Goal: Entertainment & Leisure: Consume media (video, audio)

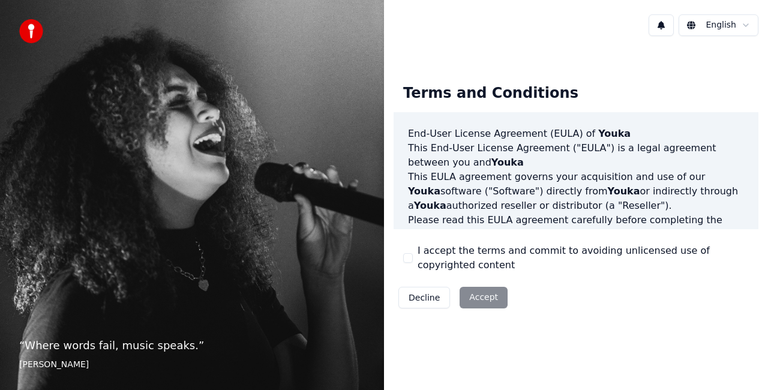
click at [405, 261] on button "I accept the terms and commit to avoiding unlicensed use of copyrighted content" at bounding box center [408, 258] width 10 height 10
click at [482, 301] on button "Accept" at bounding box center [483, 298] width 48 height 22
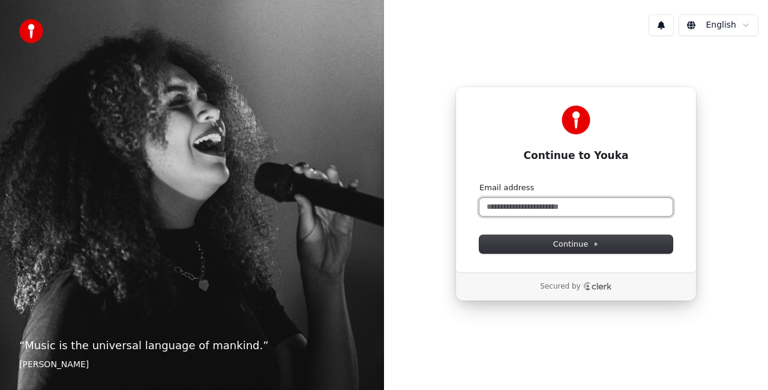
click at [515, 204] on input "Email address" at bounding box center [575, 207] width 193 height 18
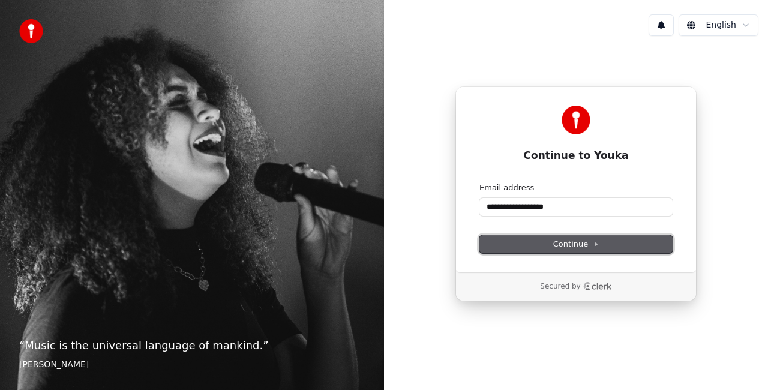
click at [523, 248] on button "Continue" at bounding box center [575, 244] width 193 height 18
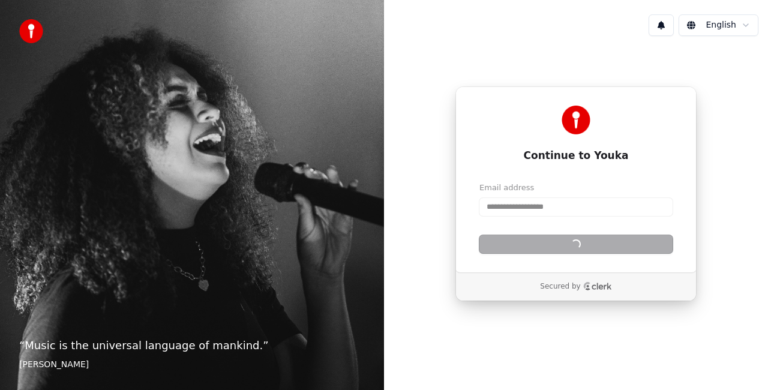
type input "**********"
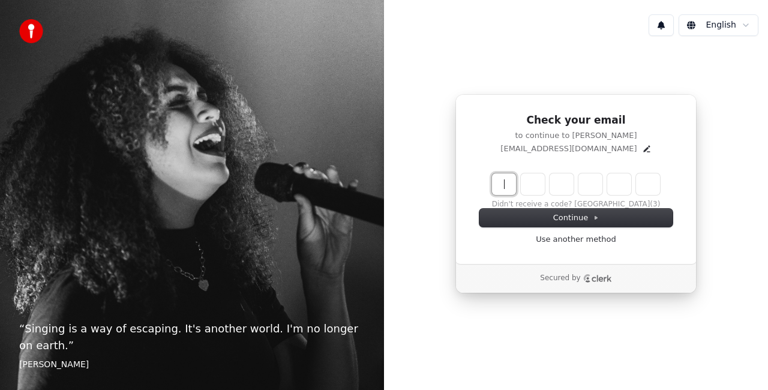
click at [506, 183] on input "Enter verification code" at bounding box center [588, 184] width 192 height 22
type input "******"
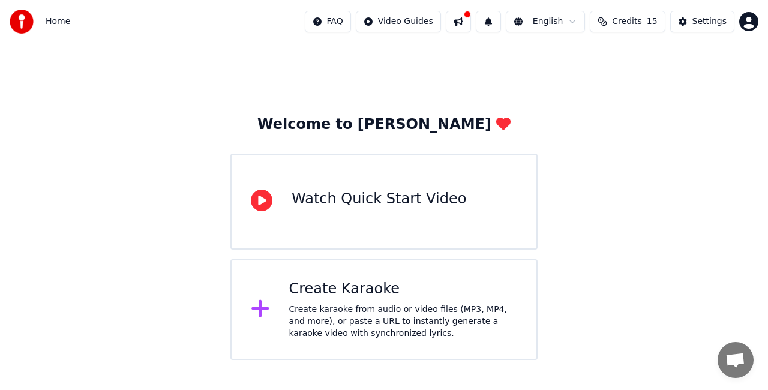
click at [396, 197] on div "Watch Quick Start Video" at bounding box center [378, 198] width 174 height 19
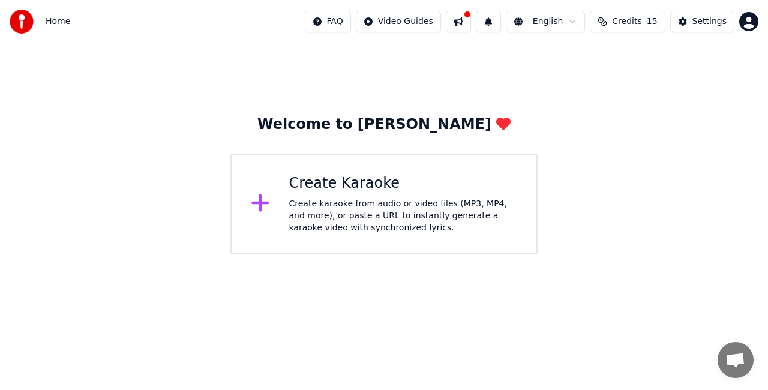
click at [348, 184] on div "Create Karaoke" at bounding box center [403, 183] width 228 height 19
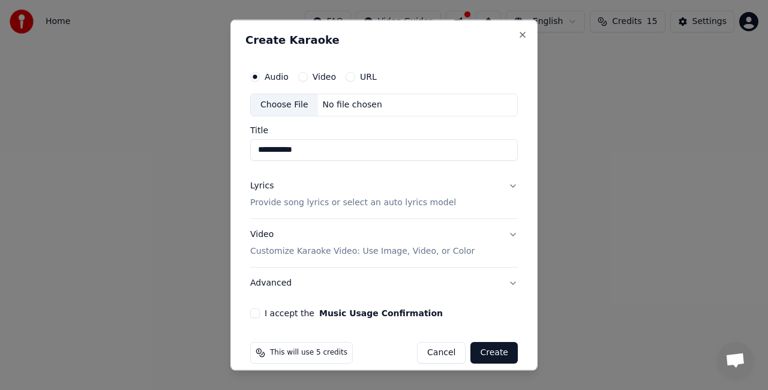
type input "**********"
click at [348, 78] on button "URL" at bounding box center [350, 77] width 10 height 10
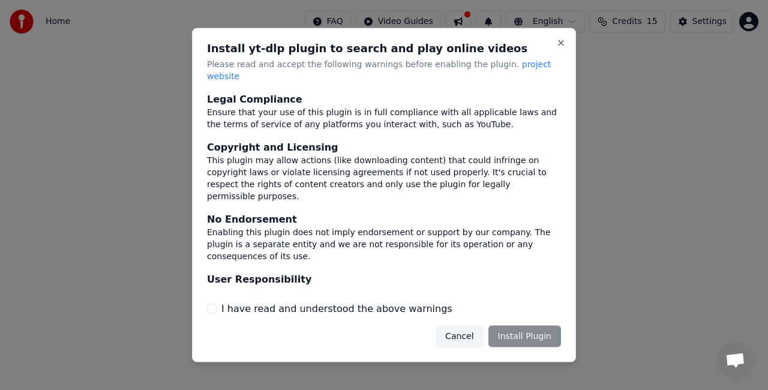
click at [209, 305] on button "I have read and understood the above warnings" at bounding box center [212, 308] width 10 height 10
click at [520, 327] on button "Install Plugin" at bounding box center [524, 336] width 73 height 22
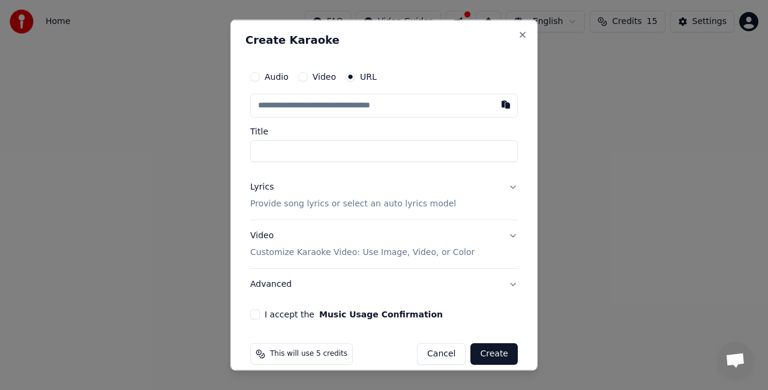
click at [366, 103] on input "text" at bounding box center [383, 106] width 267 height 24
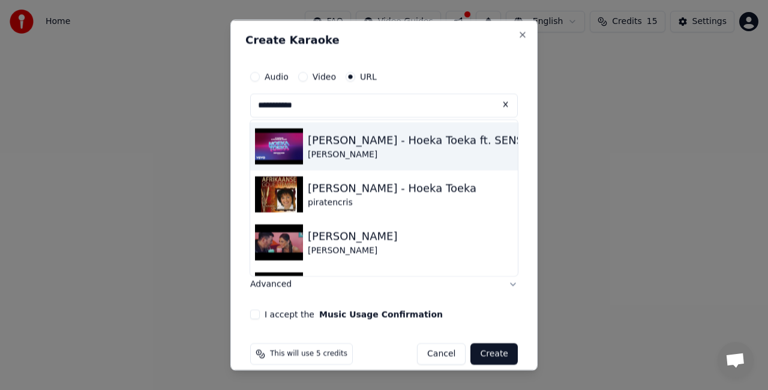
click at [284, 141] on img at bounding box center [279, 146] width 48 height 36
type input "**********"
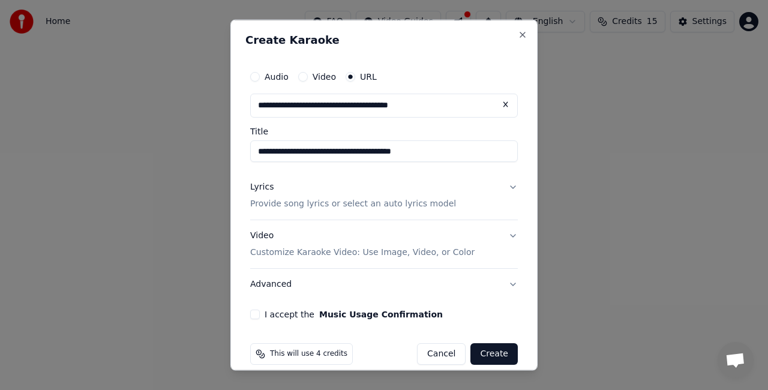
click at [422, 203] on p "Provide song lyrics or select an auto lyrics model" at bounding box center [353, 203] width 206 height 12
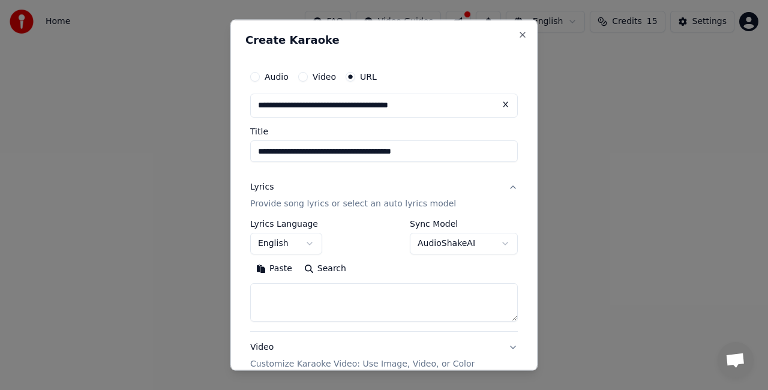
click at [310, 243] on button "English" at bounding box center [286, 243] width 72 height 22
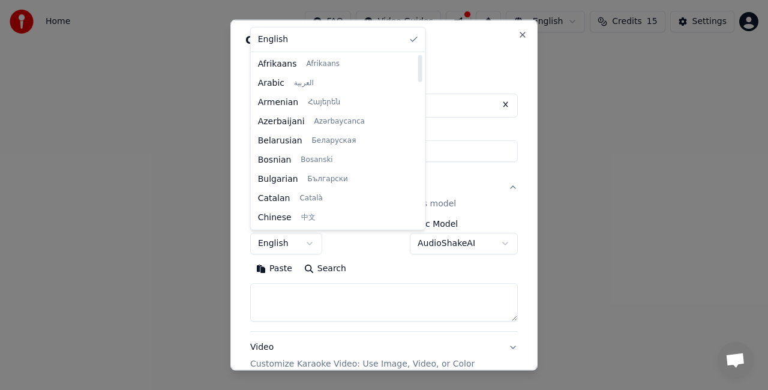
select select "**"
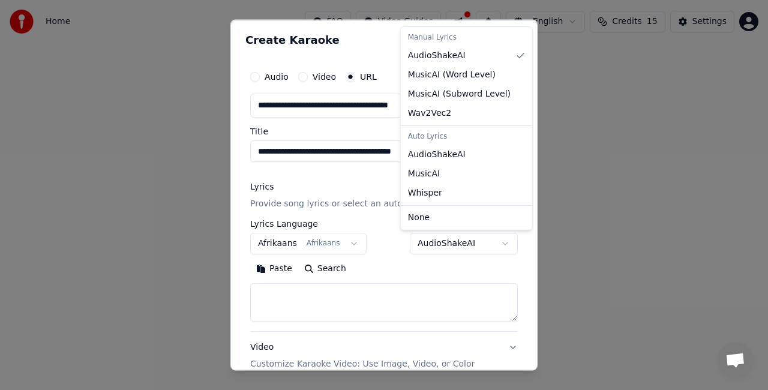
click at [492, 241] on body "**********" at bounding box center [384, 127] width 768 height 254
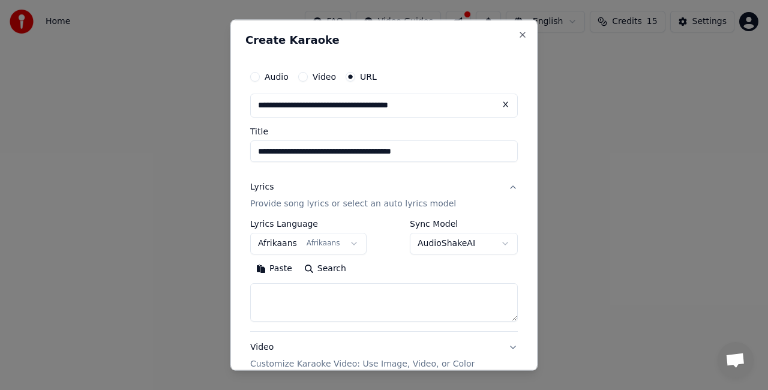
click at [493, 239] on body "**********" at bounding box center [384, 127] width 768 height 254
click at [341, 294] on textarea at bounding box center [383, 301] width 267 height 38
click at [345, 199] on p "Provide song lyrics or select an auto lyrics model" at bounding box center [353, 203] width 206 height 12
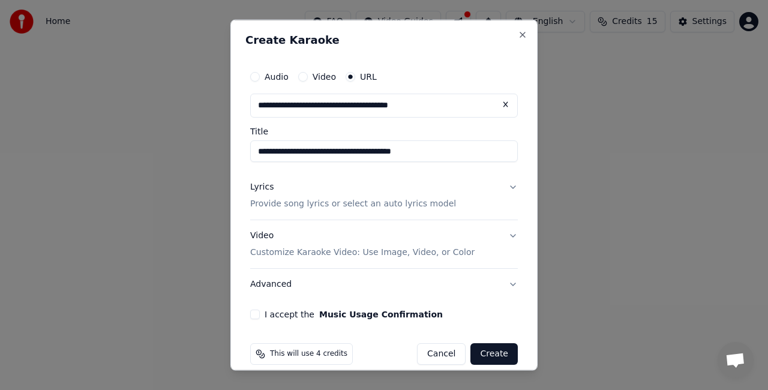
click at [345, 199] on p "Provide song lyrics or select an auto lyrics model" at bounding box center [353, 203] width 206 height 12
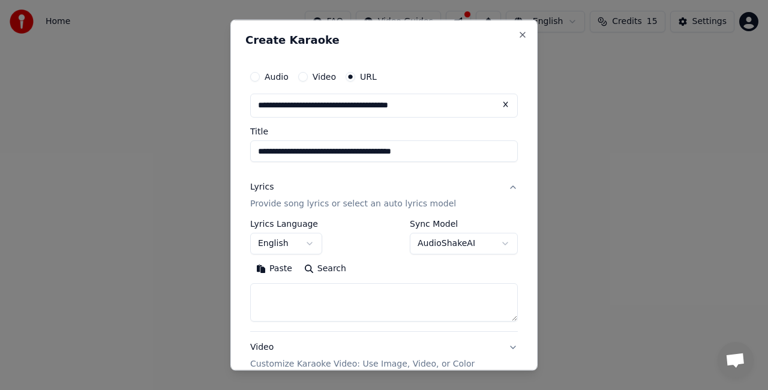
click at [287, 249] on body "**********" at bounding box center [384, 127] width 768 height 254
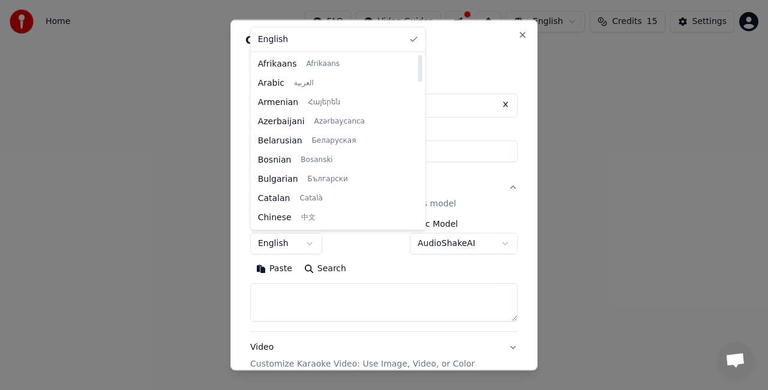
select select "**"
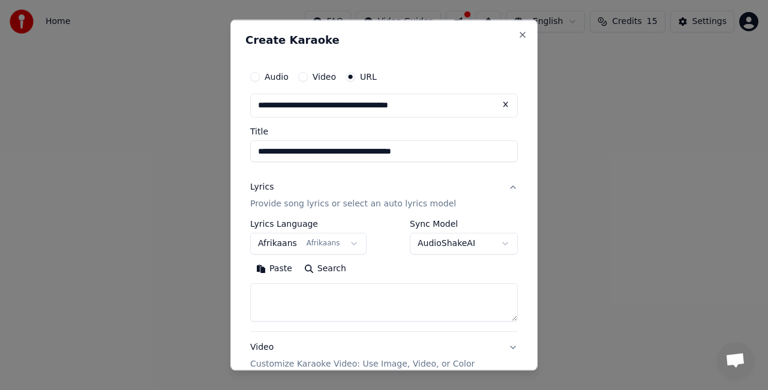
scroll to position [120, 0]
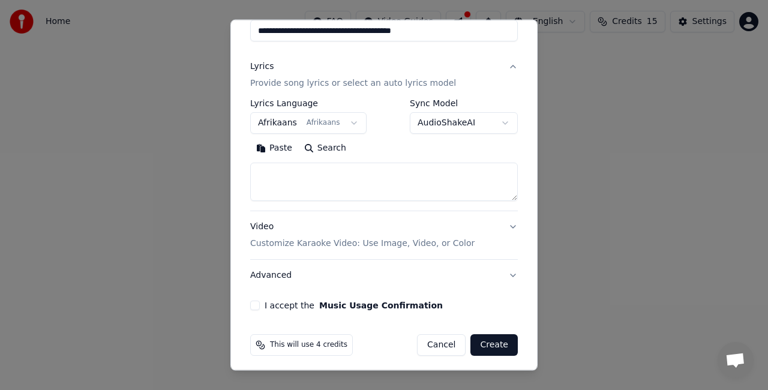
click at [403, 243] on p "Customize Karaoke Video: Use Image, Video, or Color" at bounding box center [362, 243] width 224 height 12
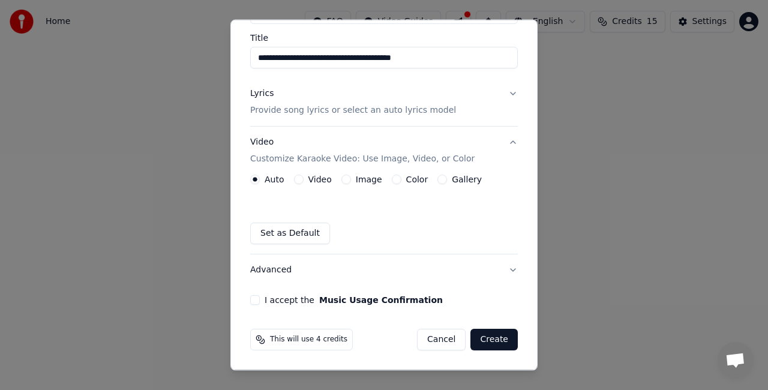
scroll to position [92, 0]
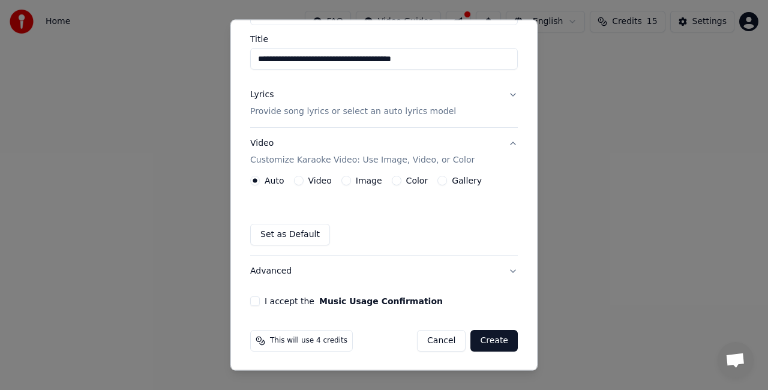
click at [300, 177] on button "Video" at bounding box center [299, 181] width 10 height 10
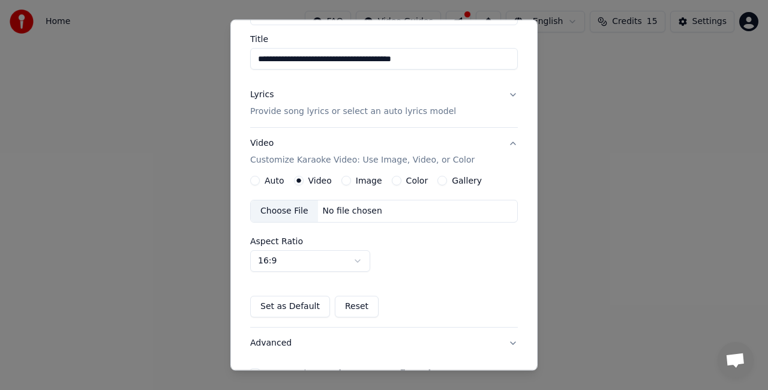
click at [392, 177] on button "Color" at bounding box center [397, 181] width 10 height 10
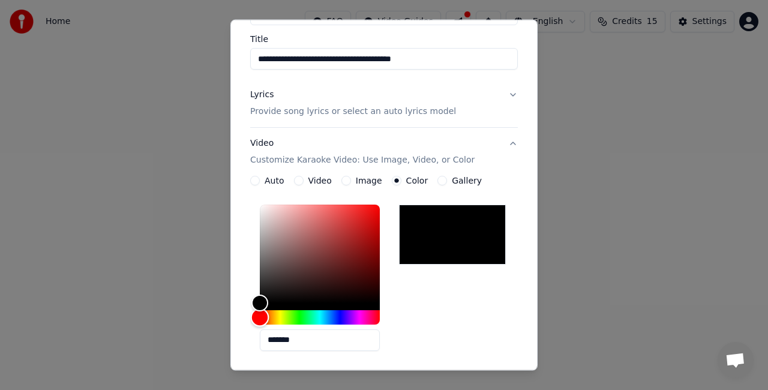
click at [333, 317] on div "Hue" at bounding box center [320, 317] width 120 height 14
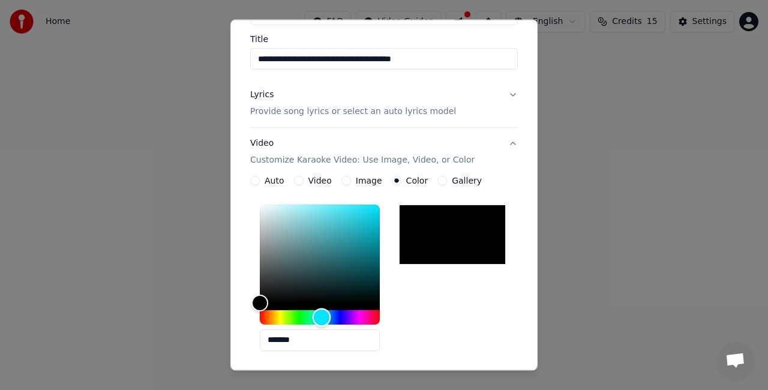
click at [321, 312] on div "Hue" at bounding box center [320, 317] width 120 height 14
click at [318, 315] on div "Hue" at bounding box center [321, 317] width 19 height 19
click at [315, 315] on div "Hue" at bounding box center [318, 317] width 19 height 19
click at [319, 314] on div "Hue" at bounding box center [319, 317] width 19 height 19
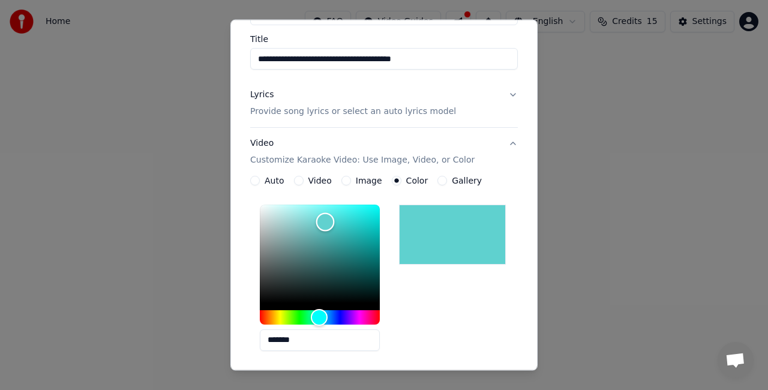
drag, startPoint x: 261, startPoint y: 297, endPoint x: 325, endPoint y: 222, distance: 98.7
click at [325, 222] on div "Color" at bounding box center [325, 222] width 19 height 19
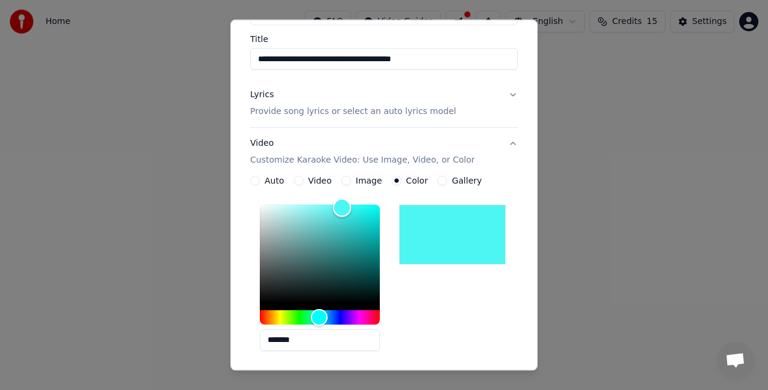
type input "*******"
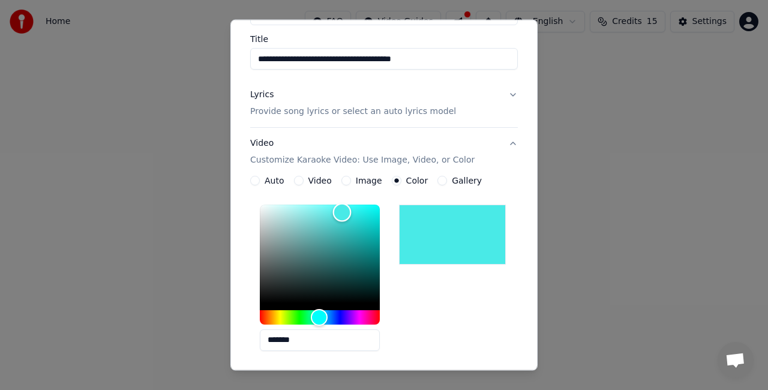
drag, startPoint x: 325, startPoint y: 219, endPoint x: 342, endPoint y: 212, distance: 18.3
click at [342, 212] on div "Color" at bounding box center [342, 213] width 19 height 19
click at [514, 180] on div "**********" at bounding box center [383, 195] width 307 height 351
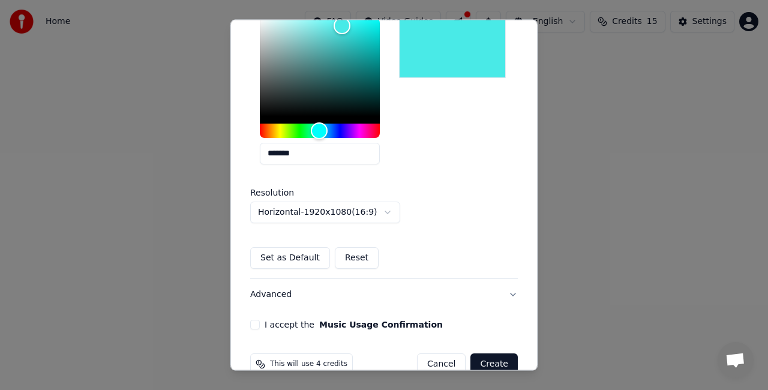
scroll to position [293, 0]
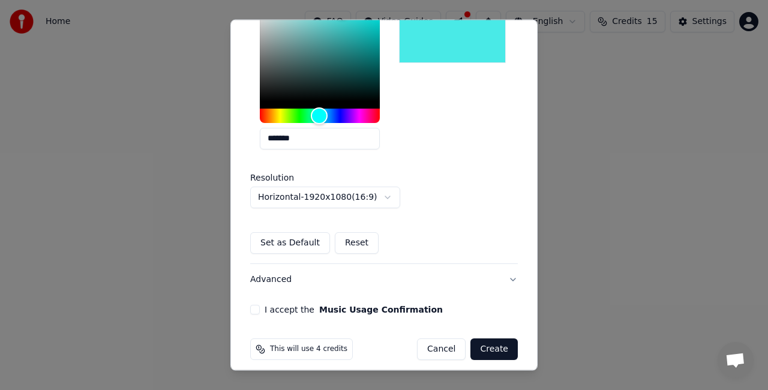
click at [256, 309] on button "I accept the Music Usage Confirmation" at bounding box center [255, 310] width 10 height 10
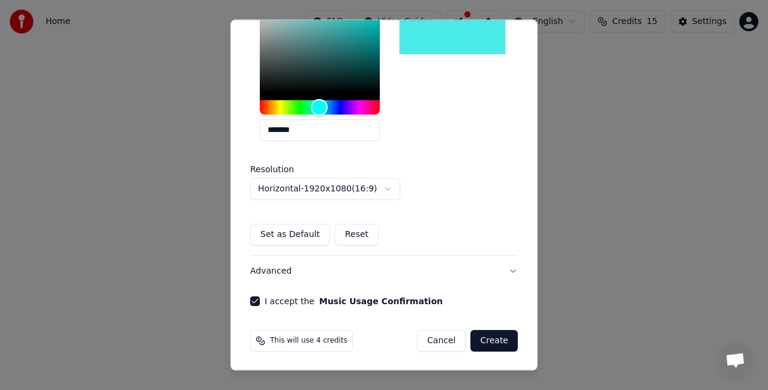
drag, startPoint x: 494, startPoint y: 337, endPoint x: 487, endPoint y: 308, distance: 29.7
click at [494, 337] on button "Create" at bounding box center [493, 341] width 47 height 22
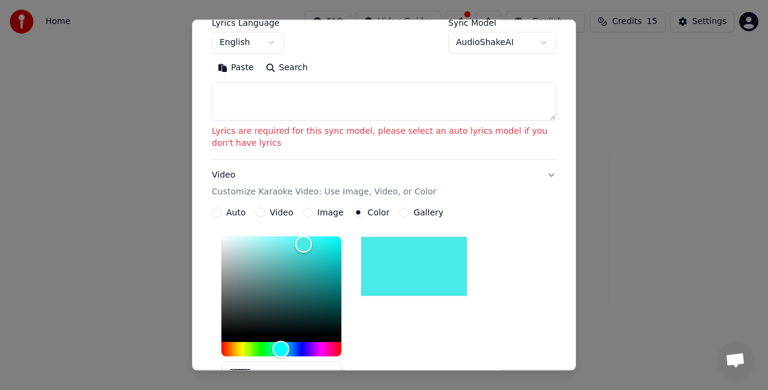
scroll to position [153, 0]
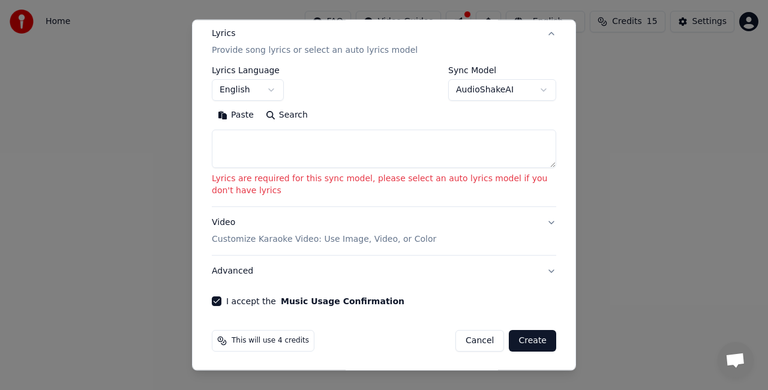
click at [289, 149] on textarea at bounding box center [384, 149] width 344 height 38
click at [272, 96] on body "**********" at bounding box center [384, 127] width 768 height 254
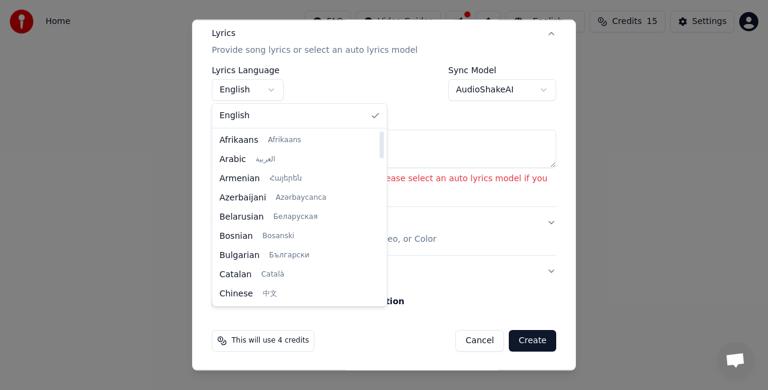
select select "**"
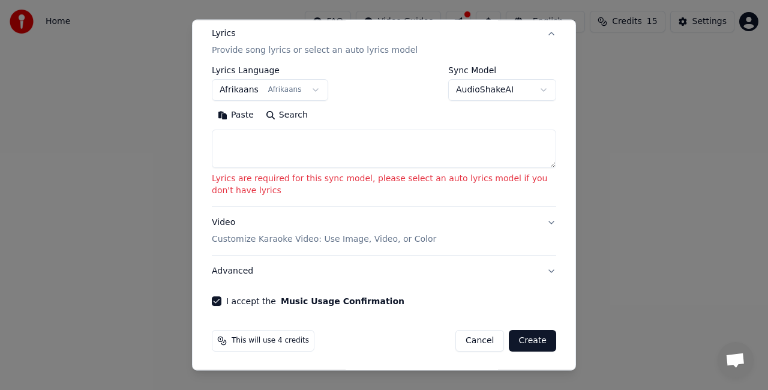
click at [277, 116] on button "Search" at bounding box center [287, 115] width 54 height 19
click at [382, 152] on textarea at bounding box center [384, 149] width 344 height 38
click at [285, 108] on button "Search" at bounding box center [287, 115] width 54 height 19
click at [531, 91] on body "**********" at bounding box center [384, 127] width 768 height 254
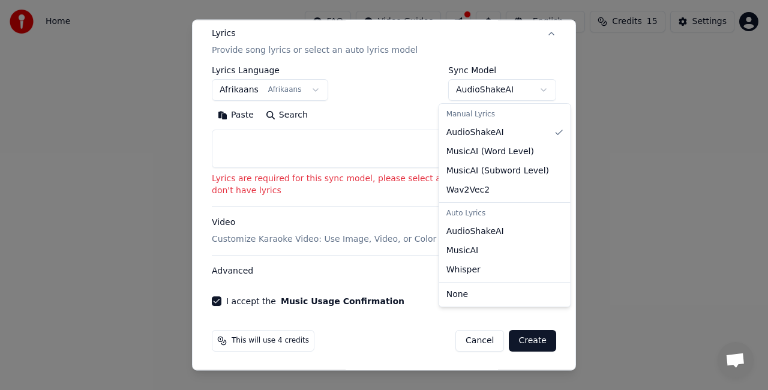
select select "**********"
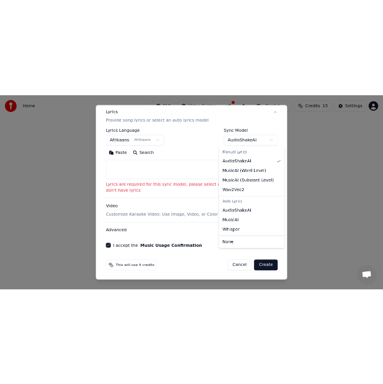
scroll to position [57, 0]
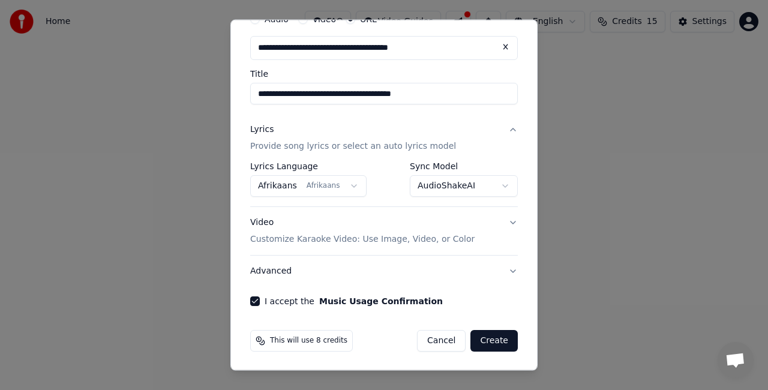
click at [489, 335] on button "Create" at bounding box center [493, 341] width 47 height 22
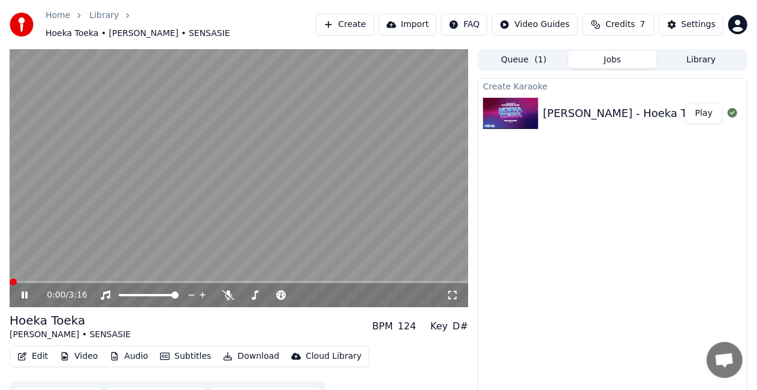
click at [10, 278] on span at bounding box center [13, 281] width 7 height 7
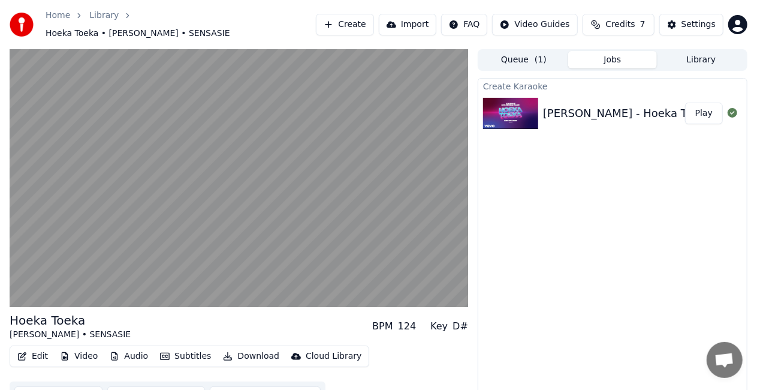
click at [26, 355] on button "Edit" at bounding box center [33, 356] width 40 height 17
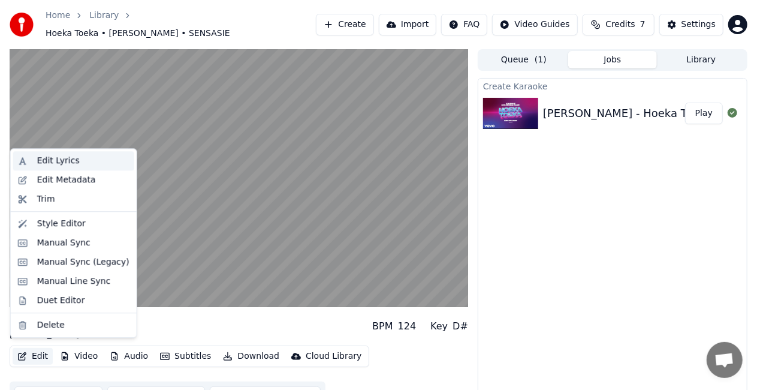
click at [52, 157] on div "Edit Lyrics" at bounding box center [58, 161] width 43 height 12
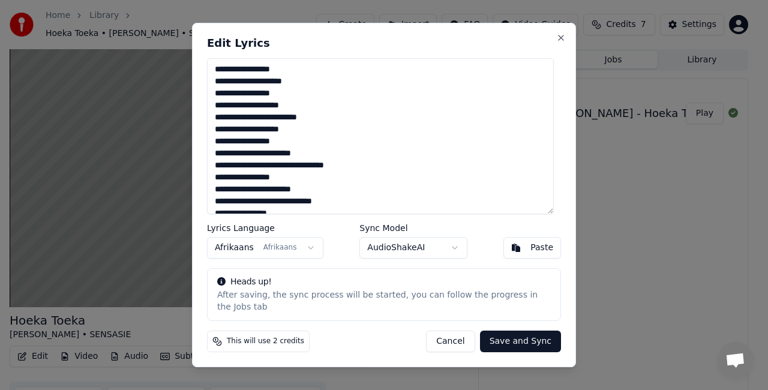
click at [223, 77] on textarea at bounding box center [380, 136] width 347 height 156
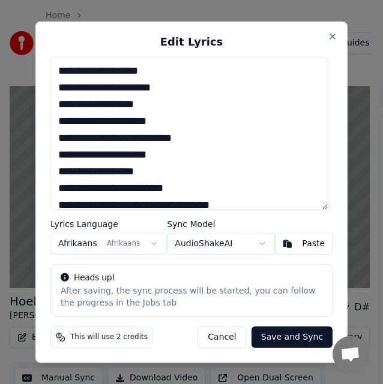
click at [63, 88] on textarea at bounding box center [189, 133] width 278 height 154
paste textarea "**"
drag, startPoint x: 150, startPoint y: 73, endPoint x: 52, endPoint y: 72, distance: 97.7
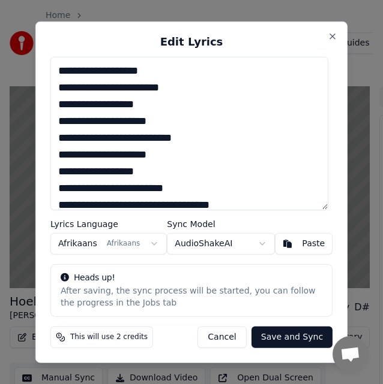
click at [52, 72] on textarea at bounding box center [189, 133] width 278 height 154
drag, startPoint x: 145, startPoint y: 103, endPoint x: 49, endPoint y: 100, distance: 96.0
click at [49, 100] on div "Edit Lyrics Lyrics Language Afrikaans Afrikaans Sync Model AudioShakeAI Paste H…" at bounding box center [191, 192] width 312 height 342
paste textarea "*"
click at [145, 123] on textarea at bounding box center [189, 133] width 278 height 154
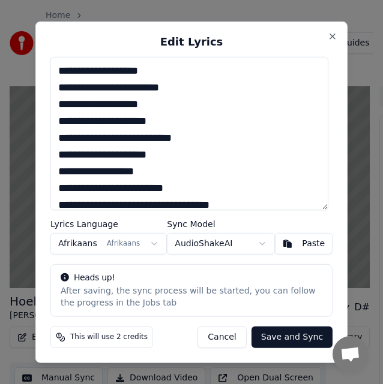
drag, startPoint x: 158, startPoint y: 121, endPoint x: 61, endPoint y: 121, distance: 96.5
click at [61, 121] on textarea at bounding box center [189, 133] width 278 height 154
paste textarea "*"
click at [182, 140] on textarea at bounding box center [189, 133] width 278 height 154
drag, startPoint x: 182, startPoint y: 139, endPoint x: 52, endPoint y: 137, distance: 130.7
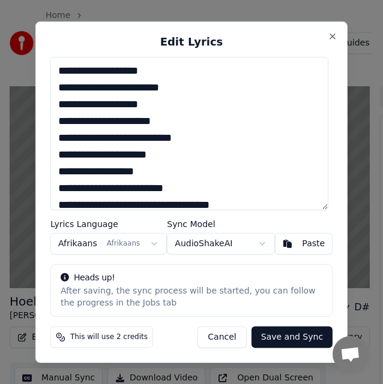
click at [52, 137] on div "Edit Lyrics Lyrics Language Afrikaans Afrikaans Sync Model AudioShakeAI Paste H…" at bounding box center [191, 192] width 312 height 342
paste textarea "*"
drag, startPoint x: 162, startPoint y: 156, endPoint x: 55, endPoint y: 153, distance: 107.4
click at [55, 153] on textarea at bounding box center [189, 133] width 278 height 154
paste textarea "**"
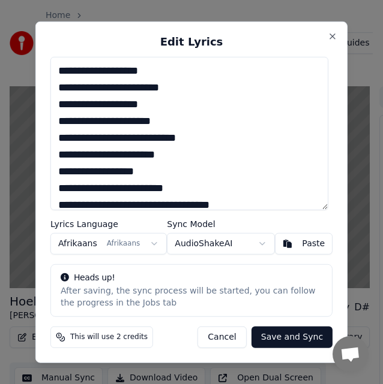
drag, startPoint x: 106, startPoint y: 106, endPoint x: 36, endPoint y: 103, distance: 70.2
click at [36, 103] on body "Home Library Hoeka Toeka • Carike Keuzenkamp • SENSASIE Create Import FAQ Video…" at bounding box center [186, 192] width 372 height 384
drag, startPoint x: 140, startPoint y: 171, endPoint x: 45, endPoint y: 166, distance: 95.5
click at [45, 166] on div "Edit Lyrics Lyrics Language Afrikaans Afrikaans Sync Model AudioShakeAI Paste H…" at bounding box center [191, 192] width 312 height 342
paste textarea "**********"
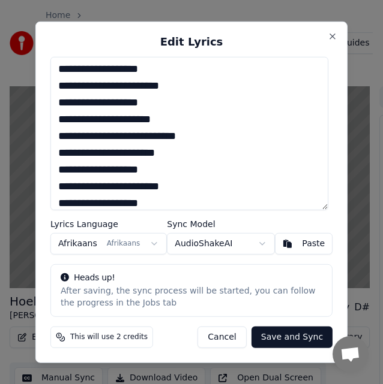
scroll to position [122, 0]
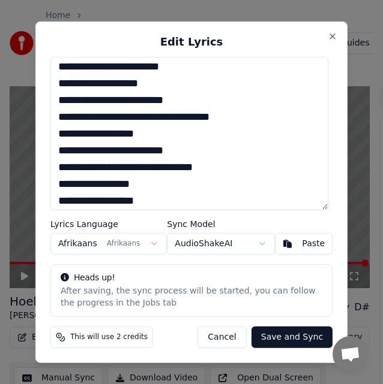
drag, startPoint x: 179, startPoint y: 100, endPoint x: 57, endPoint y: 101, distance: 121.7
click at [57, 101] on textarea at bounding box center [189, 133] width 278 height 154
paste textarea
click at [71, 115] on textarea at bounding box center [189, 133] width 278 height 154
click at [101, 115] on textarea at bounding box center [189, 133] width 278 height 154
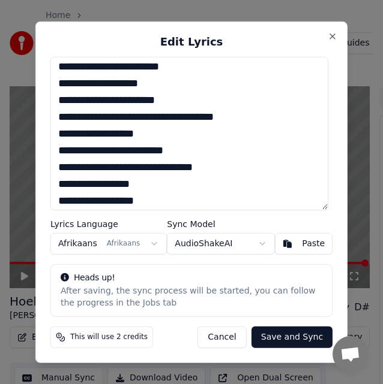
click at [133, 116] on textarea at bounding box center [189, 133] width 278 height 154
click at [166, 120] on textarea at bounding box center [189, 133] width 278 height 154
click at [196, 117] on textarea at bounding box center [189, 133] width 278 height 154
drag, startPoint x: 231, startPoint y: 115, endPoint x: 231, endPoint y: 149, distance: 33.6
click at [231, 116] on textarea at bounding box center [189, 133] width 278 height 154
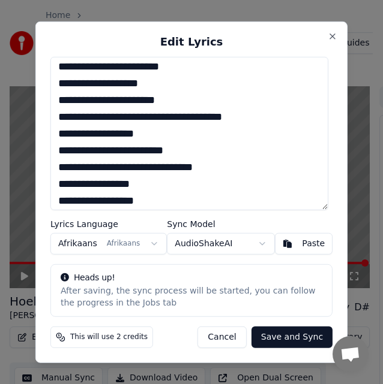
click at [66, 134] on textarea at bounding box center [189, 133] width 278 height 154
drag, startPoint x: 142, startPoint y: 80, endPoint x: 56, endPoint y: 79, distance: 85.2
click at [56, 79] on textarea at bounding box center [189, 133] width 278 height 154
drag, startPoint x: 128, startPoint y: 134, endPoint x: 53, endPoint y: 132, distance: 75.0
click at [53, 132] on textarea at bounding box center [189, 133] width 278 height 154
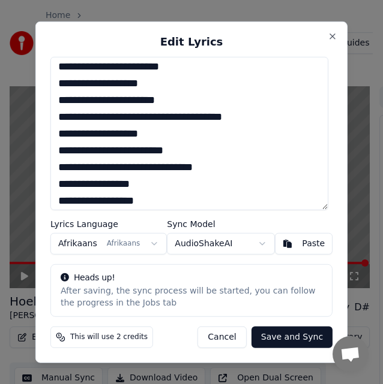
paste textarea
drag, startPoint x: 159, startPoint y: 149, endPoint x: 58, endPoint y: 145, distance: 101.4
click at [58, 145] on textarea at bounding box center [189, 133] width 278 height 154
paste textarea "******"
drag, startPoint x: 230, startPoint y: 168, endPoint x: 56, endPoint y: 160, distance: 174.7
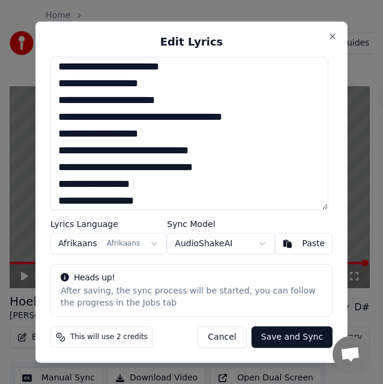
click at [56, 160] on textarea at bounding box center [189, 133] width 278 height 154
paste textarea
drag, startPoint x: 151, startPoint y: 180, endPoint x: 29, endPoint y: 179, distance: 122.3
click at [29, 179] on body "Home Library Hoeka Toeka • Carike Keuzenkamp • SENSASIE Create Import FAQ Video…" at bounding box center [186, 192] width 372 height 384
type textarea "**********"
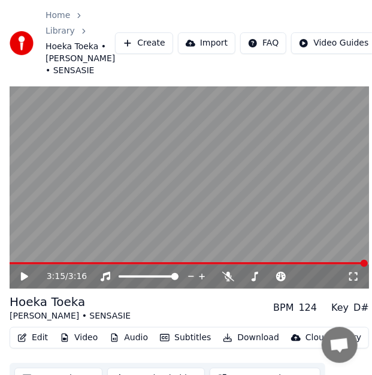
click at [25, 342] on icon "button" at bounding box center [22, 337] width 10 height 8
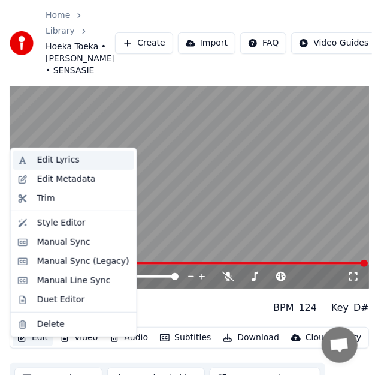
click at [48, 158] on div "Edit Lyrics" at bounding box center [58, 160] width 43 height 12
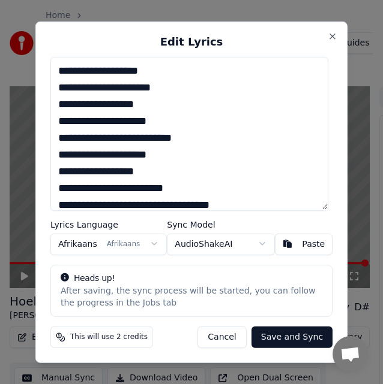
click at [97, 66] on textarea at bounding box center [189, 133] width 278 height 154
click at [140, 73] on textarea at bounding box center [189, 133] width 278 height 154
drag, startPoint x: 157, startPoint y: 92, endPoint x: 50, endPoint y: 86, distance: 107.5
click at [50, 85] on div "Edit Lyrics Lyrics Language Afrikaans Afrikaans Sync Model AudioShakeAI Paste H…" at bounding box center [191, 192] width 312 height 342
paste textarea "**"
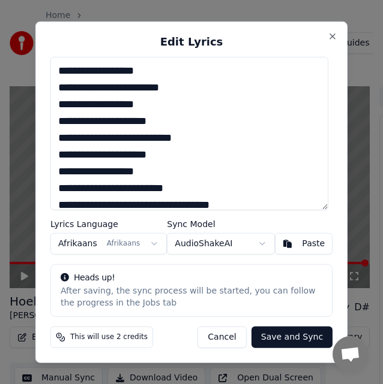
drag, startPoint x: 147, startPoint y: 72, endPoint x: 37, endPoint y: 78, distance: 109.9
click at [37, 77] on div "Edit Lyrics Lyrics Language Afrikaans Afrikaans Sync Model AudioShakeAI Paste H…" at bounding box center [191, 192] width 312 height 342
drag, startPoint x: 140, startPoint y: 103, endPoint x: 54, endPoint y: 112, distance: 86.8
click at [48, 108] on div "Edit Lyrics Lyrics Language Afrikaans Afrikaans Sync Model AudioShakeAI Paste H…" at bounding box center [191, 192] width 312 height 342
paste textarea
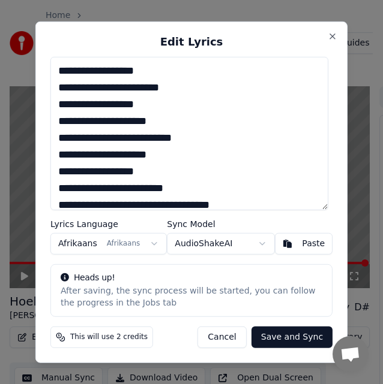
drag, startPoint x: 170, startPoint y: 124, endPoint x: 43, endPoint y: 117, distance: 127.3
click at [43, 116] on div "Edit Lyrics Lyrics Language Afrikaans Afrikaans Sync Model AudioShakeAI Paste H…" at bounding box center [191, 192] width 312 height 342
paste textarea "*"
drag, startPoint x: 203, startPoint y: 142, endPoint x: 45, endPoint y: 138, distance: 157.7
click at [45, 138] on div "Edit Lyrics Lyrics Language Afrikaans Afrikaans Sync Model AudioShakeAI Paste H…" at bounding box center [191, 192] width 312 height 342
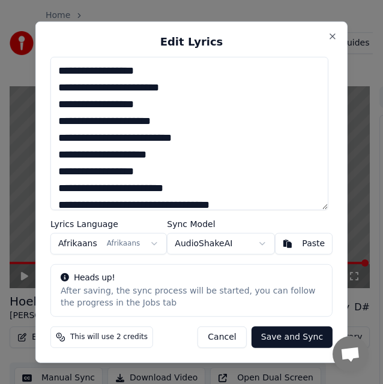
paste textarea "*"
drag, startPoint x: 174, startPoint y: 158, endPoint x: 41, endPoint y: 158, distance: 133.1
click at [41, 158] on div "Edit Lyrics Lyrics Language Afrikaans Afrikaans Sync Model AudioShakeAI Paste H…" at bounding box center [191, 192] width 312 height 342
paste textarea "**"
drag, startPoint x: 152, startPoint y: 106, endPoint x: 23, endPoint y: 106, distance: 128.9
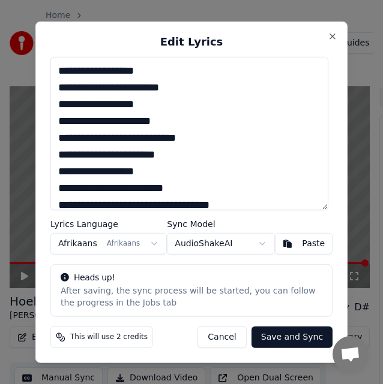
click at [23, 106] on body "Home Library Hoeka Toeka • Carike Keuzenkamp • SENSASIE Create Import FAQ Video…" at bounding box center [186, 192] width 372 height 384
click at [172, 122] on textarea at bounding box center [189, 133] width 278 height 154
drag, startPoint x: 160, startPoint y: 71, endPoint x: 35, endPoint y: 69, distance: 124.7
click at [35, 69] on body "Home Library Hoeka Toeka • Carike Keuzenkamp • SENSASIE Create Import FAQ Video…" at bounding box center [186, 192] width 372 height 384
drag, startPoint x: 152, startPoint y: 171, endPoint x: 33, endPoint y: 173, distance: 119.3
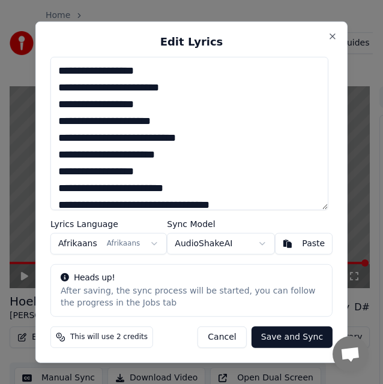
click at [33, 173] on body "Home Library Hoeka Toeka • Carike Keuzenkamp • SENSASIE Create Import FAQ Video…" at bounding box center [186, 192] width 372 height 384
paste textarea
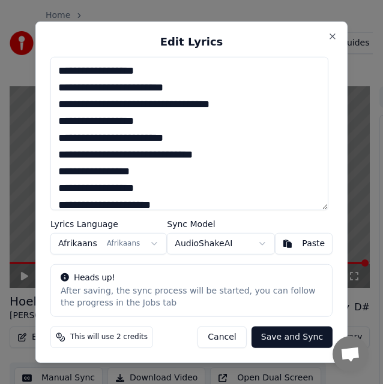
click at [219, 336] on button "Cancel" at bounding box center [221, 338] width 49 height 22
type textarea "**********"
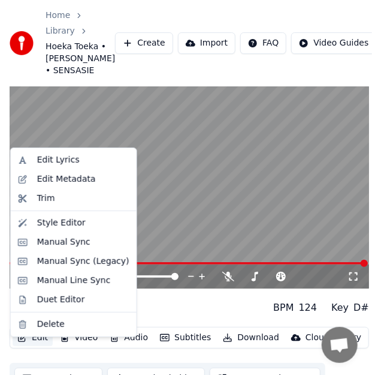
click at [38, 346] on button "Edit" at bounding box center [33, 337] width 40 height 17
click at [69, 157] on div "Edit Lyrics" at bounding box center [58, 160] width 43 height 12
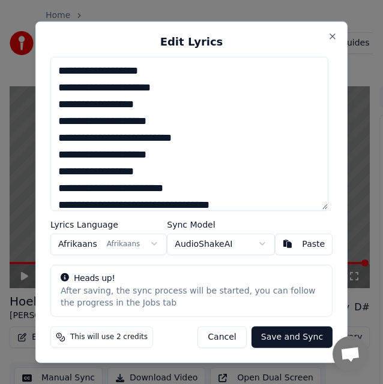
click at [98, 71] on textarea at bounding box center [189, 133] width 278 height 154
click at [160, 71] on textarea at bounding box center [189, 133] width 278 height 154
drag, startPoint x: 172, startPoint y: 85, endPoint x: 50, endPoint y: 89, distance: 122.4
click at [50, 89] on div "Edit Lyrics Lyrics Language Afrikaans Afrikaans Sync Model AudioShakeAI Paste H…" at bounding box center [191, 192] width 312 height 342
paste textarea "**"
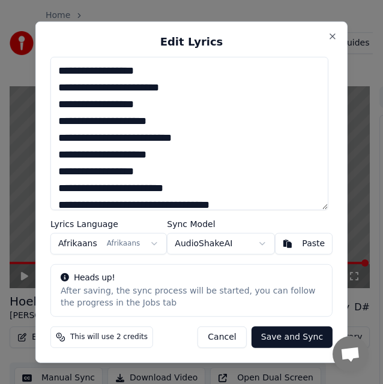
drag, startPoint x: 153, startPoint y: 76, endPoint x: 41, endPoint y: 76, distance: 111.5
click at [41, 77] on div "Edit Lyrics Lyrics Language Afrikaans Afrikaans Sync Model AudioShakeAI Paste H…" at bounding box center [191, 192] width 312 height 342
drag, startPoint x: 148, startPoint y: 108, endPoint x: 54, endPoint y: 109, distance: 94.1
click at [55, 109] on textarea at bounding box center [189, 133] width 278 height 154
paste textarea
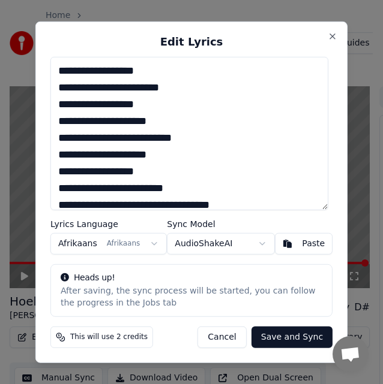
drag, startPoint x: 164, startPoint y: 119, endPoint x: 53, endPoint y: 118, distance: 110.3
click at [53, 118] on textarea at bounding box center [189, 133] width 278 height 154
paste textarea "*"
drag, startPoint x: 192, startPoint y: 139, endPoint x: 54, endPoint y: 137, distance: 137.9
click at [54, 137] on textarea at bounding box center [189, 133] width 278 height 154
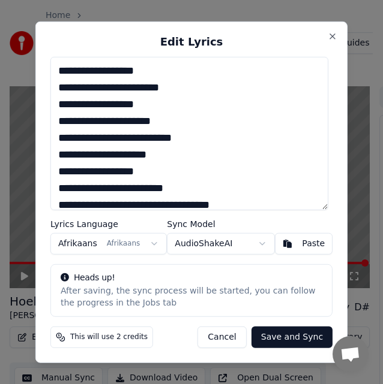
paste textarea "*"
drag, startPoint x: 172, startPoint y: 156, endPoint x: 55, endPoint y: 151, distance: 117.1
click at [53, 150] on textarea at bounding box center [189, 133] width 278 height 154
paste textarea "**"
drag, startPoint x: 158, startPoint y: 72, endPoint x: 43, endPoint y: 62, distance: 115.5
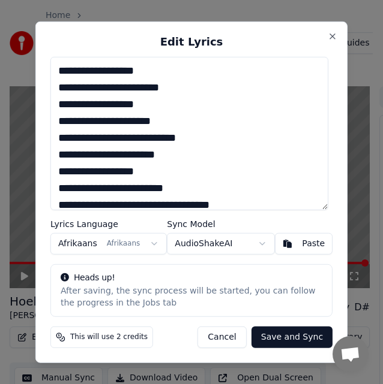
click at [43, 62] on div "Edit Lyrics Lyrics Language Afrikaans Afrikaans Sync Model AudioShakeAI Paste H…" at bounding box center [191, 192] width 312 height 342
drag, startPoint x: 138, startPoint y: 170, endPoint x: 56, endPoint y: 168, distance: 82.2
click at [56, 168] on textarea at bounding box center [189, 133] width 278 height 154
paste textarea
drag, startPoint x: 125, startPoint y: 184, endPoint x: 47, endPoint y: 186, distance: 77.4
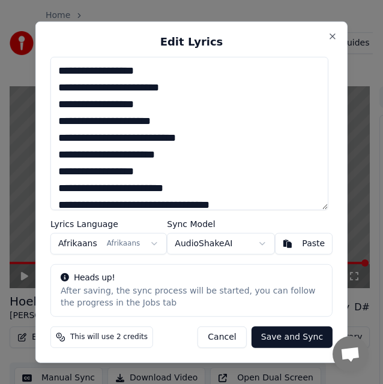
click at [47, 186] on div "Edit Lyrics Lyrics Language Afrikaans Afrikaans Sync Model AudioShakeAI Paste H…" at bounding box center [191, 192] width 312 height 342
paste textarea
click at [68, 203] on textarea at bounding box center [189, 133] width 278 height 154
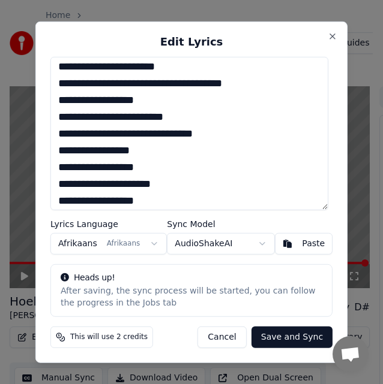
scroll to position [2, 0]
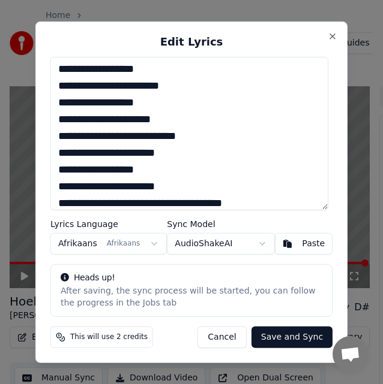
drag, startPoint x: 154, startPoint y: 103, endPoint x: 52, endPoint y: 101, distance: 102.6
click at [52, 101] on div "Edit Lyrics Lyrics Language Afrikaans Afrikaans Sync Model AudioShakeAI Paste H…" at bounding box center [191, 192] width 312 height 342
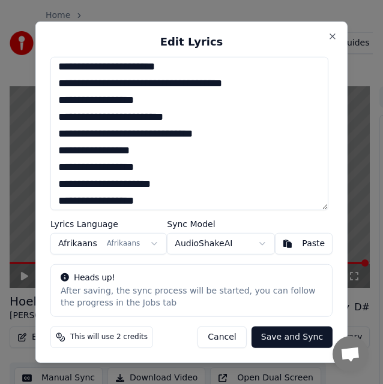
drag, startPoint x: 122, startPoint y: 100, endPoint x: 53, endPoint y: 103, distance: 69.7
click at [53, 103] on textarea at bounding box center [189, 133] width 278 height 154
paste textarea
drag, startPoint x: 157, startPoint y: 115, endPoint x: 48, endPoint y: 119, distance: 109.2
click at [48, 119] on div "Edit Lyrics Lyrics Language Afrikaans Afrikaans Sync Model AudioShakeAI Paste H…" at bounding box center [191, 192] width 312 height 342
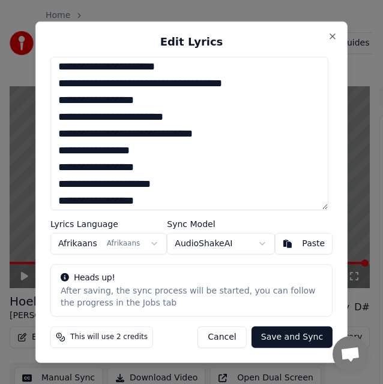
paste textarea "******"
drag, startPoint x: 241, startPoint y: 137, endPoint x: 58, endPoint y: 134, distance: 183.5
click at [58, 134] on textarea at bounding box center [189, 133] width 278 height 154
paste textarea
drag, startPoint x: 125, startPoint y: 151, endPoint x: 52, endPoint y: 150, distance: 72.6
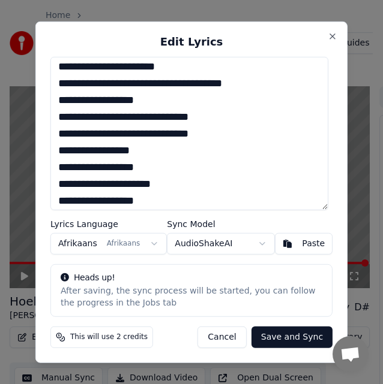
click at [52, 150] on textarea at bounding box center [189, 133] width 278 height 154
paste textarea
drag, startPoint x: 154, startPoint y: 101, endPoint x: 48, endPoint y: 101, distance: 105.5
click at [48, 101] on div "Edit Lyrics Lyrics Language Afrikaans Afrikaans Sync Model AudioShakeAI Paste H…" at bounding box center [191, 192] width 312 height 342
drag, startPoint x: 145, startPoint y: 166, endPoint x: 43, endPoint y: 163, distance: 102.6
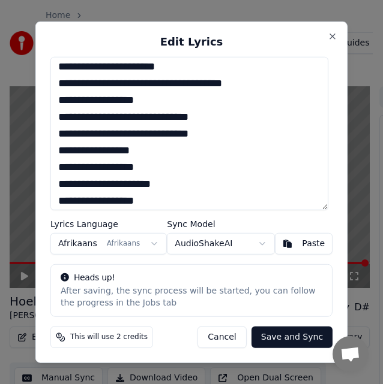
click at [43, 163] on div "Edit Lyrics Lyrics Language Afrikaans Afrikaans Sync Model AudioShakeAI Paste H…" at bounding box center [191, 192] width 312 height 342
paste textarea
drag, startPoint x: 170, startPoint y: 184, endPoint x: 50, endPoint y: 190, distance: 120.1
click at [50, 190] on div "Edit Lyrics Lyrics Language Afrikaans Afrikaans Sync Model AudioShakeAI Paste H…" at bounding box center [191, 192] width 312 height 342
paste textarea "**"
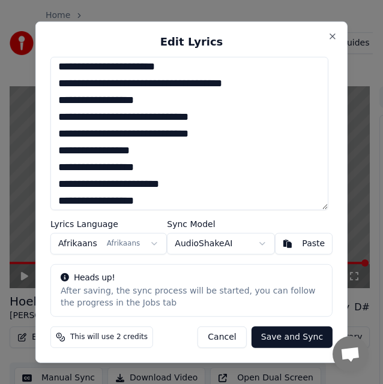
drag, startPoint x: 158, startPoint y: 166, endPoint x: 46, endPoint y: 174, distance: 112.5
click at [46, 174] on div "Edit Lyrics Lyrics Language Afrikaans Afrikaans Sync Model AudioShakeAI Paste H…" at bounding box center [191, 192] width 312 height 342
drag, startPoint x: 151, startPoint y: 201, endPoint x: 41, endPoint y: 201, distance: 110.3
click at [41, 201] on div "Edit Lyrics Lyrics Language Afrikaans Afrikaans Sync Model AudioShakeAI Paste H…" at bounding box center [191, 192] width 312 height 342
paste textarea
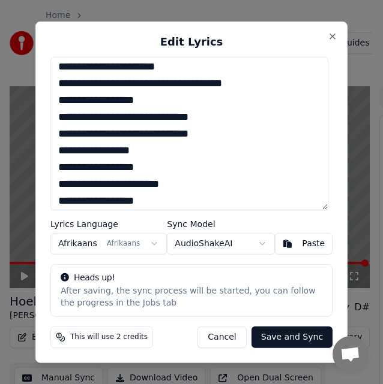
scroll to position [242, 0]
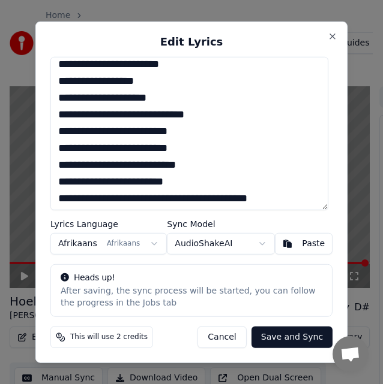
drag, startPoint x: 160, startPoint y: 97, endPoint x: 43, endPoint y: 98, distance: 116.3
click at [43, 98] on div "Edit Lyrics Lyrics Language Afrikaans Afrikaans Sync Model AudioShakeAI Paste H…" at bounding box center [191, 192] width 312 height 342
paste textarea "*"
drag, startPoint x: 210, startPoint y: 114, endPoint x: 53, endPoint y: 120, distance: 157.2
click at [53, 120] on textarea at bounding box center [189, 133] width 278 height 154
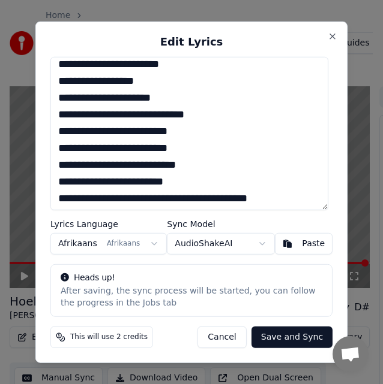
paste textarea
drag, startPoint x: 201, startPoint y: 130, endPoint x: 54, endPoint y: 130, distance: 147.5
click at [54, 130] on textarea at bounding box center [189, 133] width 278 height 154
paste textarea "*"
drag, startPoint x: 200, startPoint y: 151, endPoint x: 47, endPoint y: 146, distance: 153.6
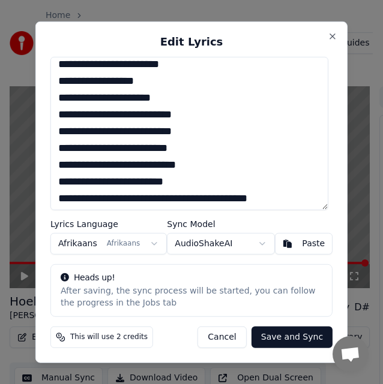
click at [47, 146] on div "Edit Lyrics Lyrics Language Afrikaans Afrikaans Sync Model AudioShakeAI Paste H…" at bounding box center [191, 192] width 312 height 342
paste textarea
drag, startPoint x: 203, startPoint y: 166, endPoint x: 48, endPoint y: 166, distance: 154.7
click at [48, 166] on div "Edit Lyrics Lyrics Language Afrikaans Afrikaans Sync Model AudioShakeAI Paste H…" at bounding box center [191, 192] width 312 height 342
paste textarea
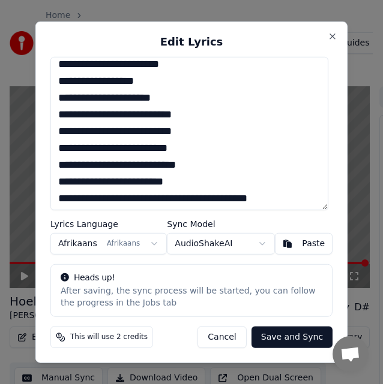
drag, startPoint x: 194, startPoint y: 181, endPoint x: 43, endPoint y: 182, distance: 151.1
click at [43, 182] on div "Edit Lyrics Lyrics Language Afrikaans Afrikaans Sync Model AudioShakeAI Paste H…" at bounding box center [191, 192] width 312 height 342
paste textarea
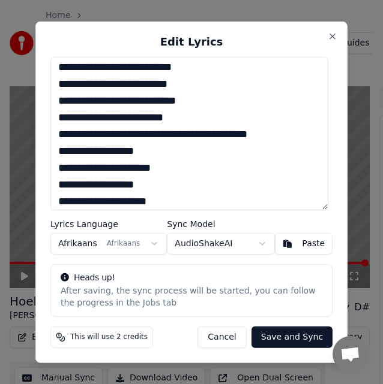
scroll to position [327, 0]
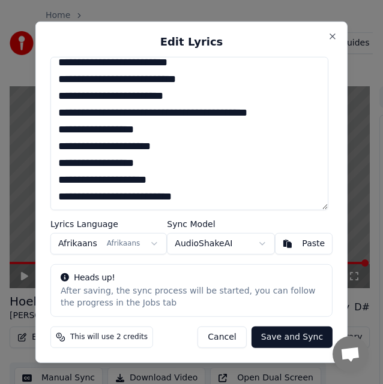
drag, startPoint x: 267, startPoint y: 198, endPoint x: 55, endPoint y: 110, distance: 230.1
click at [55, 110] on textarea at bounding box center [189, 133] width 278 height 154
paste textarea
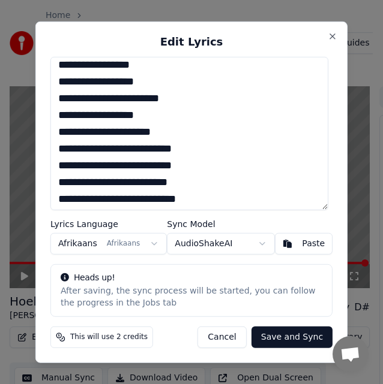
drag, startPoint x: 151, startPoint y: 115, endPoint x: 35, endPoint y: 112, distance: 115.8
click at [35, 112] on body "Home Library Hoeka Toeka • Carike Keuzenkamp • SENSASIE Create Import FAQ Video…" at bounding box center [186, 192] width 372 height 384
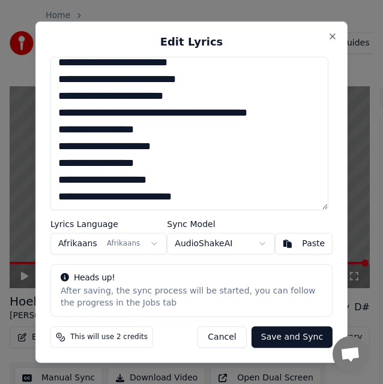
drag, startPoint x: 162, startPoint y: 127, endPoint x: 35, endPoint y: 128, distance: 127.1
click at [35, 128] on body "Home Library Hoeka Toeka • Carike Keuzenkamp • SENSASIE Create Import FAQ Video…" at bounding box center [186, 192] width 372 height 384
paste textarea "**********"
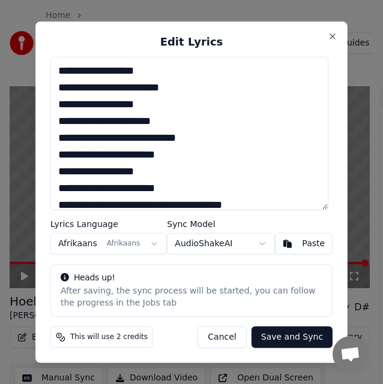
scroll to position [120, 0]
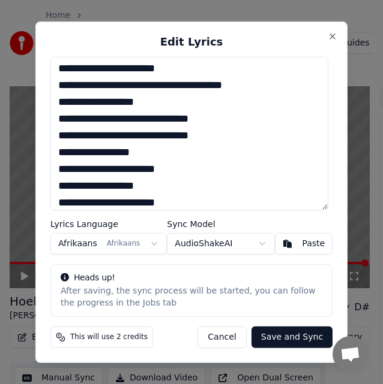
drag, startPoint x: 168, startPoint y: 186, endPoint x: 36, endPoint y: 186, distance: 131.9
click at [36, 186] on body "Home Library Hoeka Toeka • Carike Keuzenkamp • SENSASIE Create Import FAQ Video…" at bounding box center [186, 192] width 372 height 384
click at [186, 176] on textarea at bounding box center [189, 133] width 278 height 154
drag, startPoint x: 152, startPoint y: 189, endPoint x: 55, endPoint y: 183, distance: 98.0
click at [55, 183] on textarea at bounding box center [189, 133] width 278 height 154
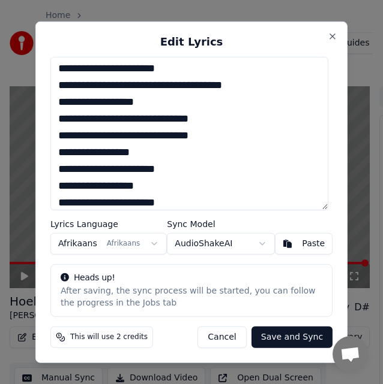
click at [157, 153] on textarea at bounding box center [189, 133] width 278 height 154
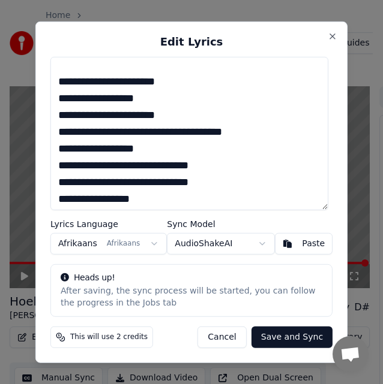
scroll to position [104, 0]
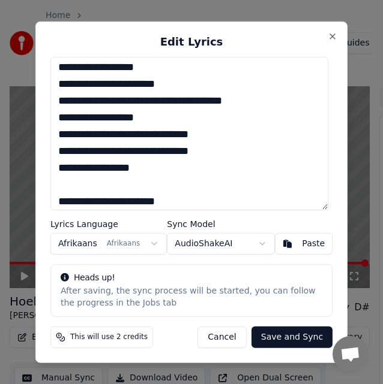
paste textarea "**********"
click at [151, 184] on textarea at bounding box center [189, 133] width 278 height 154
paste textarea "**********"
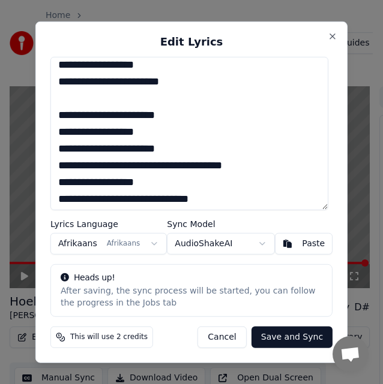
drag, startPoint x: 163, startPoint y: 65, endPoint x: 56, endPoint y: 67, distance: 106.8
click at [56, 67] on textarea at bounding box center [189, 133] width 278 height 154
click at [82, 97] on textarea at bounding box center [189, 133] width 278 height 154
paste textarea "**********"
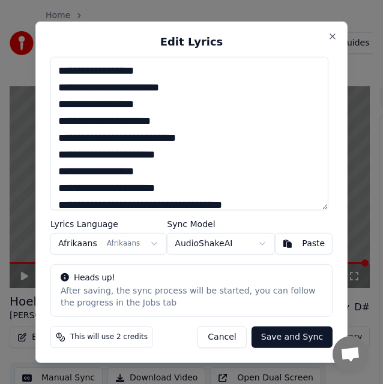
click at [190, 183] on textarea at bounding box center [189, 133] width 278 height 154
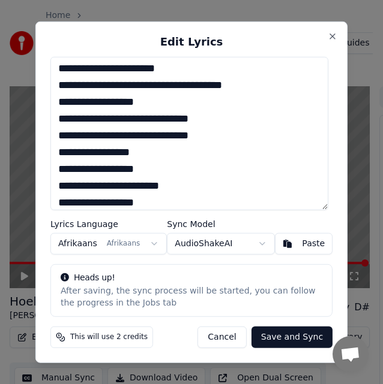
click at [182, 203] on textarea at bounding box center [189, 133] width 278 height 154
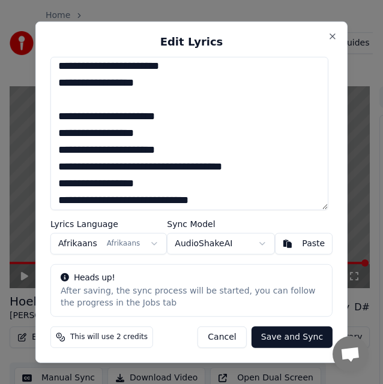
paste textarea "**********"
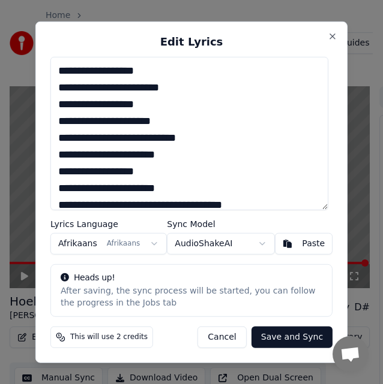
scroll to position [120, 0]
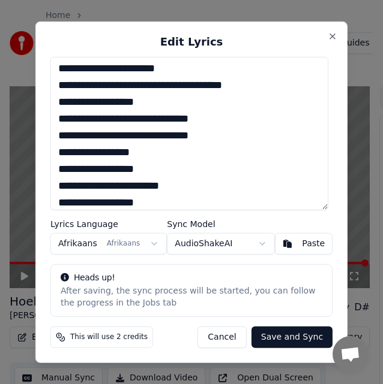
click at [168, 202] on textarea at bounding box center [189, 133] width 278 height 154
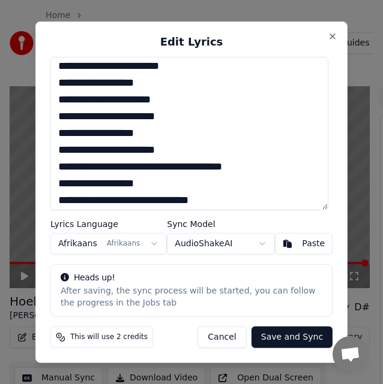
click at [175, 100] on textarea at bounding box center [189, 133] width 278 height 154
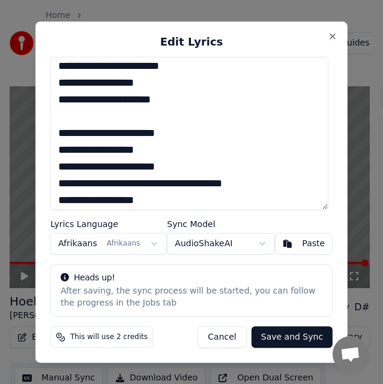
click at [112, 120] on textarea at bounding box center [189, 133] width 278 height 154
paste textarea "**********"
click at [207, 116] on textarea at bounding box center [189, 133] width 278 height 154
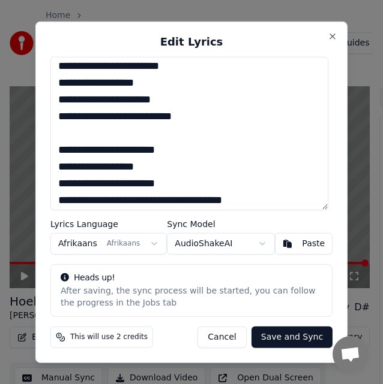
paste textarea "**********"
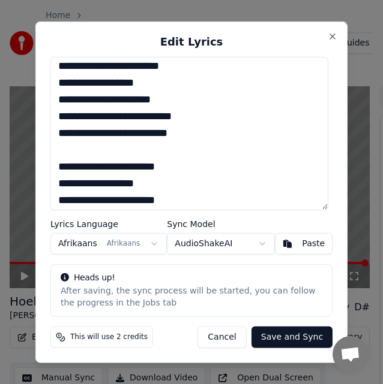
click at [99, 150] on textarea at bounding box center [189, 133] width 278 height 154
paste textarea "**********"
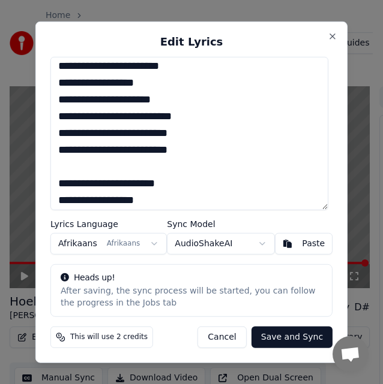
click at [71, 167] on textarea at bounding box center [189, 133] width 278 height 154
paste textarea "**********"
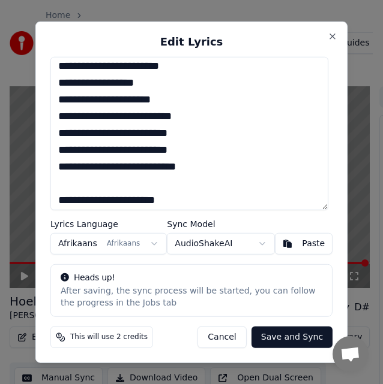
click at [71, 186] on textarea at bounding box center [189, 133] width 278 height 154
paste textarea "**********"
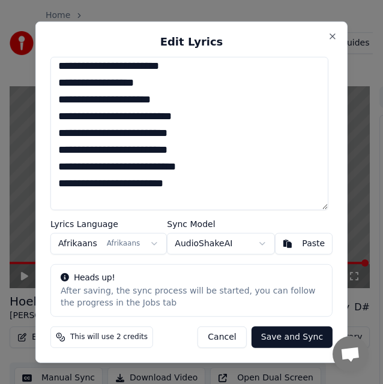
scroll to position [360, 0]
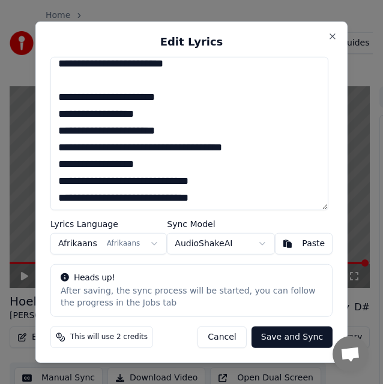
click at [108, 74] on textarea at bounding box center [189, 133] width 278 height 154
paste textarea "**********"
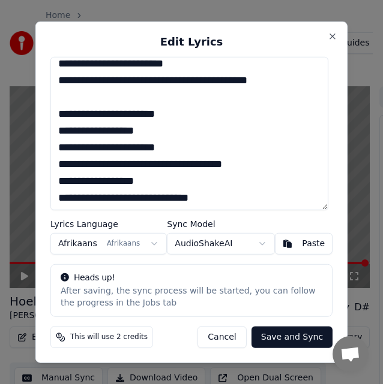
drag, startPoint x: 156, startPoint y: 134, endPoint x: 58, endPoint y: 130, distance: 97.8
click at [58, 130] on textarea at bounding box center [189, 133] width 278 height 154
click at [77, 97] on textarea at bounding box center [189, 133] width 278 height 154
paste textarea "**********"
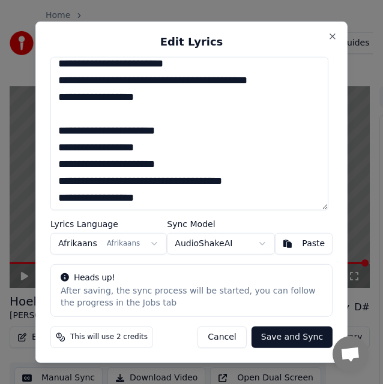
click at [101, 116] on textarea at bounding box center [189, 133] width 278 height 154
paste textarea "**********"
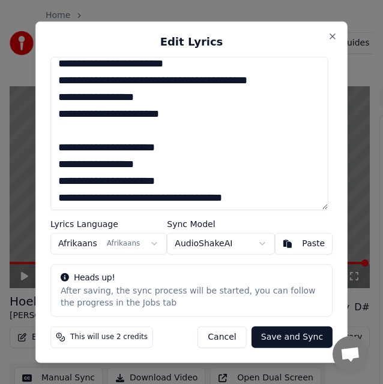
drag, startPoint x: 161, startPoint y: 97, endPoint x: 48, endPoint y: 102, distance: 112.9
click at [48, 102] on div "Edit Lyrics Lyrics Language Afrikaans Afrikaans Sync Model AudioShakeAI Paste H…" at bounding box center [191, 192] width 312 height 342
click at [81, 128] on textarea at bounding box center [189, 133] width 278 height 154
paste textarea "**********"
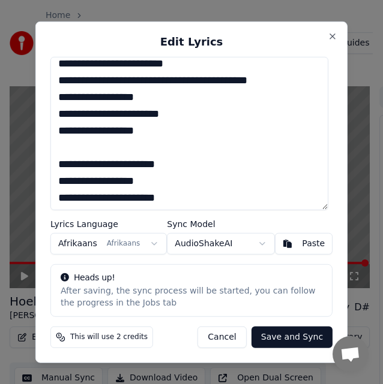
click at [70, 150] on textarea at bounding box center [189, 133] width 278 height 154
paste textarea "**********"
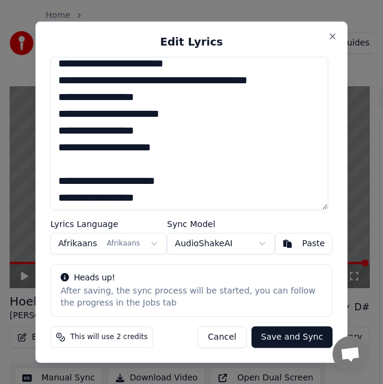
click at [132, 164] on textarea at bounding box center [189, 133] width 278 height 154
paste textarea "**********"
click at [206, 161] on textarea at bounding box center [189, 133] width 278 height 154
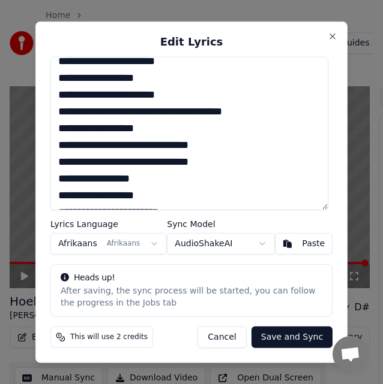
click at [188, 96] on textarea at bounding box center [189, 133] width 278 height 154
click at [165, 201] on textarea at bounding box center [189, 133] width 278 height 154
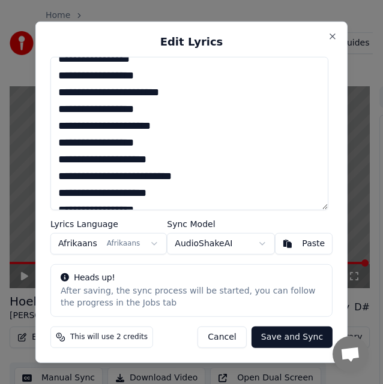
click at [160, 142] on textarea at bounding box center [189, 133] width 278 height 154
drag, startPoint x: 161, startPoint y: 127, endPoint x: 43, endPoint y: 129, distance: 118.1
click at [43, 129] on div "Edit Lyrics Lyrics Language Afrikaans Afrikaans Sync Model AudioShakeAI Paste H…" at bounding box center [191, 192] width 312 height 342
paste textarea "*"
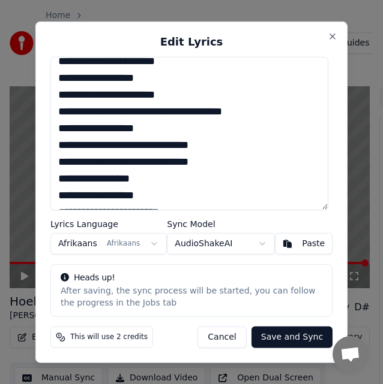
scroll to position [240, 0]
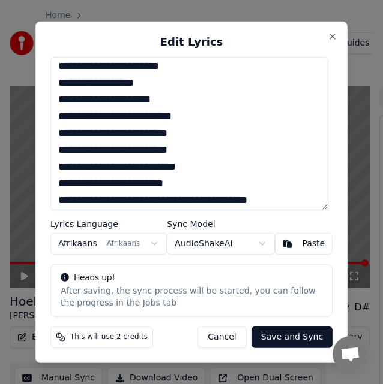
click at [327, 31] on div "Edit Lyrics Lyrics Language Afrikaans Afrikaans Sync Model AudioShakeAI Paste H…" at bounding box center [191, 192] width 312 height 342
click at [230, 345] on button "Cancel" at bounding box center [221, 338] width 49 height 22
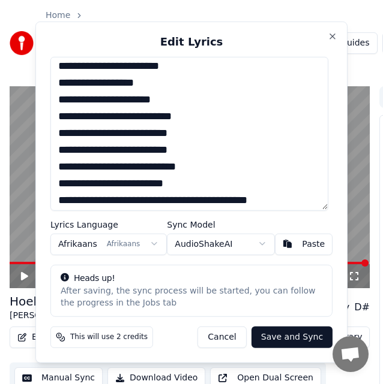
type textarea "**********"
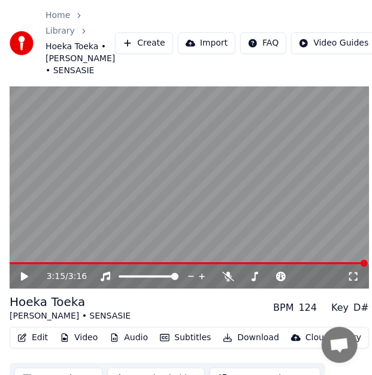
click at [36, 346] on button "Edit" at bounding box center [33, 337] width 40 height 17
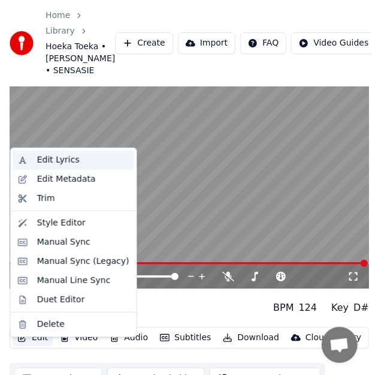
click at [40, 160] on div "Edit Lyrics" at bounding box center [58, 160] width 43 height 12
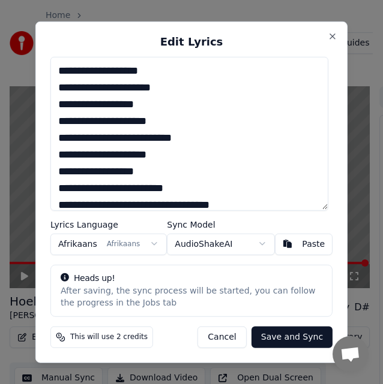
click at [67, 74] on textarea at bounding box center [189, 133] width 278 height 154
drag, startPoint x: 154, startPoint y: 89, endPoint x: 56, endPoint y: 88, distance: 97.7
click at [56, 88] on textarea at bounding box center [189, 133] width 278 height 154
paste textarea "**"
drag, startPoint x: 149, startPoint y: 71, endPoint x: 40, endPoint y: 75, distance: 109.2
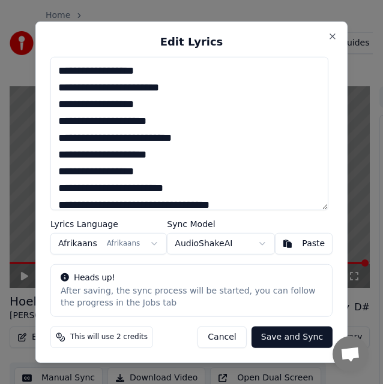
click at [40, 75] on div "Edit Lyrics Lyrics Language Afrikaans Afrikaans Sync Model AudioShakeAI Paste H…" at bounding box center [191, 192] width 312 height 342
drag, startPoint x: 155, startPoint y: 107, endPoint x: 49, endPoint y: 107, distance: 106.7
click at [49, 107] on div "Edit Lyrics Lyrics Language Afrikaans Afrikaans Sync Model AudioShakeAI Paste H…" at bounding box center [191, 192] width 312 height 342
paste textarea
drag, startPoint x: 164, startPoint y: 125, endPoint x: 52, endPoint y: 124, distance: 111.5
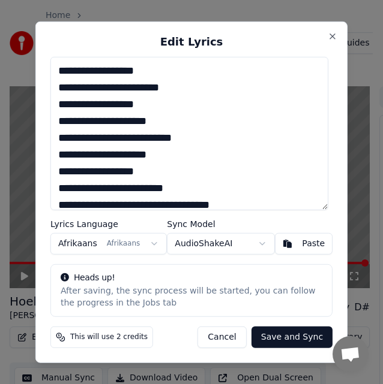
click at [52, 124] on textarea at bounding box center [189, 133] width 278 height 154
paste textarea "*"
drag, startPoint x: 193, startPoint y: 140, endPoint x: 50, endPoint y: 139, distance: 143.3
click at [50, 139] on div "Edit Lyrics Lyrics Language Afrikaans Afrikaans Sync Model AudioShakeAI Paste H…" at bounding box center [191, 192] width 312 height 342
paste textarea "*"
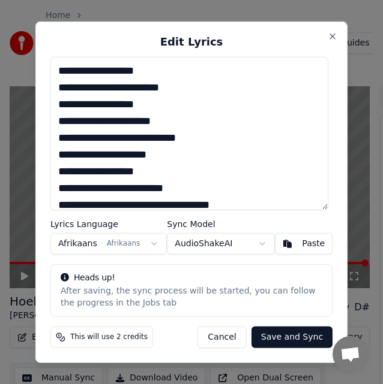
drag, startPoint x: 182, startPoint y: 156, endPoint x: 47, endPoint y: 157, distance: 134.9
click at [47, 157] on div "Edit Lyrics Lyrics Language Afrikaans Afrikaans Sync Model AudioShakeAI Paste H…" at bounding box center [191, 192] width 312 height 342
paste textarea "**"
drag, startPoint x: 166, startPoint y: 106, endPoint x: 53, endPoint y: 107, distance: 112.7
click at [53, 107] on textarea at bounding box center [189, 133] width 278 height 154
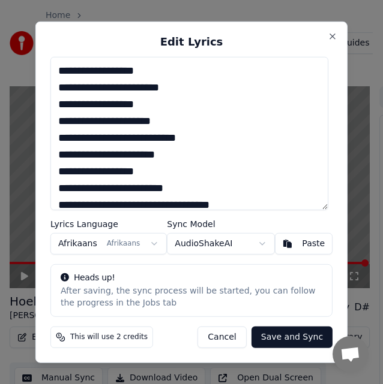
drag, startPoint x: 152, startPoint y: 175, endPoint x: 47, endPoint y: 171, distance: 105.0
click at [47, 171] on div "Edit Lyrics Lyrics Language Afrikaans Afrikaans Sync Model AudioShakeAI Paste H…" at bounding box center [191, 192] width 312 height 342
paste textarea
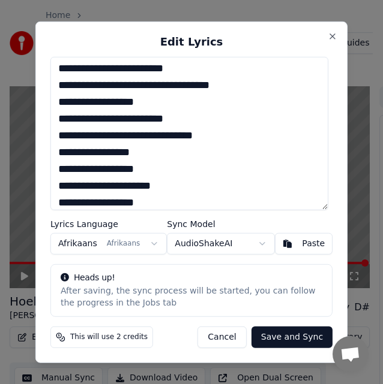
scroll to position [0, 0]
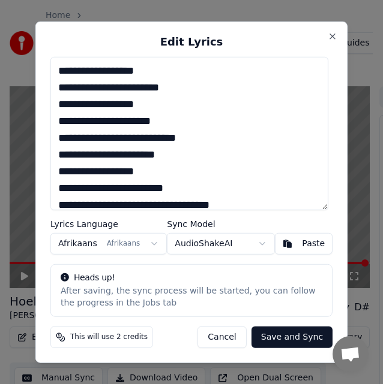
drag, startPoint x: 191, startPoint y: 192, endPoint x: 56, endPoint y: 185, distance: 135.1
click at [56, 185] on textarea at bounding box center [189, 133] width 278 height 154
paste textarea
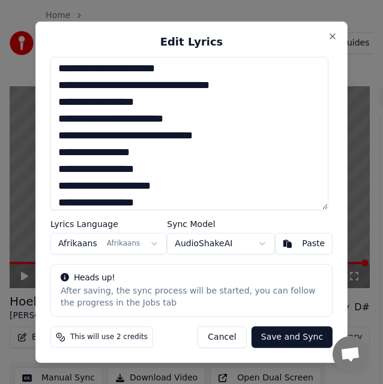
click at [67, 87] on textarea at bounding box center [189, 133] width 278 height 154
drag, startPoint x: 197, startPoint y: 118, endPoint x: 60, endPoint y: 118, distance: 136.7
click at [60, 118] on textarea at bounding box center [189, 133] width 278 height 154
paste textarea "******"
drag, startPoint x: 237, startPoint y: 139, endPoint x: 54, endPoint y: 134, distance: 183.0
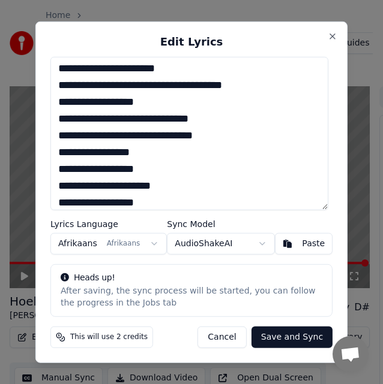
click at [54, 134] on textarea at bounding box center [189, 133] width 278 height 154
paste textarea
drag, startPoint x: 152, startPoint y: 155, endPoint x: 51, endPoint y: 152, distance: 101.4
click at [51, 152] on div "Edit Lyrics Lyrics Language Afrikaans Afrikaans Sync Model AudioShakeAI Paste H…" at bounding box center [191, 192] width 312 height 342
paste textarea
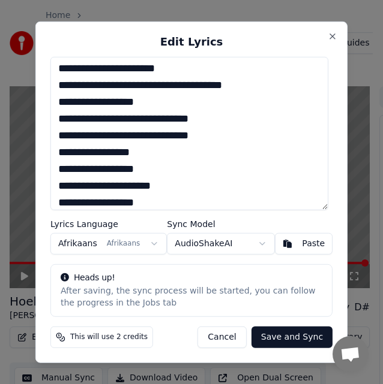
drag, startPoint x: 153, startPoint y: 102, endPoint x: 53, endPoint y: 104, distance: 99.6
click at [53, 104] on textarea at bounding box center [189, 133] width 278 height 154
drag, startPoint x: 155, startPoint y: 171, endPoint x: 56, endPoint y: 167, distance: 99.1
click at [56, 167] on textarea at bounding box center [189, 133] width 278 height 154
paste textarea
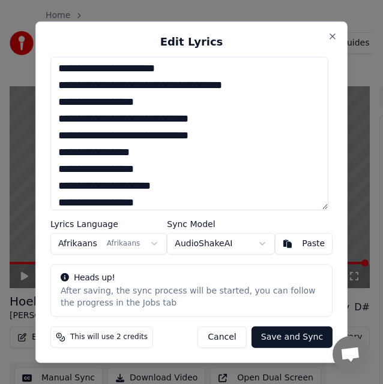
drag, startPoint x: 178, startPoint y: 185, endPoint x: 55, endPoint y: 181, distance: 123.0
click at [55, 181] on textarea at bounding box center [189, 133] width 278 height 154
paste textarea "**"
drag, startPoint x: 157, startPoint y: 100, endPoint x: 52, endPoint y: 107, distance: 105.7
click at [52, 107] on div "Edit Lyrics Lyrics Language Afrikaans Afrikaans Sync Model AudioShakeAI Paste H…" at bounding box center [191, 192] width 312 height 342
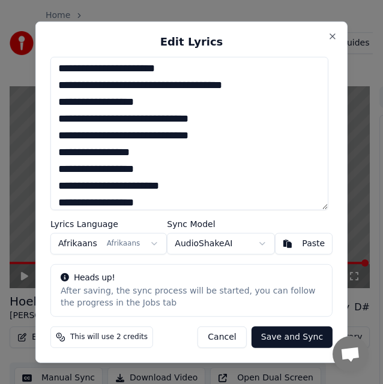
scroll to position [121, 0]
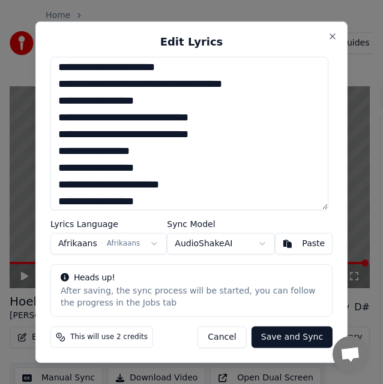
drag, startPoint x: 152, startPoint y: 205, endPoint x: 47, endPoint y: 200, distance: 104.5
click at [47, 200] on div "Edit Lyrics Lyrics Language Afrikaans Afrikaans Sync Model AudioShakeAI Paste H…" at bounding box center [191, 192] width 312 height 342
paste textarea
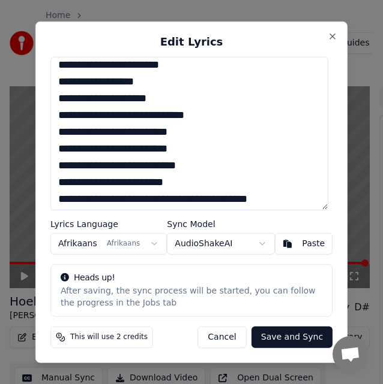
drag, startPoint x: 167, startPoint y: 95, endPoint x: 55, endPoint y: 99, distance: 111.6
click at [55, 99] on textarea at bounding box center [189, 133] width 278 height 154
paste textarea "*"
drag, startPoint x: 204, startPoint y: 116, endPoint x: 55, endPoint y: 110, distance: 148.8
click at [55, 110] on textarea at bounding box center [189, 133] width 278 height 154
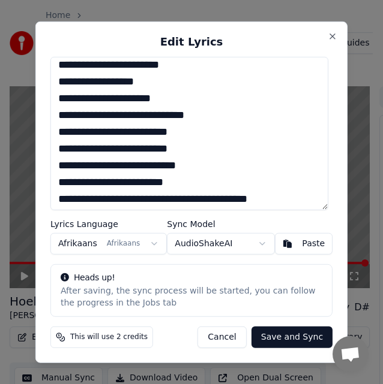
paste textarea
drag, startPoint x: 201, startPoint y: 133, endPoint x: 55, endPoint y: 132, distance: 146.3
click at [55, 132] on textarea at bounding box center [189, 133] width 278 height 154
paste textarea
drag, startPoint x: 200, startPoint y: 150, endPoint x: 53, endPoint y: 147, distance: 146.9
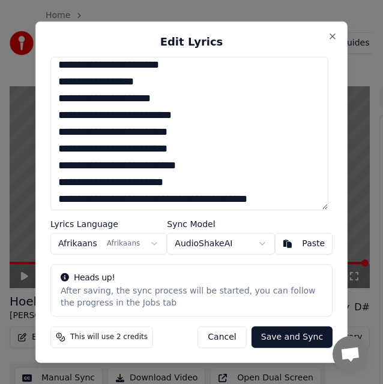
click at [53, 147] on textarea at bounding box center [189, 133] width 278 height 154
paste textarea
drag, startPoint x: 213, startPoint y: 167, endPoint x: 50, endPoint y: 163, distance: 163.1
click at [50, 163] on div "Edit Lyrics Lyrics Language Afrikaans Afrikaans Sync Model AudioShakeAI Paste H…" at bounding box center [191, 192] width 312 height 342
paste textarea
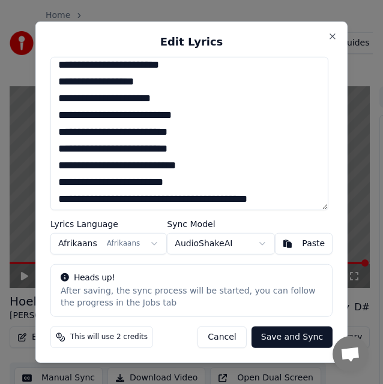
drag, startPoint x: 203, startPoint y: 181, endPoint x: 48, endPoint y: 182, distance: 154.7
click at [48, 182] on div "Edit Lyrics Lyrics Language Afrikaans Afrikaans Sync Model AudioShakeAI Paste H…" at bounding box center [191, 192] width 312 height 342
paste textarea
drag, startPoint x: 294, startPoint y: 201, endPoint x: 49, endPoint y: 195, distance: 244.7
click at [49, 195] on div "Edit Lyrics Lyrics Language Afrikaans Afrikaans Sync Model AudioShakeAI Paste H…" at bounding box center [191, 192] width 312 height 342
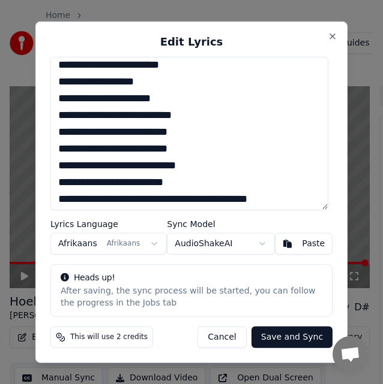
paste textarea
drag, startPoint x: 164, startPoint y: 83, endPoint x: 43, endPoint y: 83, distance: 121.7
click at [43, 83] on div "Edit Lyrics Lyrics Language Afrikaans Afrikaans Sync Model AudioShakeAI Paste H…" at bounding box center [191, 192] width 312 height 342
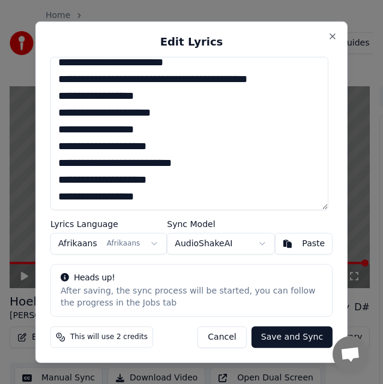
drag, startPoint x: 163, startPoint y: 97, endPoint x: 42, endPoint y: 101, distance: 121.2
click at [42, 101] on div "Edit Lyrics Lyrics Language Afrikaans Afrikaans Sync Model AudioShakeAI Paste H…" at bounding box center [191, 192] width 312 height 342
paste textarea
drag, startPoint x: 177, startPoint y: 115, endPoint x: 56, endPoint y: 107, distance: 121.4
click at [56, 107] on textarea at bounding box center [189, 133] width 278 height 154
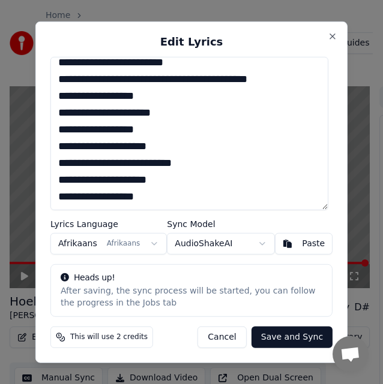
paste textarea "**"
drag, startPoint x: 126, startPoint y: 95, endPoint x: 49, endPoint y: 94, distance: 77.4
click at [49, 94] on div "Edit Lyrics Lyrics Language Afrikaans Afrikaans Sync Model AudioShakeAI Paste H…" at bounding box center [191, 192] width 312 height 342
drag, startPoint x: 149, startPoint y: 127, endPoint x: 55, endPoint y: 128, distance: 94.2
click at [55, 128] on textarea at bounding box center [189, 133] width 278 height 154
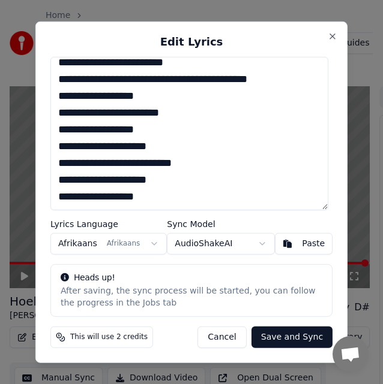
paste textarea
drag, startPoint x: 168, startPoint y: 145, endPoint x: 49, endPoint y: 145, distance: 118.7
click at [49, 145] on div "Edit Lyrics Lyrics Language Afrikaans Afrikaans Sync Model AudioShakeAI Paste H…" at bounding box center [191, 192] width 312 height 342
paste textarea "*"
drag, startPoint x: 186, startPoint y: 161, endPoint x: 48, endPoint y: 160, distance: 137.9
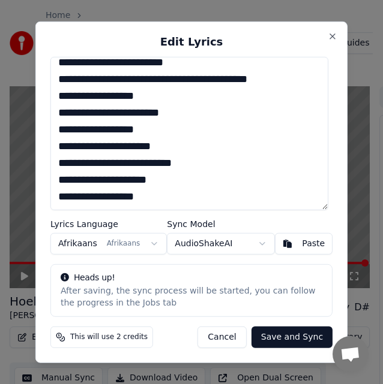
click at [48, 160] on div "Edit Lyrics Lyrics Language Afrikaans Afrikaans Sync Model AudioShakeAI Paste H…" at bounding box center [191, 192] width 312 height 342
paste textarea "**"
drag, startPoint x: 167, startPoint y: 183, endPoint x: 50, endPoint y: 180, distance: 116.4
click at [50, 180] on div "Edit Lyrics Lyrics Language Afrikaans Afrikaans Sync Model AudioShakeAI Paste H…" at bounding box center [191, 192] width 312 height 342
paste textarea "**"
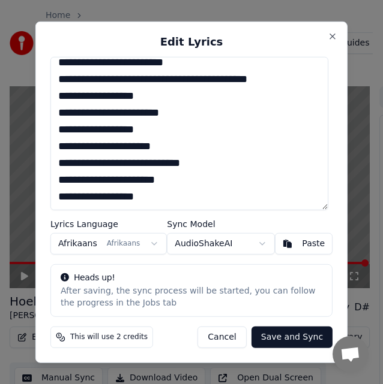
drag, startPoint x: 169, startPoint y: 131, endPoint x: 56, endPoint y: 132, distance: 112.7
click at [57, 132] on textarea at bounding box center [189, 133] width 278 height 154
drag, startPoint x: 146, startPoint y: 197, endPoint x: 49, endPoint y: 194, distance: 97.2
click at [49, 194] on div "Edit Lyrics Lyrics Language Afrikaans Afrikaans Sync Model AudioShakeAI Paste H…" at bounding box center [191, 192] width 312 height 342
paste textarea
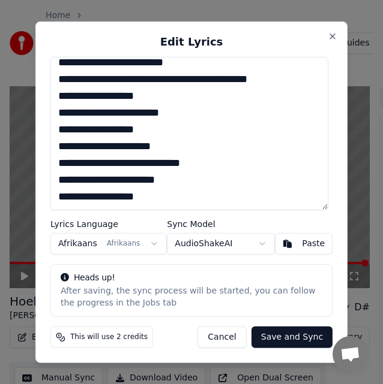
scroll to position [481, 0]
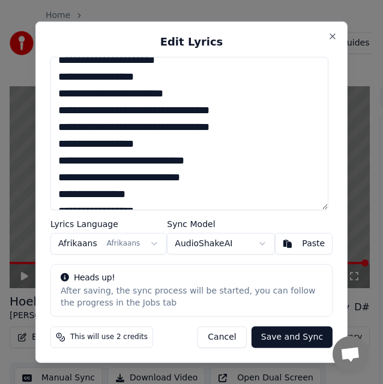
drag, startPoint x: 185, startPoint y: 92, endPoint x: 54, endPoint y: 94, distance: 130.7
click at [54, 94] on textarea at bounding box center [189, 133] width 278 height 154
paste textarea
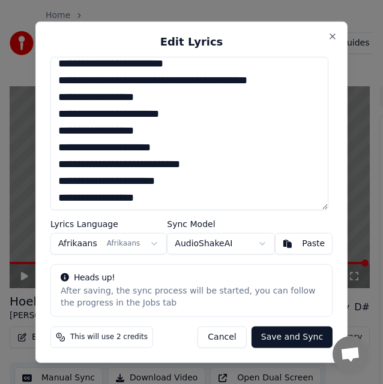
scroll to position [480, 0]
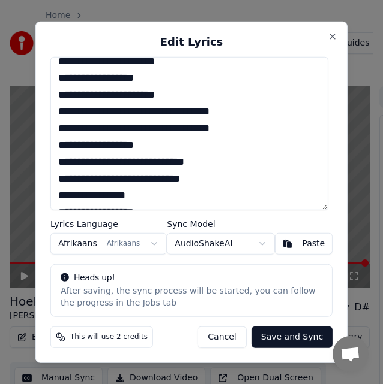
click at [102, 115] on textarea at bounding box center [189, 133] width 278 height 154
drag, startPoint x: 157, startPoint y: 80, endPoint x: 50, endPoint y: 82, distance: 106.7
click at [50, 80] on div "Edit Lyrics Lyrics Language Afrikaans Afrikaans Sync Model AudioShakeAI Paste H…" at bounding box center [191, 192] width 312 height 342
drag, startPoint x: 143, startPoint y: 183, endPoint x: 55, endPoint y: 182, distance: 88.1
click at [55, 182] on textarea at bounding box center [189, 133] width 278 height 154
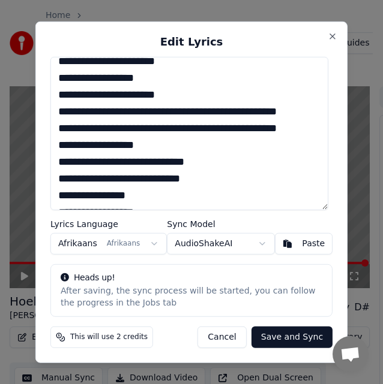
paste textarea
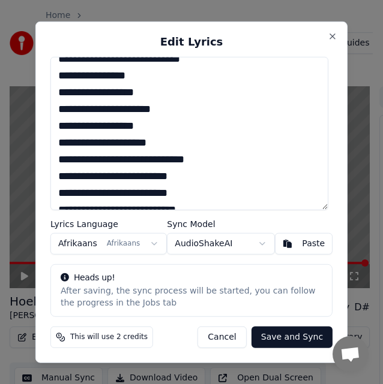
click at [177, 91] on textarea at bounding box center [189, 133] width 278 height 154
click at [144, 117] on textarea at bounding box center [189, 133] width 278 height 154
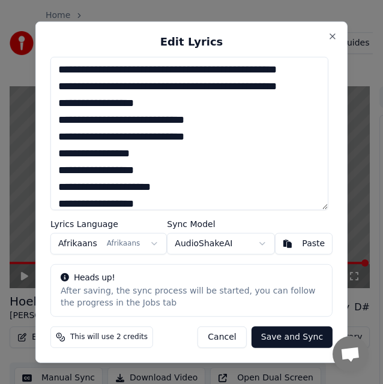
drag, startPoint x: 155, startPoint y: 59, endPoint x: 114, endPoint y: 64, distance: 41.6
click at [114, 64] on textarea at bounding box center [189, 133] width 278 height 154
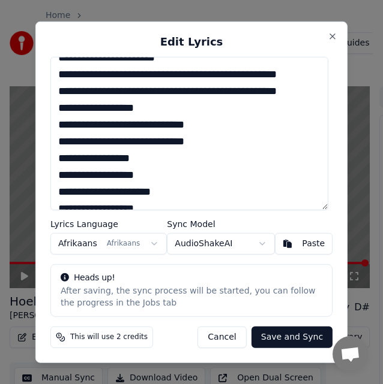
click at [159, 139] on textarea at bounding box center [189, 133] width 278 height 154
click at [142, 142] on textarea at bounding box center [189, 133] width 278 height 154
drag, startPoint x: 160, startPoint y: 142, endPoint x: 58, endPoint y: 148, distance: 101.5
click at [58, 148] on textarea at bounding box center [189, 133] width 278 height 154
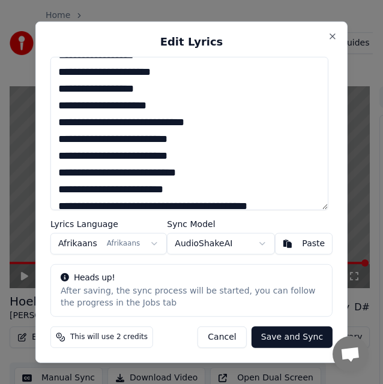
drag, startPoint x: 155, startPoint y: 87, endPoint x: 49, endPoint y: 86, distance: 106.1
click at [49, 86] on div "Edit Lyrics Lyrics Language Afrikaans Afrikaans Sync Model AudioShakeAI Paste H…" at bounding box center [191, 192] width 312 height 342
paste textarea
drag, startPoint x: 177, startPoint y: 105, endPoint x: 54, endPoint y: 104, distance: 122.9
click at [54, 104] on textarea at bounding box center [189, 133] width 278 height 154
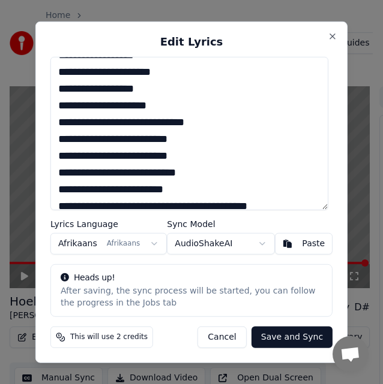
paste textarea "**"
drag, startPoint x: 161, startPoint y: 89, endPoint x: 59, endPoint y: 91, distance: 102.0
click at [59, 91] on textarea at bounding box center [189, 133] width 278 height 154
drag, startPoint x: 152, startPoint y: 118, endPoint x: 45, endPoint y: 116, distance: 106.8
click at [45, 116] on div "Edit Lyrics Lyrics Language Afrikaans Afrikaans Sync Model AudioShakeAI Paste H…" at bounding box center [191, 192] width 312 height 342
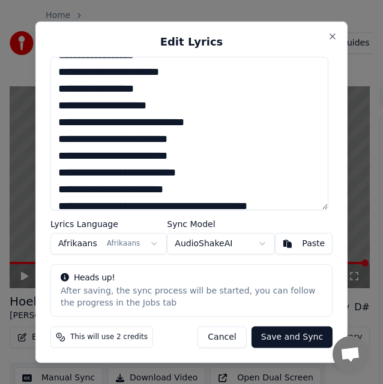
paste textarea
drag, startPoint x: 160, startPoint y: 142, endPoint x: 56, endPoint y: 137, distance: 104.4
click at [56, 137] on textarea at bounding box center [189, 133] width 278 height 154
paste textarea "*"
drag, startPoint x: 203, startPoint y: 157, endPoint x: 55, endPoint y: 160, distance: 148.7
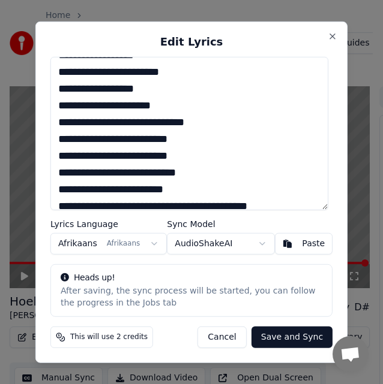
click at [55, 160] on textarea at bounding box center [189, 133] width 278 height 154
paste textarea
drag, startPoint x: 200, startPoint y: 173, endPoint x: 50, endPoint y: 170, distance: 149.9
click at [50, 170] on div "Edit Lyrics Lyrics Language Afrikaans Afrikaans Sync Model AudioShakeAI Paste H…" at bounding box center [191, 192] width 312 height 342
paste textarea "*"
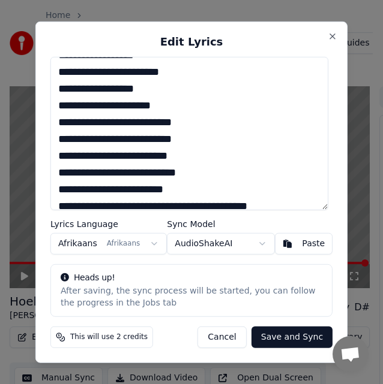
drag, startPoint x: 194, startPoint y: 193, endPoint x: 50, endPoint y: 189, distance: 143.4
click at [50, 189] on div "Edit Lyrics Lyrics Language Afrikaans Afrikaans Sync Model AudioShakeAI Paste H…" at bounding box center [191, 192] width 312 height 342
paste textarea
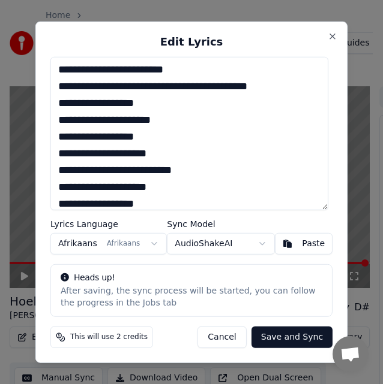
drag, startPoint x: 214, startPoint y: 90, endPoint x: 54, endPoint y: 88, distance: 160.1
click at [54, 88] on textarea at bounding box center [189, 133] width 278 height 154
paste textarea
drag, startPoint x: 146, startPoint y: 110, endPoint x: 48, endPoint y: 105, distance: 98.5
click at [48, 105] on div "Edit Lyrics Lyrics Language Afrikaans Afrikaans Sync Model AudioShakeAI Paste H…" at bounding box center [191, 192] width 312 height 342
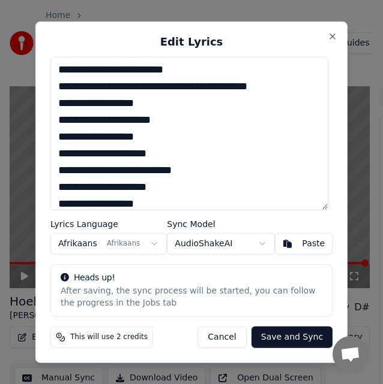
paste textarea
drag, startPoint x: 283, startPoint y: 121, endPoint x: 55, endPoint y: 122, distance: 227.9
click at [55, 122] on textarea at bounding box center [189, 133] width 278 height 154
drag, startPoint x: 144, startPoint y: 136, endPoint x: 55, endPoint y: 135, distance: 89.3
click at [55, 135] on textarea at bounding box center [189, 133] width 278 height 154
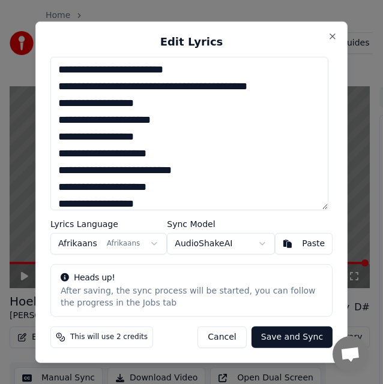
paste textarea
drag, startPoint x: 174, startPoint y: 155, endPoint x: 55, endPoint y: 154, distance: 119.3
click at [55, 154] on textarea at bounding box center [189, 133] width 278 height 154
paste textarea "**"
drag, startPoint x: 163, startPoint y: 170, endPoint x: 44, endPoint y: 172, distance: 118.1
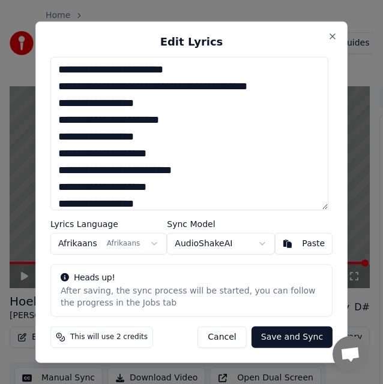
click at [44, 172] on div "Edit Lyrics Lyrics Language Afrikaans Afrikaans Sync Model AudioShakeAI Paste H…" at bounding box center [191, 192] width 312 height 342
paste textarea
drag, startPoint x: 164, startPoint y: 186, endPoint x: 50, endPoint y: 186, distance: 114.5
click at [50, 186] on div "Edit Lyrics Lyrics Language Afrikaans Afrikaans Sync Model AudioShakeAI Paste H…" at bounding box center [191, 192] width 312 height 342
paste textarea "*"
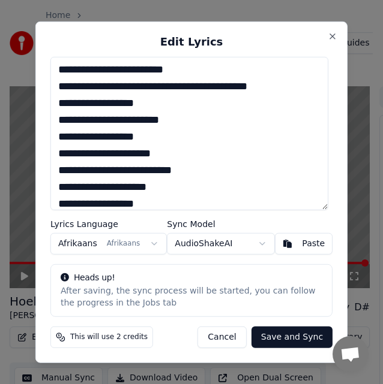
scroll to position [877, 0]
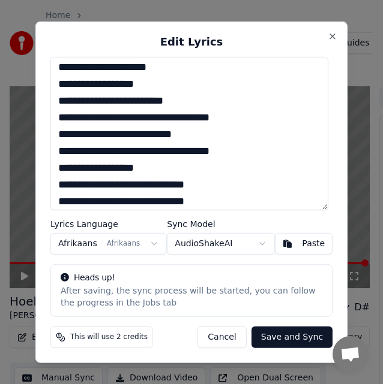
drag, startPoint x: 187, startPoint y: 86, endPoint x: 50, endPoint y: 87, distance: 136.7
click at [50, 86] on div "Edit Lyrics Lyrics Language Afrikaans Afrikaans Sync Model AudioShakeAI Paste H…" at bounding box center [191, 192] width 312 height 342
paste textarea "*"
drag, startPoint x: 166, startPoint y: 101, endPoint x: 53, endPoint y: 98, distance: 112.2
click at [53, 98] on textarea at bounding box center [189, 133] width 278 height 154
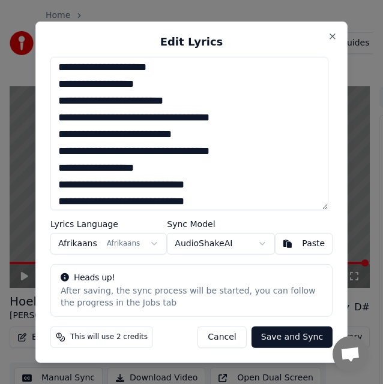
paste textarea "**"
drag, startPoint x: 158, startPoint y: 119, endPoint x: 51, endPoint y: 120, distance: 107.3
click at [51, 120] on div "Edit Lyrics Lyrics Language Afrikaans Afrikaans Sync Model AudioShakeAI Paste H…" at bounding box center [191, 192] width 312 height 342
paste textarea
drag, startPoint x: 190, startPoint y: 137, endPoint x: 58, endPoint y: 137, distance: 132.5
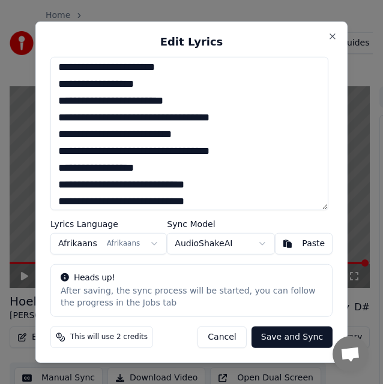
click at [58, 137] on textarea at bounding box center [189, 133] width 278 height 154
paste textarea
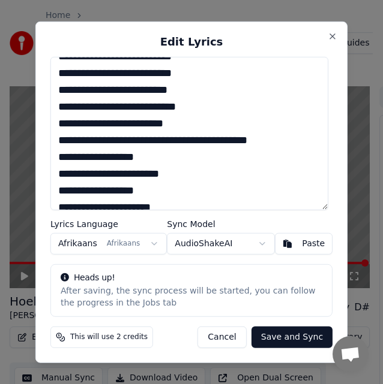
scroll to position [943, 0]
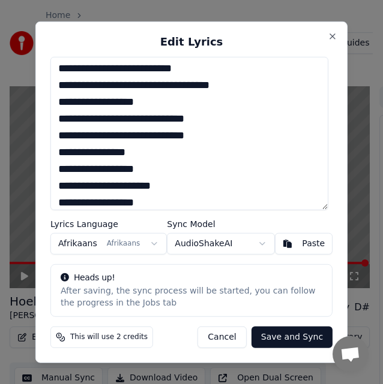
click at [86, 86] on textarea at bounding box center [189, 133] width 278 height 154
click at [122, 86] on textarea at bounding box center [189, 133] width 278 height 154
drag, startPoint x: 122, startPoint y: 86, endPoint x: 65, endPoint y: 86, distance: 57.6
click at [65, 86] on textarea at bounding box center [189, 133] width 278 height 154
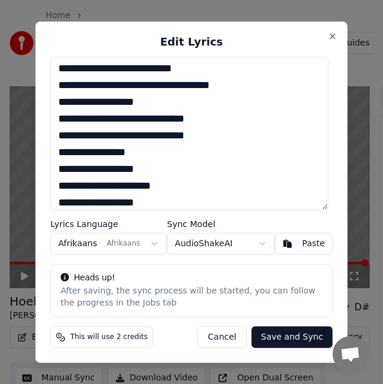
click at [149, 86] on textarea at bounding box center [189, 133] width 278 height 154
paste
click at [216, 85] on textarea at bounding box center [189, 133] width 278 height 154
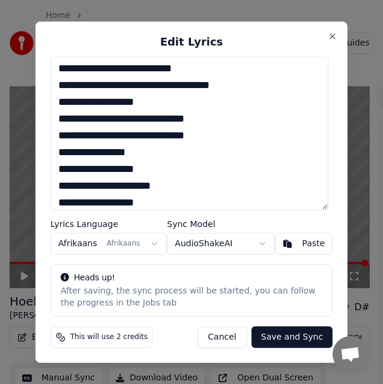
click at [276, 87] on textarea at bounding box center [189, 133] width 278 height 154
click at [78, 121] on textarea at bounding box center [189, 133] width 278 height 154
click at [155, 118] on textarea at bounding box center [189, 133] width 278 height 154
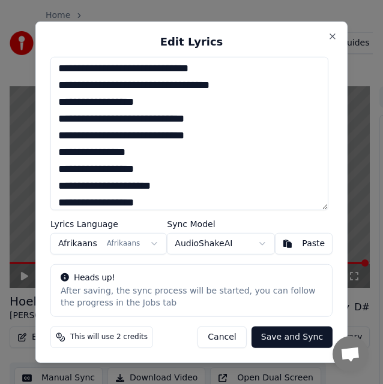
click at [155, 118] on textarea at bounding box center [189, 133] width 278 height 154
click at [211, 119] on textarea at bounding box center [189, 133] width 278 height 154
click at [85, 135] on textarea at bounding box center [189, 133] width 278 height 154
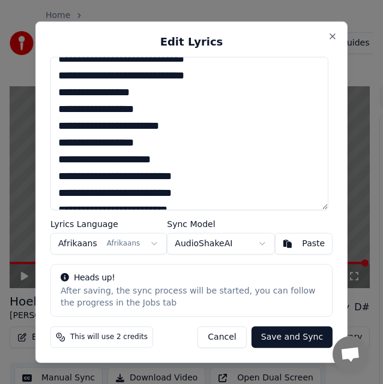
scroll to position [463, 0]
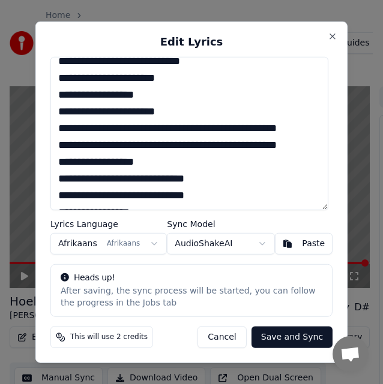
drag, startPoint x: 59, startPoint y: 127, endPoint x: 106, endPoint y: 176, distance: 67.9
click at [106, 176] on textarea at bounding box center [189, 133] width 278 height 154
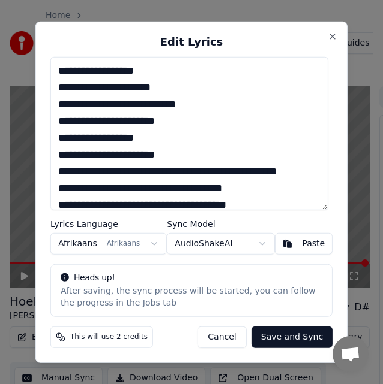
scroll to position [943, 0]
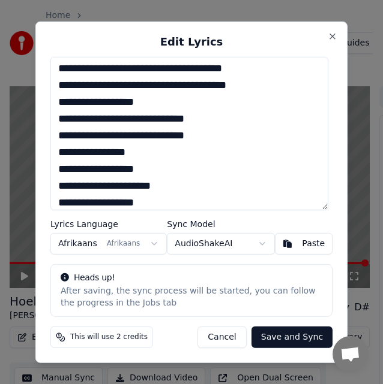
drag, startPoint x: 59, startPoint y: 82, endPoint x: 271, endPoint y: 139, distance: 219.6
click at [271, 139] on textarea at bounding box center [189, 133] width 278 height 154
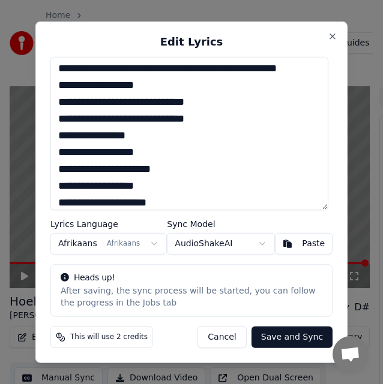
drag, startPoint x: 147, startPoint y: 152, endPoint x: 47, endPoint y: 155, distance: 100.2
click at [47, 155] on div "Edit Lyrics Lyrics Language Afrikaans Afrikaans Sync Model AudioShakeAI Paste H…" at bounding box center [191, 192] width 312 height 342
drag, startPoint x: 219, startPoint y: 169, endPoint x: 49, endPoint y: 168, distance: 170.3
click at [49, 168] on div "Edit Lyrics Lyrics Language Afrikaans Afrikaans Sync Model AudioShakeAI Paste H…" at bounding box center [191, 192] width 312 height 342
drag, startPoint x: 231, startPoint y: 184, endPoint x: 56, endPoint y: 189, distance: 175.2
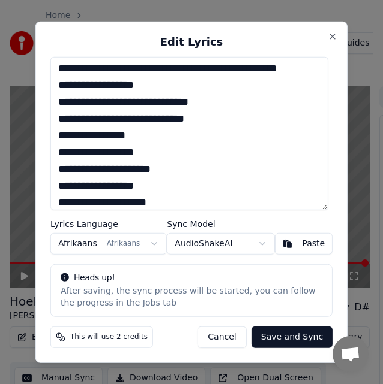
click at [56, 189] on textarea at bounding box center [189, 133] width 278 height 154
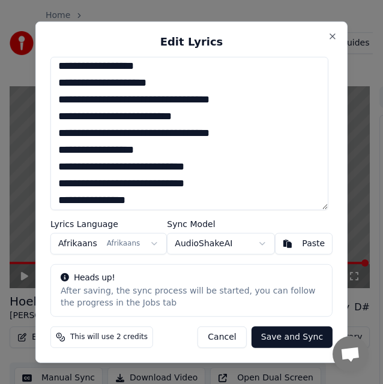
drag, startPoint x: 145, startPoint y: 80, endPoint x: 47, endPoint y: 77, distance: 98.4
click at [47, 77] on div "Edit Lyrics Lyrics Language Afrikaans Afrikaans Sync Model AudioShakeAI Paste H…" at bounding box center [191, 192] width 312 height 342
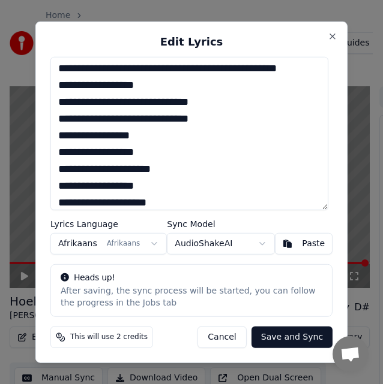
drag, startPoint x: 161, startPoint y: 152, endPoint x: 43, endPoint y: 156, distance: 118.2
click at [43, 156] on div "Edit Lyrics Lyrics Language Afrikaans Afrikaans Sync Model AudioShakeAI Paste H…" at bounding box center [191, 192] width 312 height 342
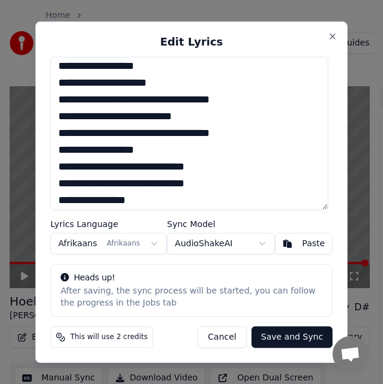
drag, startPoint x: 160, startPoint y: 101, endPoint x: 48, endPoint y: 101, distance: 111.5
click at [48, 101] on div "Edit Lyrics Lyrics Language Afrikaans Afrikaans Sync Model AudioShakeAI Paste H…" at bounding box center [191, 192] width 312 height 342
drag, startPoint x: 177, startPoint y: 121, endPoint x: 53, endPoint y: 121, distance: 124.7
click at [53, 121] on textarea at bounding box center [189, 133] width 278 height 154
drag, startPoint x: 160, startPoint y: 100, endPoint x: 43, endPoint y: 101, distance: 117.5
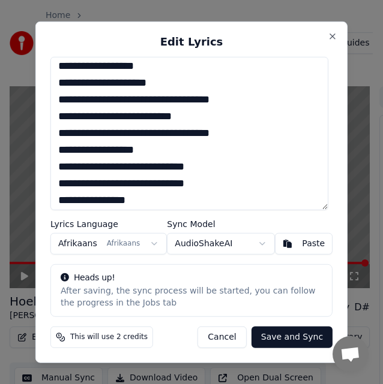
click at [43, 101] on div "Edit Lyrics Lyrics Language Afrikaans Afrikaans Sync Model AudioShakeAI Paste H…" at bounding box center [191, 192] width 312 height 342
drag, startPoint x: 167, startPoint y: 133, endPoint x: 54, endPoint y: 135, distance: 112.7
click at [54, 135] on textarea at bounding box center [189, 133] width 278 height 154
drag, startPoint x: 162, startPoint y: 149, endPoint x: 50, endPoint y: 150, distance: 111.5
click at [50, 150] on div "Edit Lyrics Lyrics Language Afrikaans Afrikaans Sync Model AudioShakeAI Paste H…" at bounding box center [191, 192] width 312 height 342
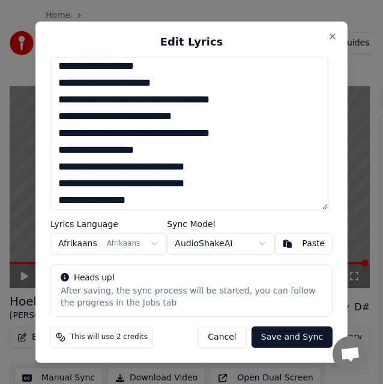
scroll to position [1182, 0]
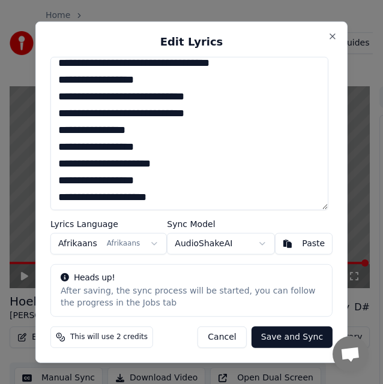
click at [176, 94] on textarea at bounding box center [189, 133] width 278 height 154
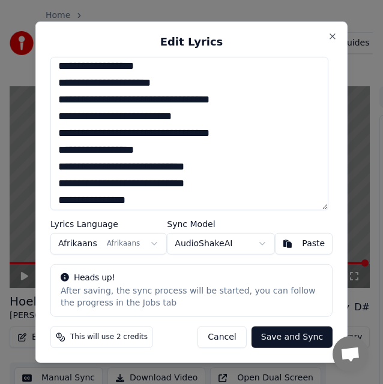
drag, startPoint x: 119, startPoint y: 135, endPoint x: 55, endPoint y: 137, distance: 63.6
click at [55, 137] on textarea at bounding box center [189, 133] width 278 height 154
click at [81, 169] on textarea at bounding box center [189, 133] width 278 height 154
click at [142, 167] on textarea at bounding box center [189, 133] width 278 height 154
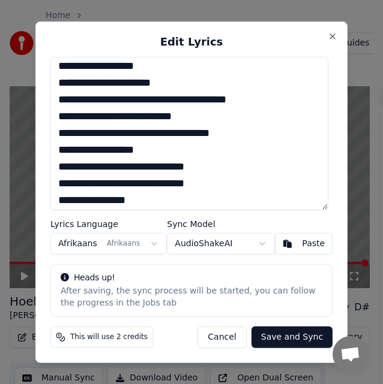
click at [142, 167] on textarea at bounding box center [189, 133] width 278 height 154
click at [203, 170] on textarea at bounding box center [189, 133] width 278 height 154
click at [283, 168] on textarea at bounding box center [189, 133] width 278 height 154
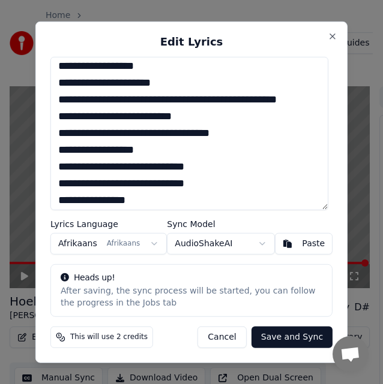
click at [84, 200] on textarea at bounding box center [189, 133] width 278 height 154
click at [142, 202] on textarea at bounding box center [189, 133] width 278 height 154
click at [223, 200] on textarea at bounding box center [189, 133] width 278 height 154
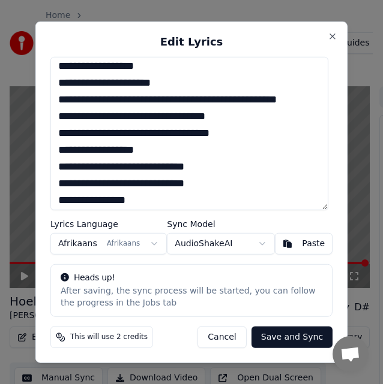
click at [223, 200] on textarea at bounding box center [189, 133] width 278 height 154
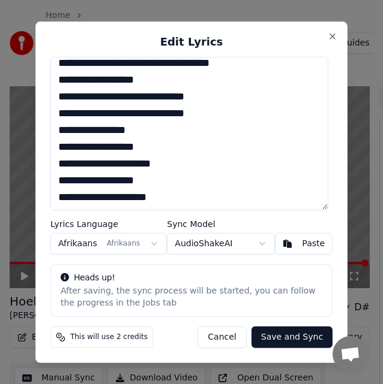
click at [80, 100] on textarea at bounding box center [189, 133] width 278 height 154
click at [254, 80] on textarea at bounding box center [189, 133] width 278 height 154
click at [62, 115] on textarea at bounding box center [189, 133] width 278 height 154
click at [145, 113] on textarea at bounding box center [189, 133] width 278 height 154
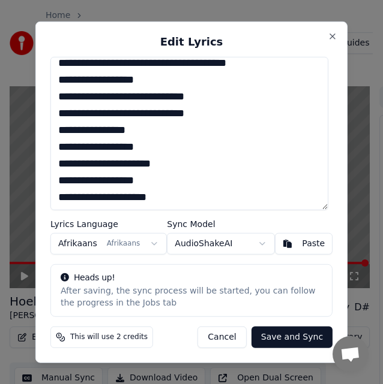
click at [145, 113] on textarea at bounding box center [189, 133] width 278 height 154
click at [210, 113] on textarea at bounding box center [189, 133] width 278 height 154
click at [292, 113] on textarea at bounding box center [189, 133] width 278 height 154
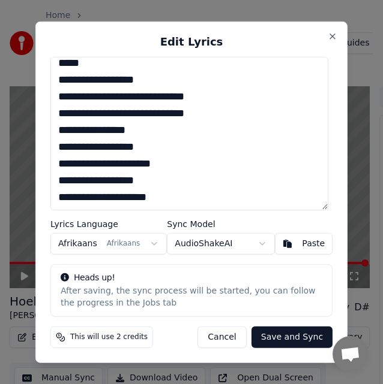
scroll to position [1063, 0]
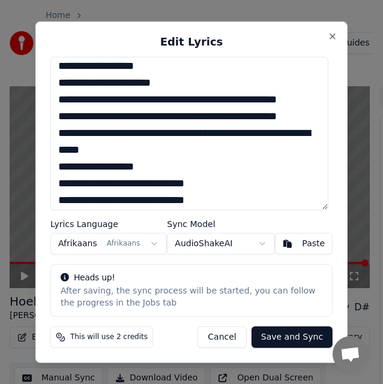
drag, startPoint x: 145, startPoint y: 140, endPoint x: 55, endPoint y: 137, distance: 89.4
click at [55, 137] on textarea at bounding box center [189, 133] width 278 height 154
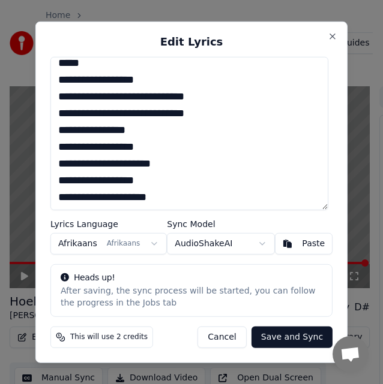
drag, startPoint x: 158, startPoint y: 146, endPoint x: 46, endPoint y: 146, distance: 112.7
click at [46, 146] on div "Edit Lyrics Lyrics Language Afrikaans Afrikaans Sync Model AudioShakeAI Paste H…" at bounding box center [191, 192] width 312 height 342
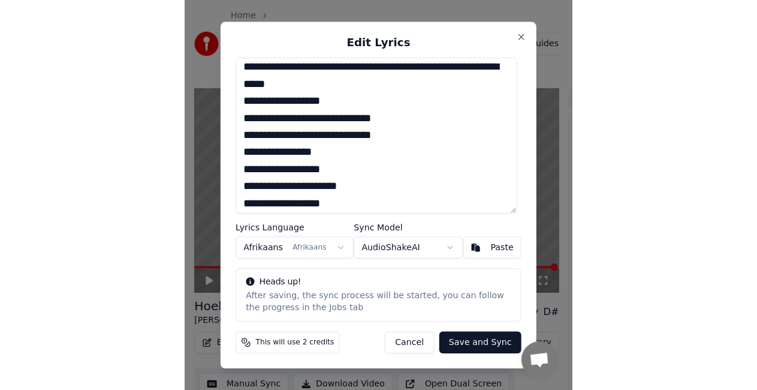
scroll to position [1250, 0]
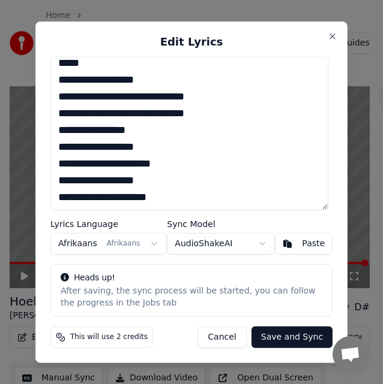
drag, startPoint x: 224, startPoint y: 96, endPoint x: 44, endPoint y: 96, distance: 180.5
click at [44, 96] on div "Edit Lyrics Lyrics Language Afrikaans Afrikaans Sync Model AudioShakeAI Paste H…" at bounding box center [191, 192] width 312 height 342
drag, startPoint x: 230, startPoint y: 113, endPoint x: 48, endPoint y: 114, distance: 181.7
click at [48, 114] on div "Edit Lyrics Lyrics Language Afrikaans Afrikaans Sync Model AudioShakeAI Paste H…" at bounding box center [191, 192] width 312 height 342
drag, startPoint x: 145, startPoint y: 134, endPoint x: 56, endPoint y: 138, distance: 88.8
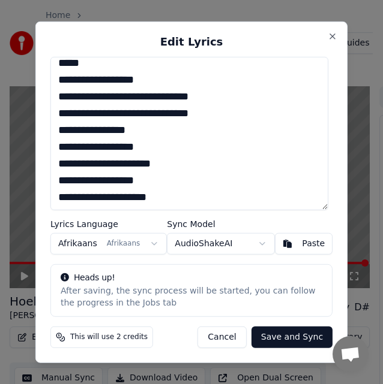
click at [56, 138] on textarea at bounding box center [189, 133] width 278 height 154
drag, startPoint x: 150, startPoint y: 77, endPoint x: 52, endPoint y: 82, distance: 98.4
click at [52, 82] on div "Edit Lyrics Lyrics Language Afrikaans Afrikaans Sync Model AudioShakeAI Paste H…" at bounding box center [191, 192] width 312 height 342
drag, startPoint x: 151, startPoint y: 150, endPoint x: 48, endPoint y: 149, distance: 103.1
click at [48, 149] on div "Edit Lyrics Lyrics Language Afrikaans Afrikaans Sync Model AudioShakeAI Paste H…" at bounding box center [191, 192] width 312 height 342
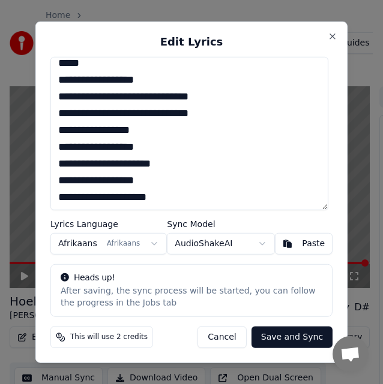
drag, startPoint x: 179, startPoint y: 166, endPoint x: 57, endPoint y: 167, distance: 121.7
click at [57, 167] on textarea at bounding box center [189, 133] width 278 height 154
drag, startPoint x: 155, startPoint y: 148, endPoint x: 54, endPoint y: 146, distance: 101.4
click at [54, 146] on textarea at bounding box center [189, 133] width 278 height 154
drag, startPoint x: 163, startPoint y: 176, endPoint x: 52, endPoint y: 176, distance: 110.3
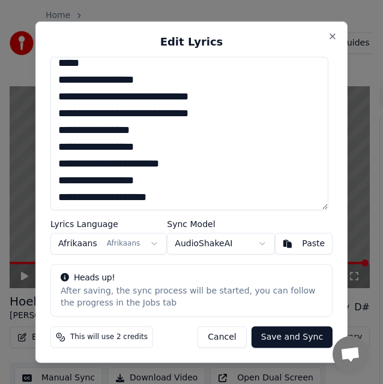
click at [52, 176] on textarea at bounding box center [189, 133] width 278 height 154
drag, startPoint x: 145, startPoint y: 203, endPoint x: 49, endPoint y: 204, distance: 95.3
click at [49, 204] on div "Edit Lyrics Lyrics Language Afrikaans Afrikaans Sync Model AudioShakeAI Paste H…" at bounding box center [191, 192] width 312 height 342
type textarea "**********"
click at [297, 339] on button "Save and Sync" at bounding box center [291, 338] width 81 height 22
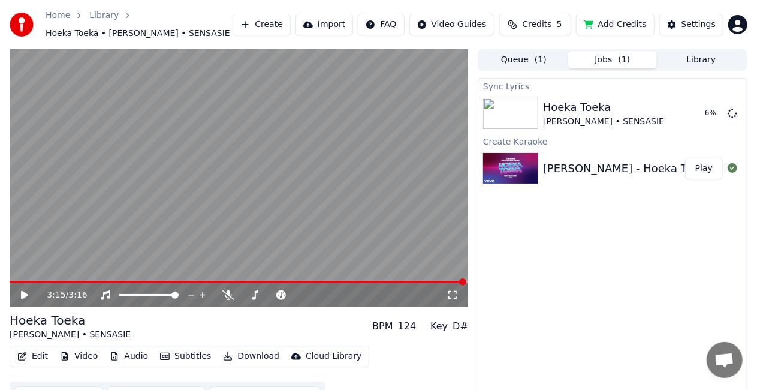
scroll to position [23, 0]
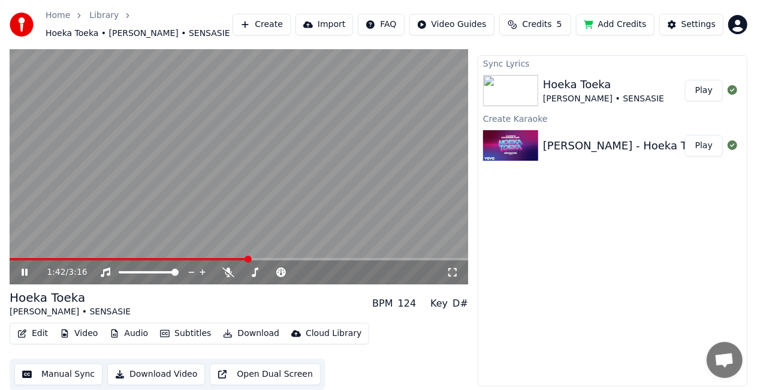
click at [23, 270] on icon at bounding box center [25, 272] width 6 height 7
click at [23, 270] on icon at bounding box center [24, 272] width 7 height 8
click at [23, 270] on icon at bounding box center [25, 272] width 6 height 7
click at [177, 333] on button "Subtitles" at bounding box center [185, 333] width 61 height 17
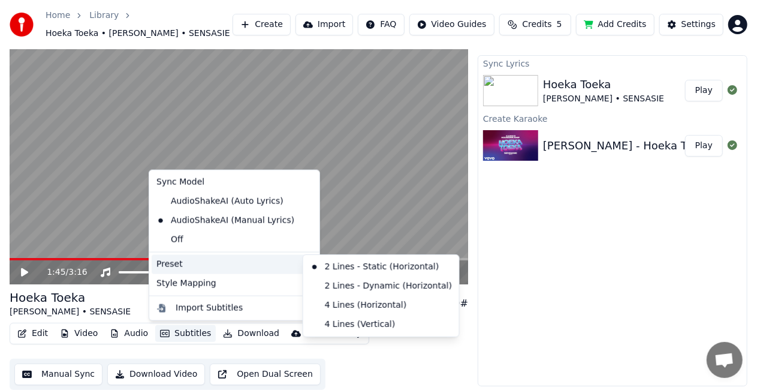
click at [386, 360] on div "Edit Video Audio Subtitles Download Cloud Library Manual Sync Download Video Op…" at bounding box center [239, 356] width 459 height 67
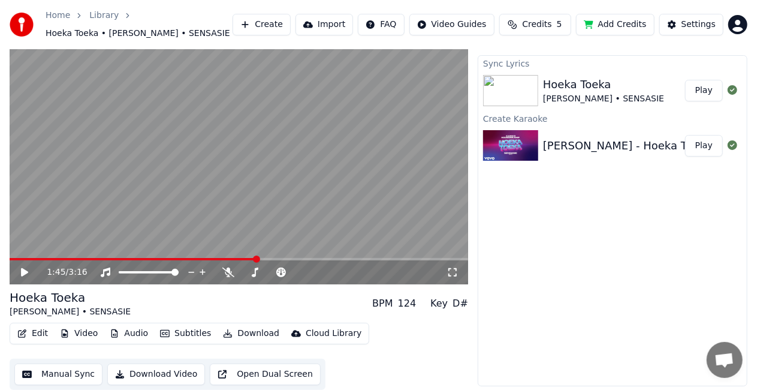
click at [121, 338] on button "Audio" at bounding box center [129, 333] width 48 height 17
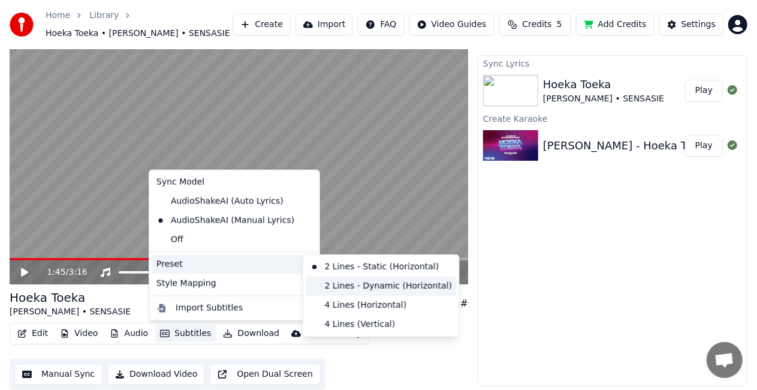
click at [380, 288] on div "2 Lines - Dynamic (Horizontal)" at bounding box center [381, 285] width 151 height 19
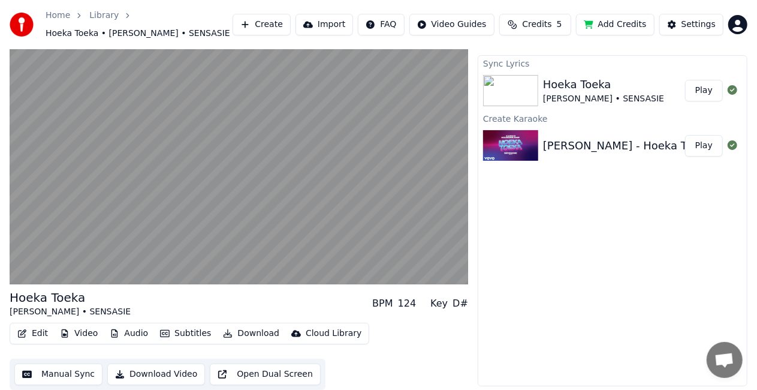
click at [169, 335] on button "Subtitles" at bounding box center [185, 333] width 61 height 17
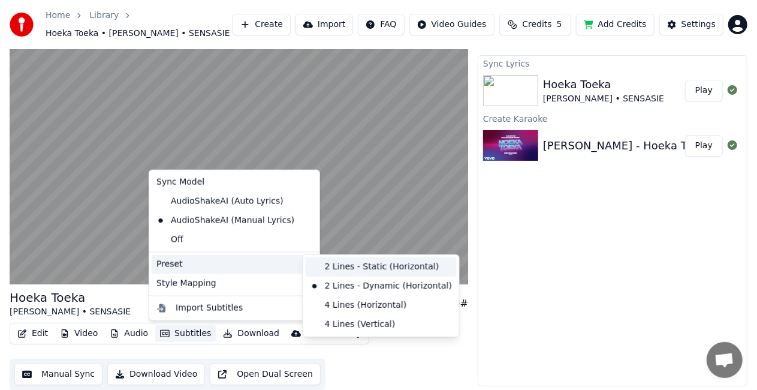
click at [353, 265] on div "2 Lines - Static (Horizontal)" at bounding box center [381, 266] width 151 height 19
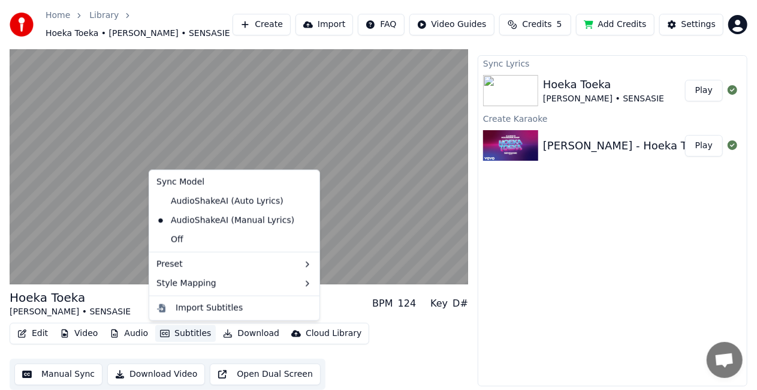
click at [193, 337] on button "Subtitles" at bounding box center [185, 333] width 61 height 17
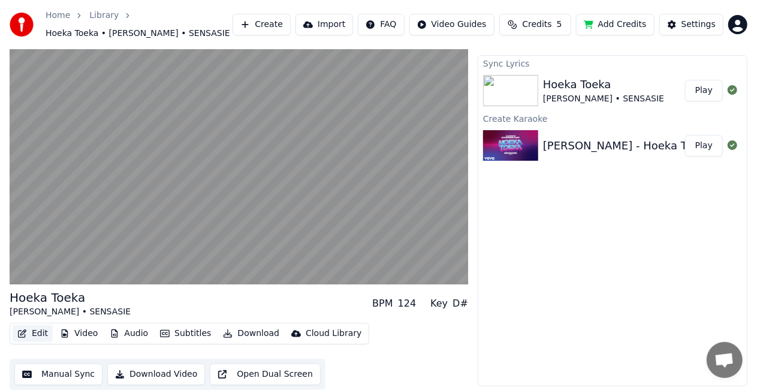
click at [23, 332] on icon "button" at bounding box center [22, 333] width 10 height 8
click at [34, 332] on button "Edit" at bounding box center [33, 333] width 40 height 17
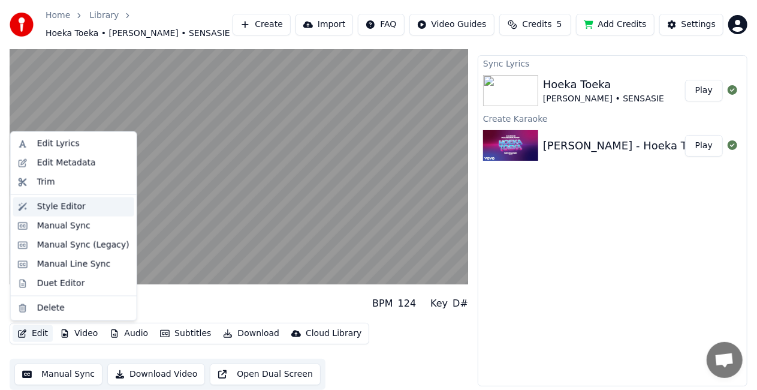
click at [62, 209] on div "Style Editor" at bounding box center [61, 207] width 49 height 12
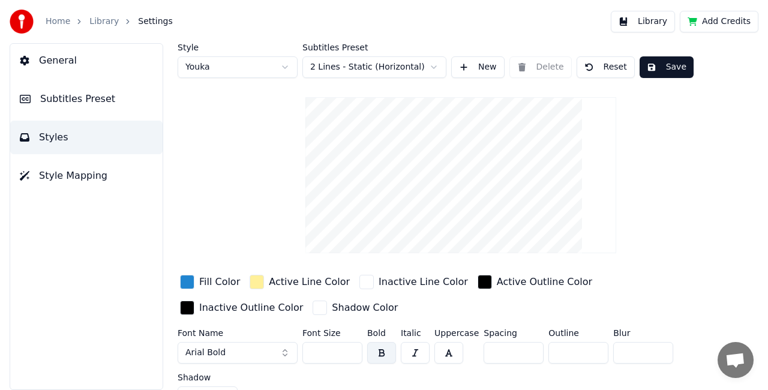
click at [345, 348] on input "**" at bounding box center [332, 353] width 60 height 22
click at [349, 347] on input "**" at bounding box center [332, 353] width 60 height 22
click at [349, 347] on input "***" at bounding box center [332, 353] width 60 height 22
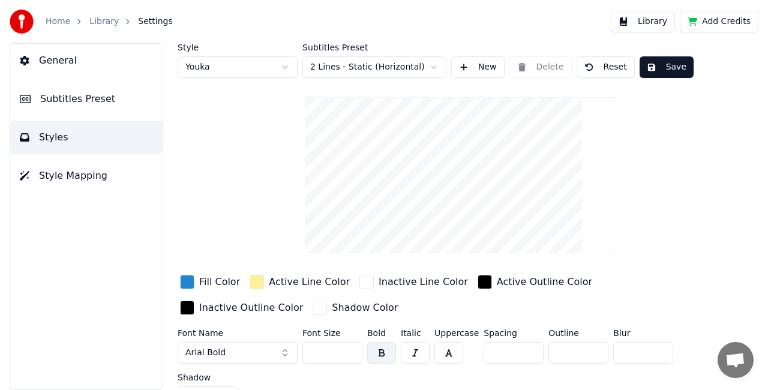
click at [350, 347] on input "***" at bounding box center [332, 353] width 60 height 22
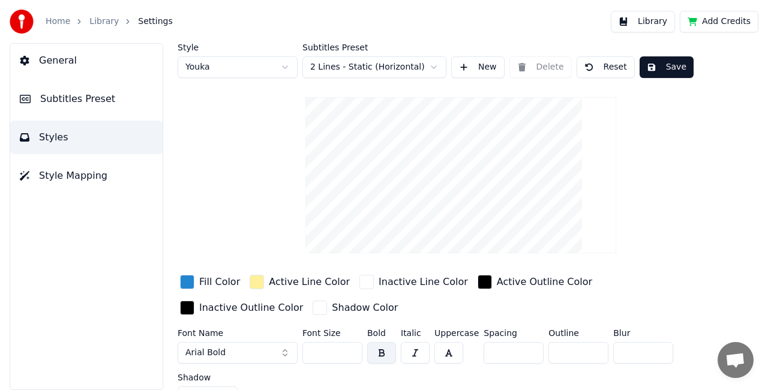
click at [350, 347] on input "***" at bounding box center [332, 353] width 60 height 22
click at [347, 349] on input "***" at bounding box center [332, 353] width 60 height 22
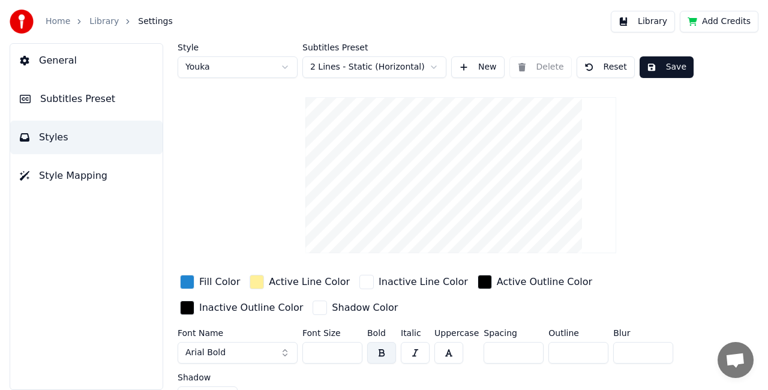
click at [347, 349] on input "***" at bounding box center [332, 353] width 60 height 22
click at [354, 353] on input "***" at bounding box center [332, 353] width 60 height 22
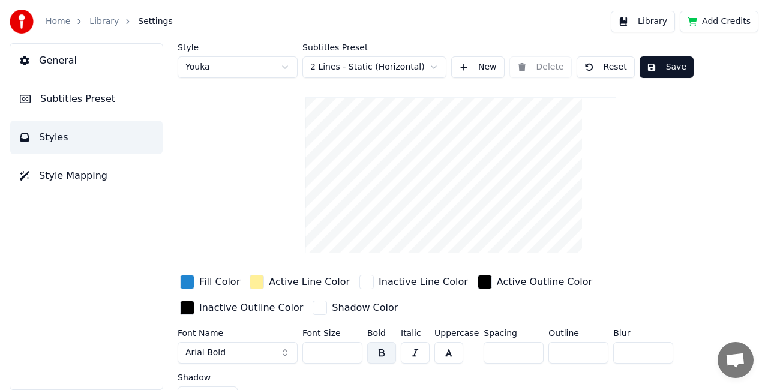
click at [354, 353] on input "***" at bounding box center [332, 353] width 60 height 22
type input "***"
click at [354, 353] on input "***" at bounding box center [332, 353] width 60 height 22
click at [661, 68] on button "Save" at bounding box center [666, 67] width 54 height 22
click at [70, 96] on span "Subtitles Preset" at bounding box center [77, 99] width 75 height 14
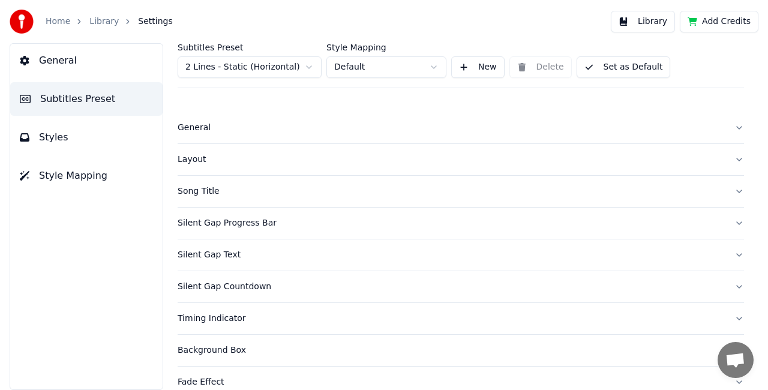
click at [73, 173] on span "Style Mapping" at bounding box center [73, 175] width 68 height 14
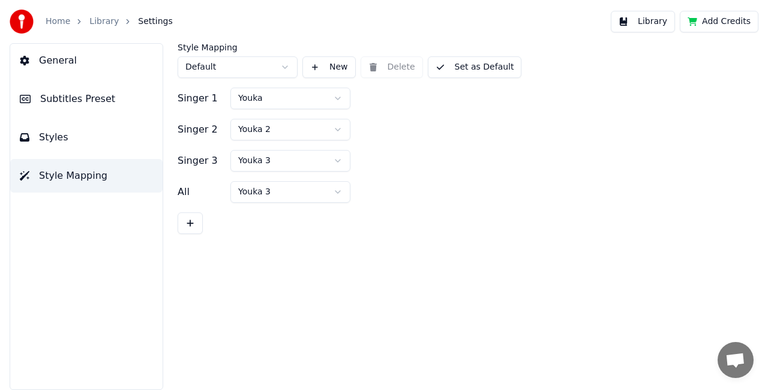
click at [70, 146] on button "Styles" at bounding box center [86, 138] width 152 height 34
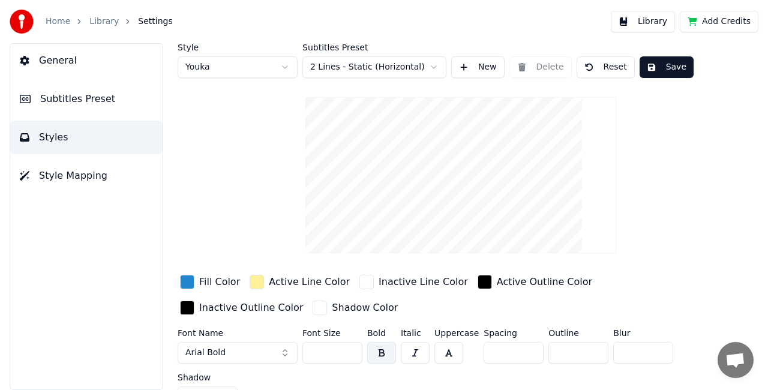
click at [85, 92] on span "Subtitles Preset" at bounding box center [77, 99] width 75 height 14
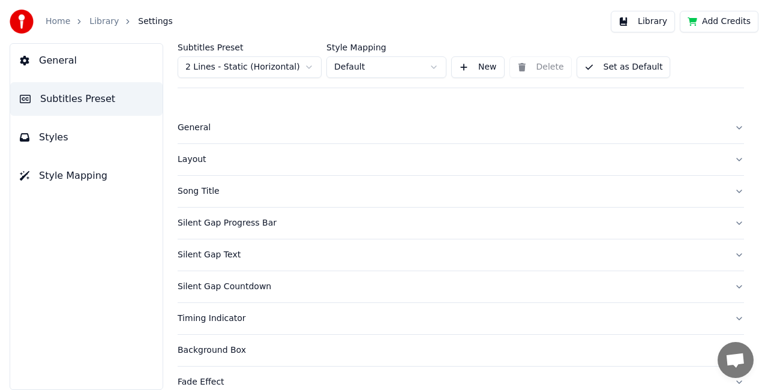
click at [591, 155] on div "Layout" at bounding box center [450, 160] width 547 height 12
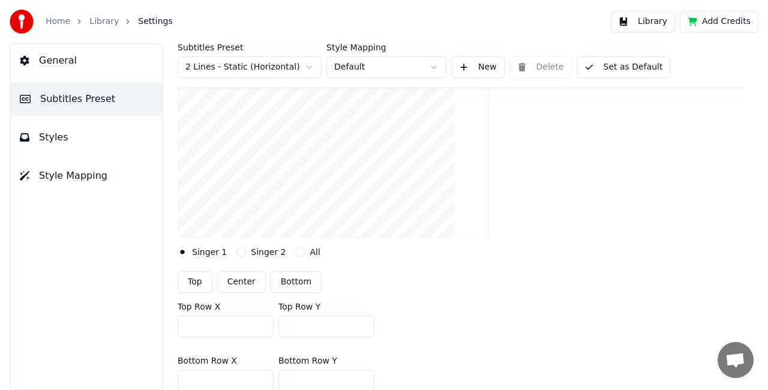
scroll to position [240, 0]
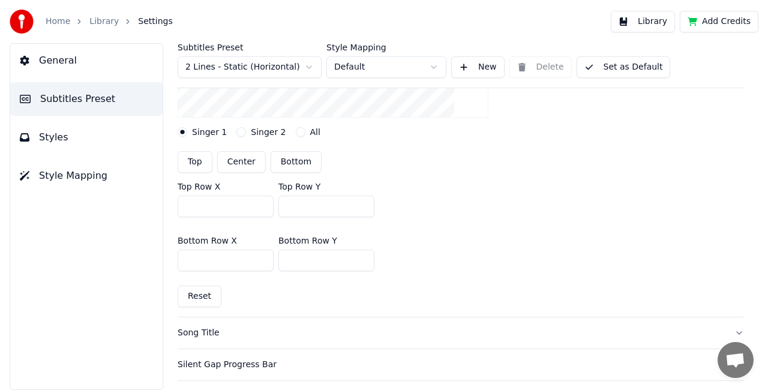
click at [213, 163] on div "Top Center Bottom" at bounding box center [460, 162] width 566 height 22
click at [232, 165] on button "Center" at bounding box center [241, 162] width 49 height 22
type input "***"
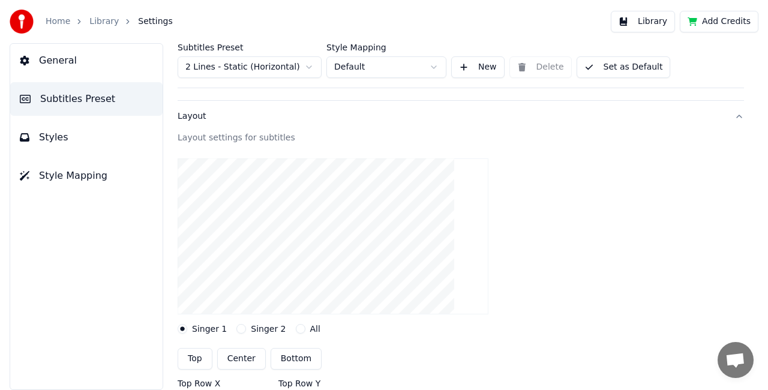
scroll to position [0, 0]
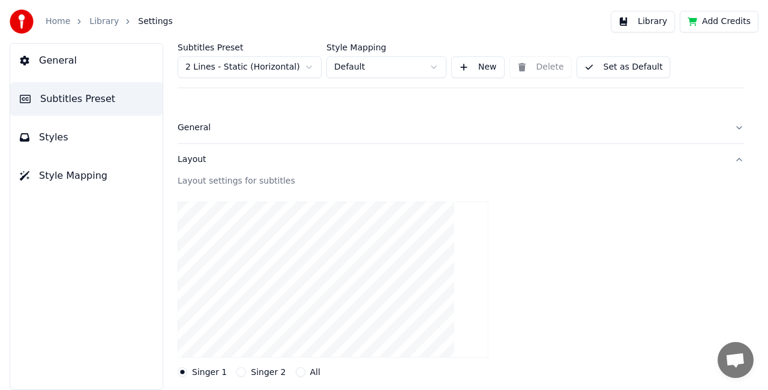
click at [657, 22] on button "Library" at bounding box center [642, 22] width 64 height 22
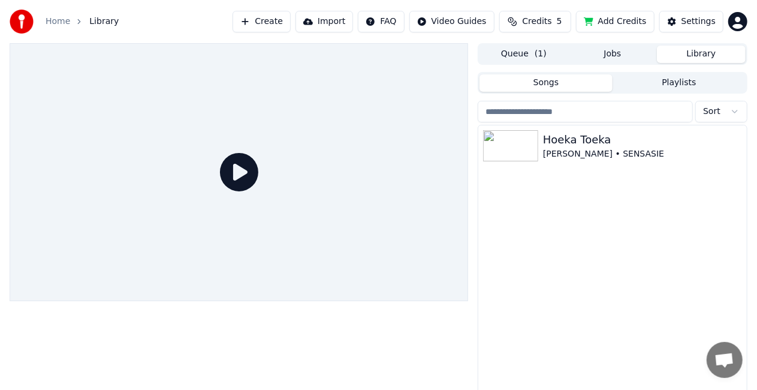
click at [235, 161] on icon at bounding box center [239, 172] width 38 height 38
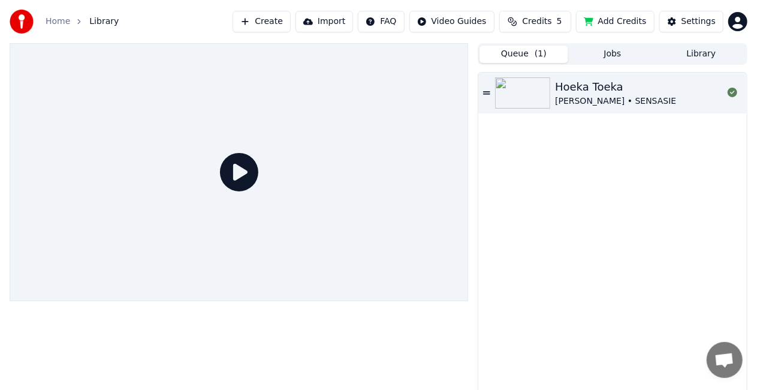
click at [526, 49] on button "Queue ( 1 )" at bounding box center [524, 54] width 89 height 17
click at [610, 61] on button "Jobs" at bounding box center [612, 54] width 89 height 17
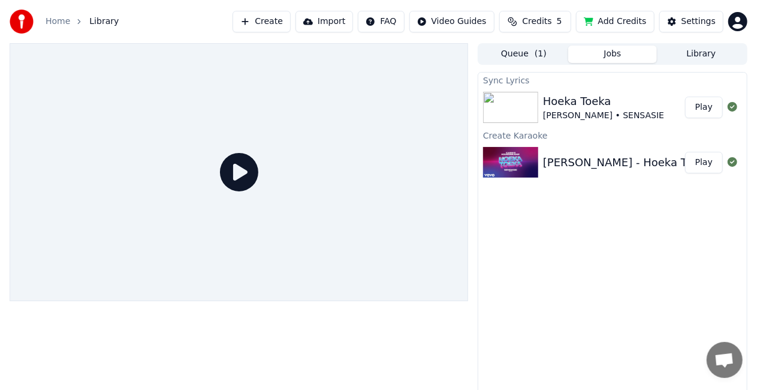
click at [685, 50] on button "Library" at bounding box center [701, 54] width 89 height 17
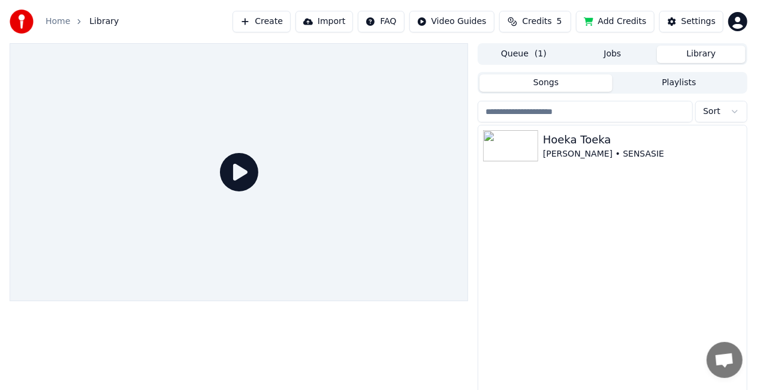
click at [531, 53] on button "Queue ( 1 )" at bounding box center [524, 54] width 89 height 17
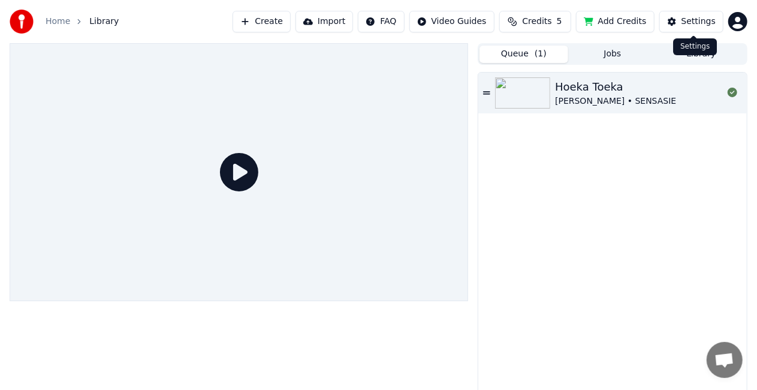
click at [692, 17] on div "Settings" at bounding box center [699, 22] width 34 height 12
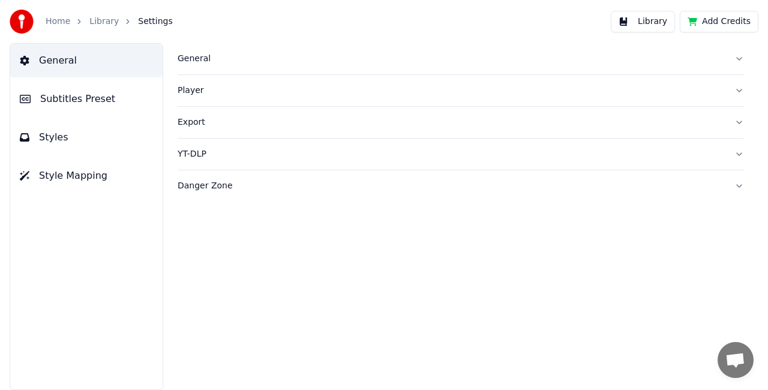
click at [58, 19] on link "Home" at bounding box center [58, 22] width 25 height 12
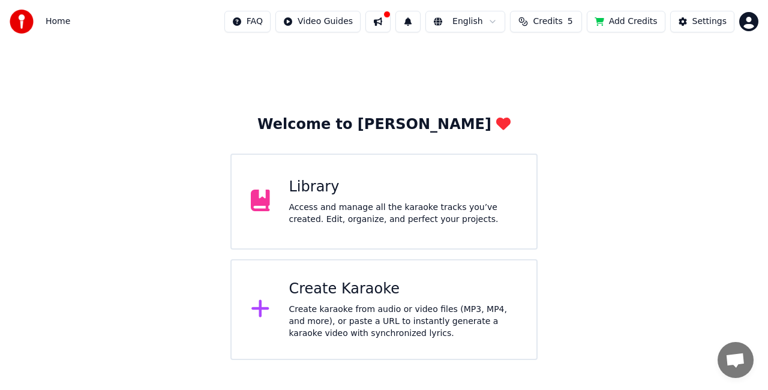
click at [387, 184] on div "Library" at bounding box center [403, 186] width 228 height 19
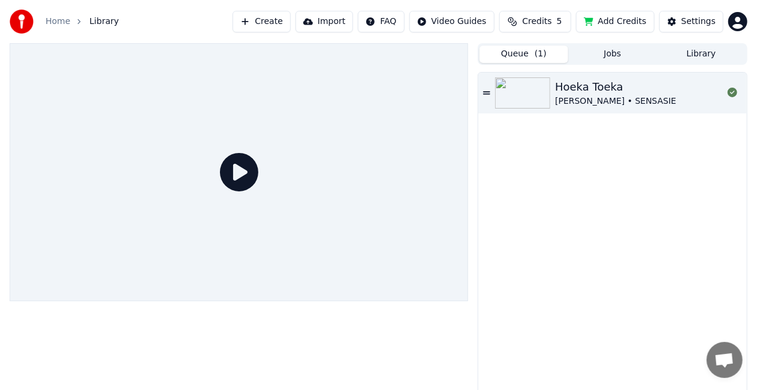
click at [225, 178] on icon at bounding box center [239, 172] width 38 height 38
click at [237, 161] on icon at bounding box center [239, 172] width 38 height 38
click at [336, 20] on button "Import" at bounding box center [325, 22] width 58 height 22
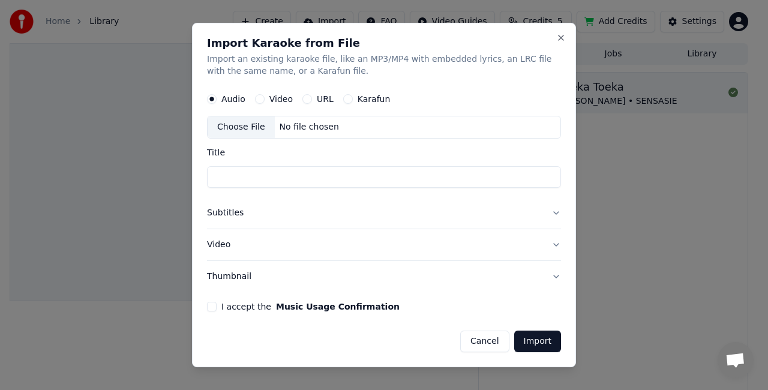
click at [489, 342] on button "Cancel" at bounding box center [484, 341] width 49 height 22
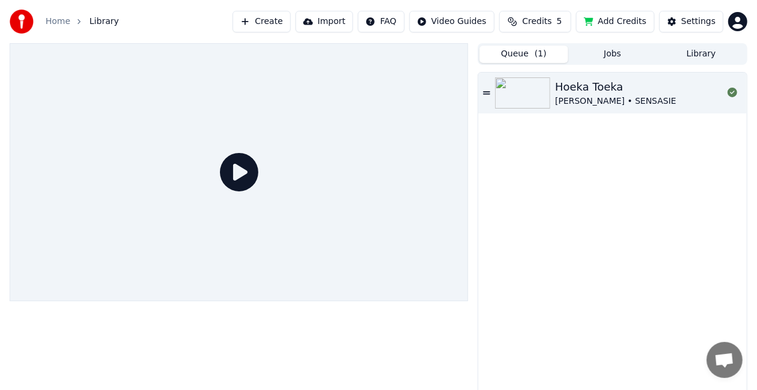
click at [488, 17] on html "Home Library Create Import FAQ Video Guides Credits 5 Add Credits Settings Queu…" at bounding box center [378, 195] width 757 height 390
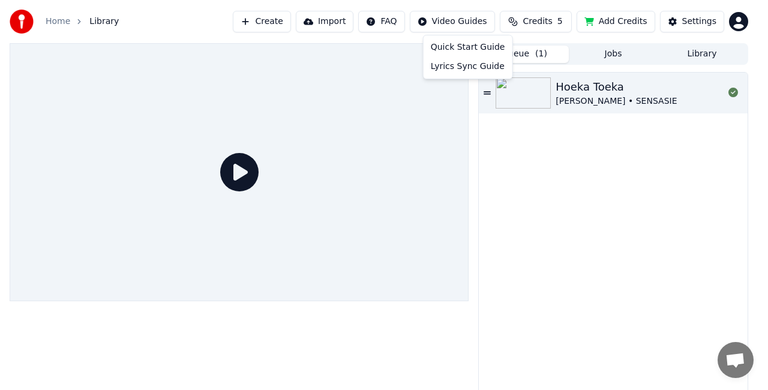
click at [619, 218] on html "Home Library Create Import FAQ Video Guides Credits 5 Add Credits Settings Queu…" at bounding box center [384, 195] width 768 height 390
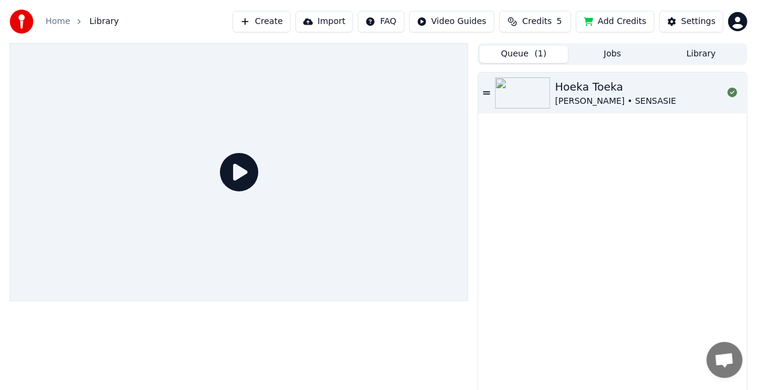
click at [588, 98] on div "Carike Keuzenkamp • SENSASIE" at bounding box center [615, 101] width 121 height 12
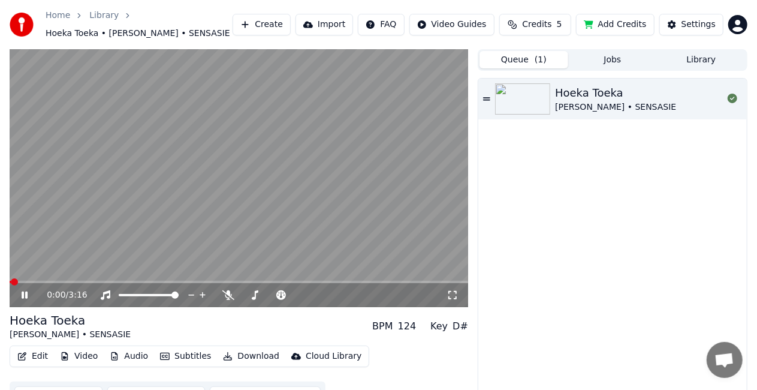
click at [26, 287] on div "0:00 / 3:16" at bounding box center [239, 295] width 459 height 24
click at [22, 293] on icon at bounding box center [33, 295] width 28 height 10
click at [22, 296] on icon at bounding box center [24, 295] width 7 height 8
click at [37, 358] on button "Edit" at bounding box center [33, 356] width 40 height 17
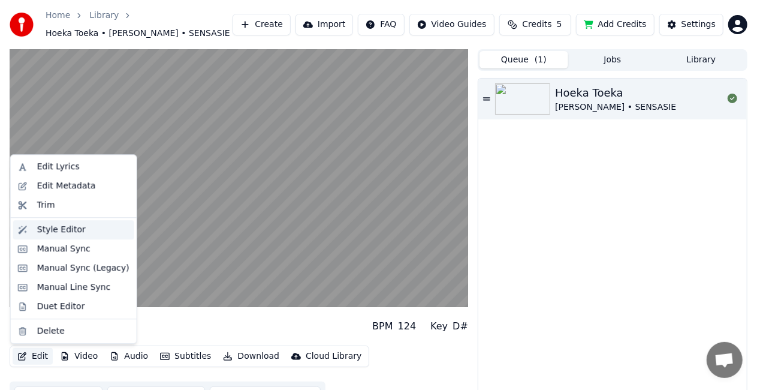
click at [57, 222] on div "Style Editor" at bounding box center [73, 229] width 121 height 19
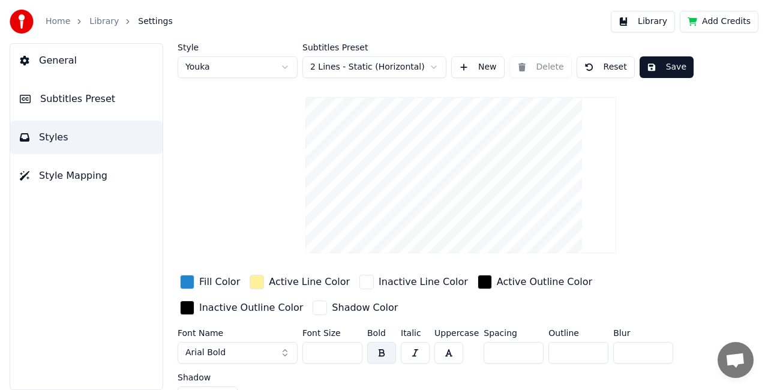
scroll to position [20, 0]
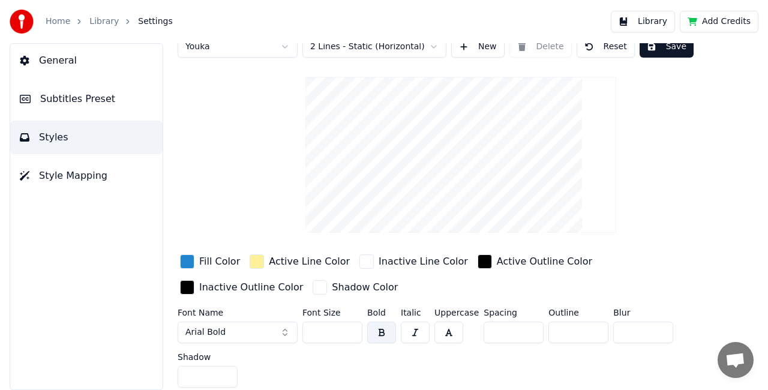
click at [514, 326] on input "*" at bounding box center [513, 332] width 60 height 22
click at [527, 328] on input "*" at bounding box center [513, 332] width 60 height 22
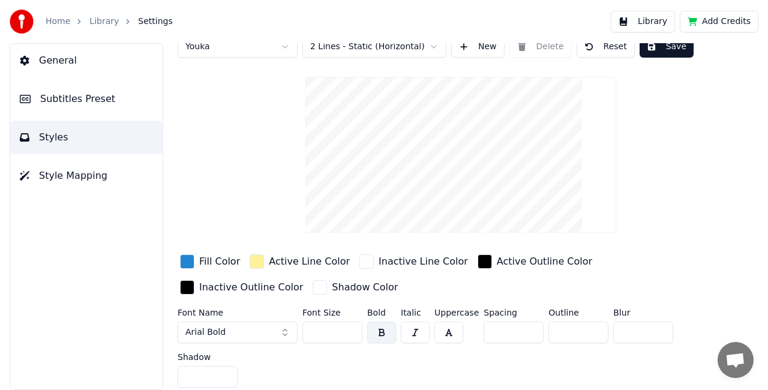
click at [527, 328] on input "*" at bounding box center [513, 332] width 60 height 22
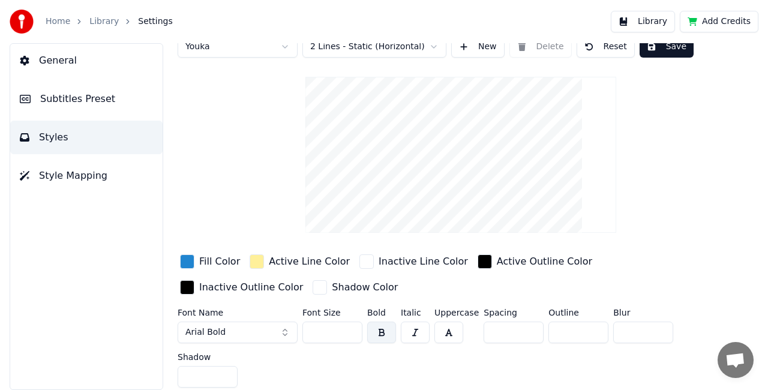
click at [527, 328] on input "**" at bounding box center [513, 332] width 60 height 22
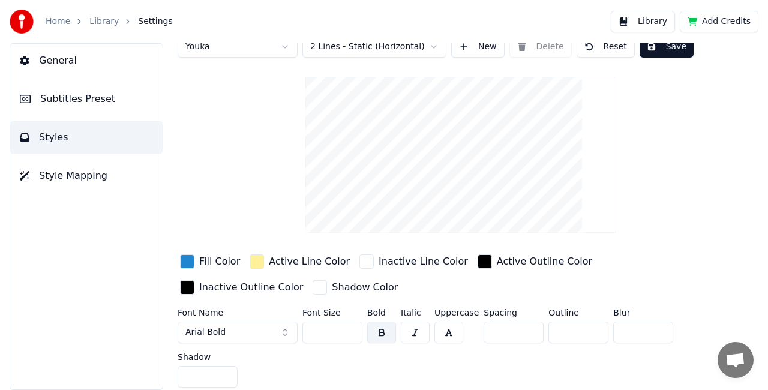
click at [527, 328] on input "**" at bounding box center [513, 332] width 60 height 22
click at [529, 335] on input "***" at bounding box center [513, 332] width 60 height 22
click at [526, 323] on input "***" at bounding box center [513, 332] width 60 height 22
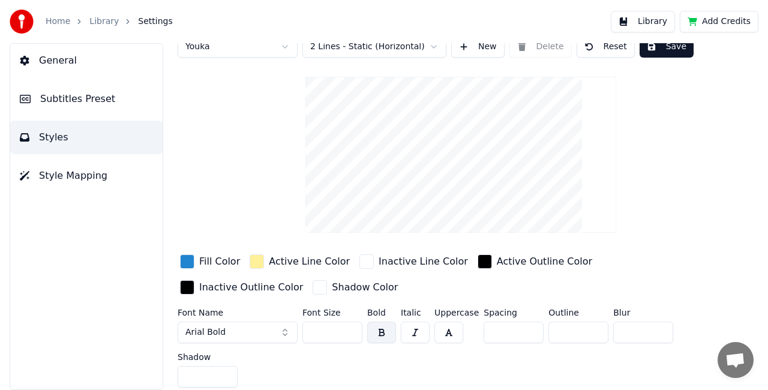
click at [526, 324] on input "***" at bounding box center [513, 332] width 60 height 22
click at [526, 326] on input "***" at bounding box center [513, 332] width 60 height 22
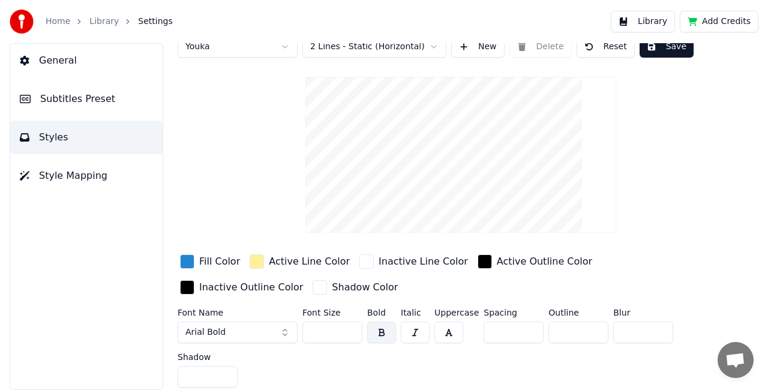
click at [526, 326] on input "***" at bounding box center [513, 332] width 60 height 22
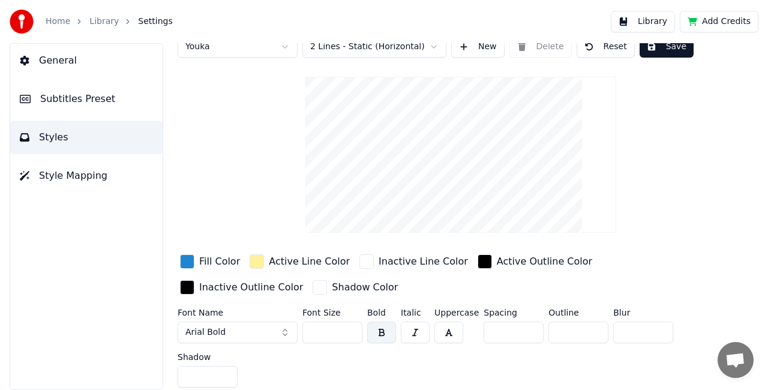
click at [526, 326] on input "***" at bounding box center [513, 332] width 60 height 22
click at [526, 326] on input "**" at bounding box center [513, 332] width 60 height 22
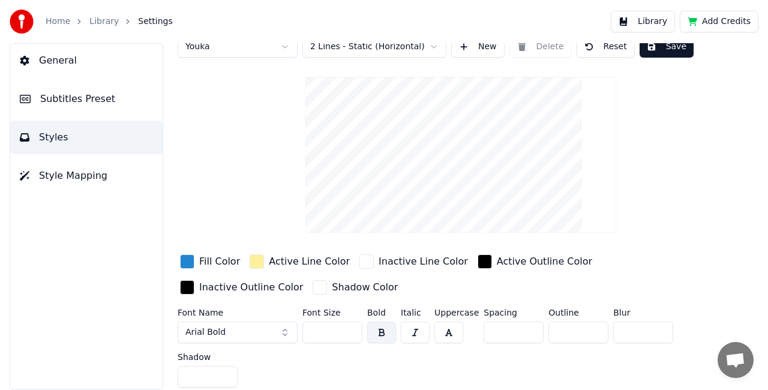
click at [526, 326] on input "**" at bounding box center [513, 332] width 60 height 22
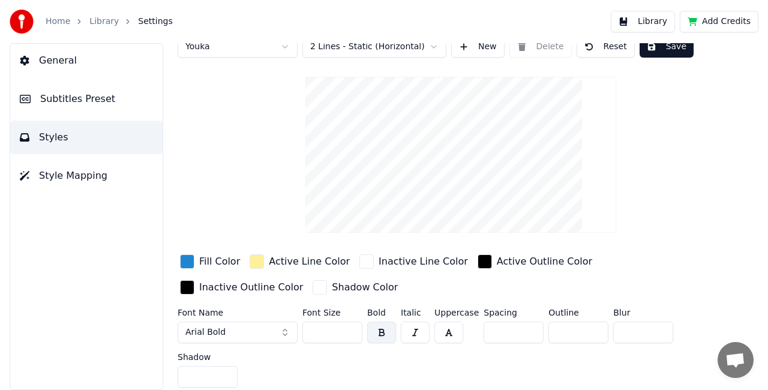
click at [526, 326] on input "**" at bounding box center [513, 332] width 60 height 22
type input "*"
click at [526, 326] on input "*" at bounding box center [513, 332] width 60 height 22
click at [255, 259] on div "button" at bounding box center [256, 261] width 14 height 14
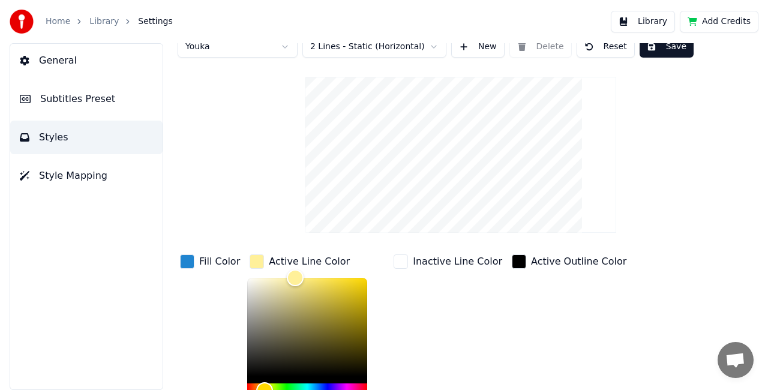
click at [255, 259] on div "button" at bounding box center [256, 261] width 14 height 14
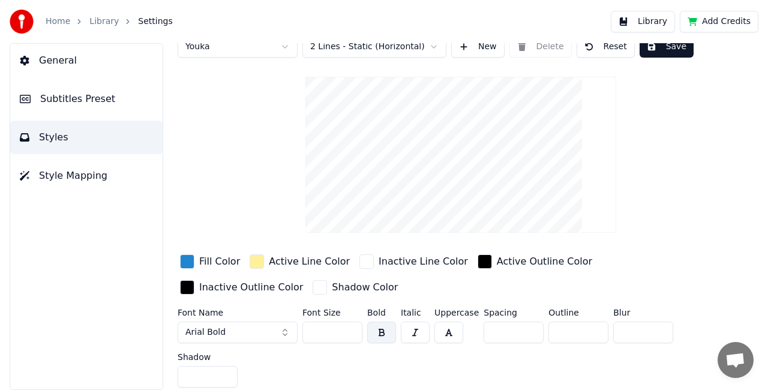
click at [312, 283] on div "button" at bounding box center [319, 287] width 14 height 14
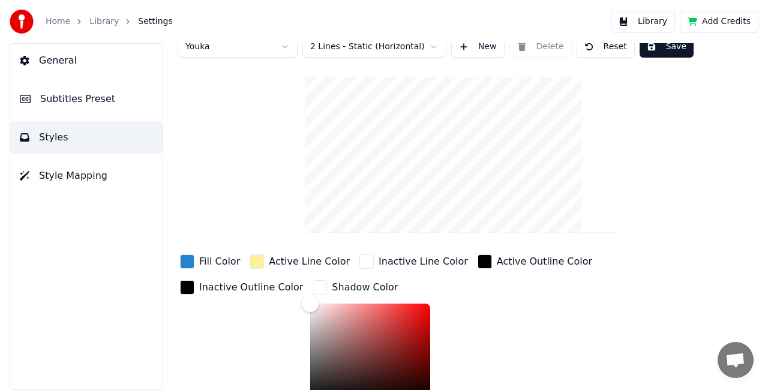
scroll to position [181, 0]
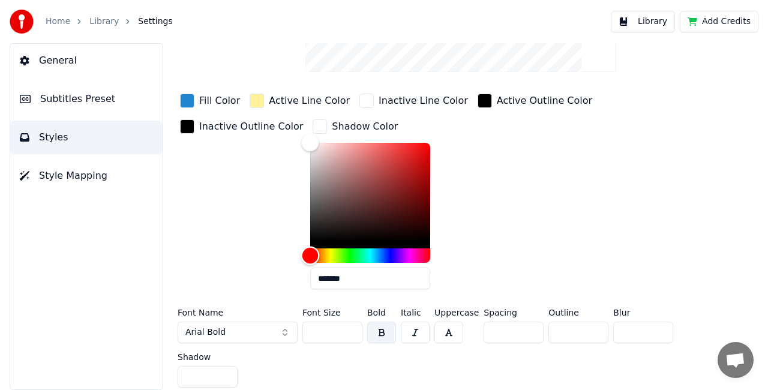
click at [310, 248] on div "Hue" at bounding box center [370, 255] width 120 height 14
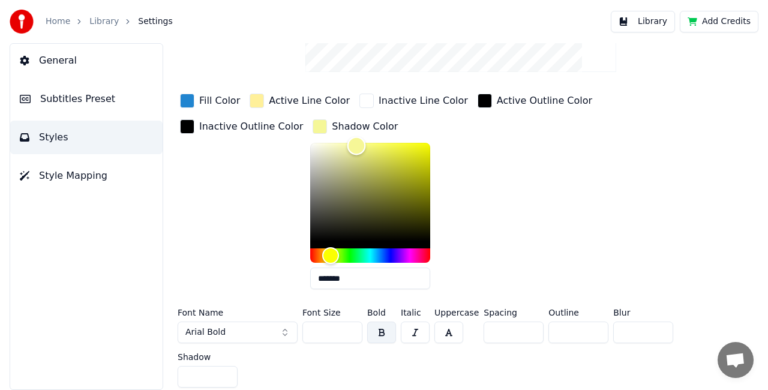
drag, startPoint x: 178, startPoint y: 140, endPoint x: 224, endPoint y: 143, distance: 45.7
click at [347, 143] on div "Color" at bounding box center [356, 146] width 19 height 19
click at [247, 103] on div "Active Line Color" at bounding box center [299, 100] width 105 height 19
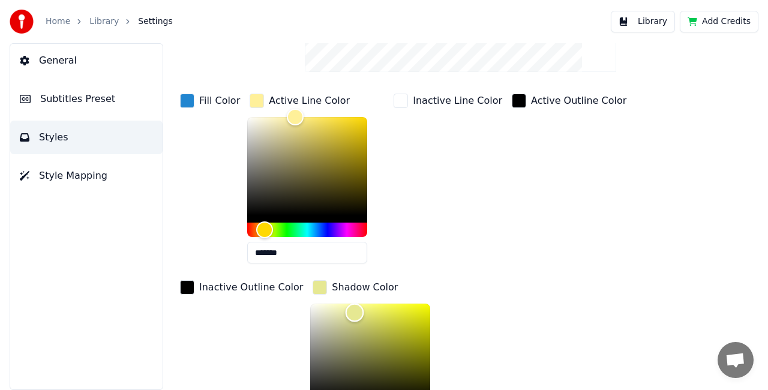
scroll to position [191, 0]
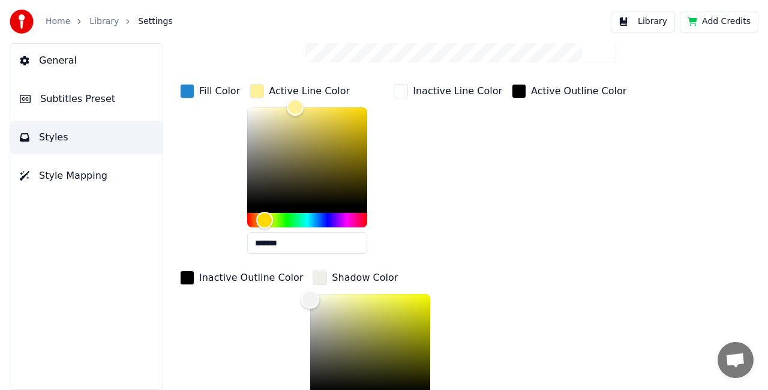
type input "*******"
drag, startPoint x: 342, startPoint y: 300, endPoint x: 253, endPoint y: 262, distance: 96.7
click at [253, 262] on div "Fill Color Active Line Color ******* Inactive Line Color Active Outline Color I…" at bounding box center [445, 266] width 537 height 368
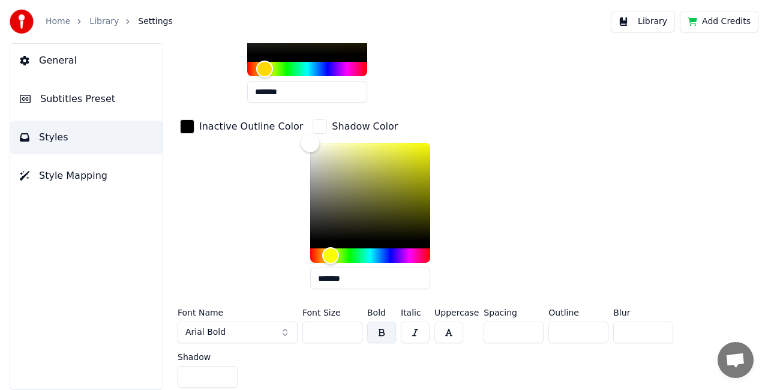
scroll to position [0, 0]
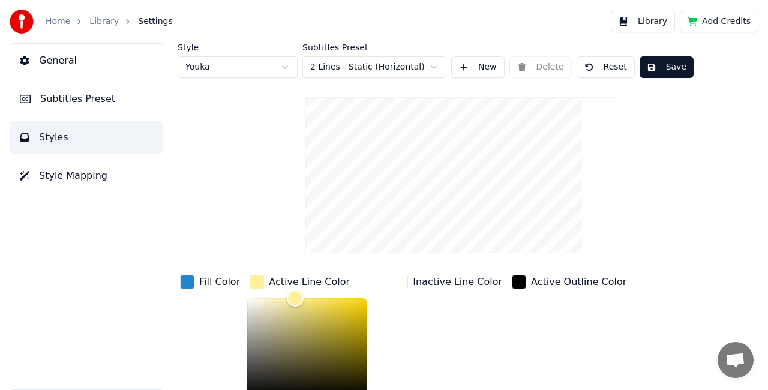
click at [672, 64] on button "Save" at bounding box center [666, 67] width 54 height 22
click at [434, 65] on html "Home Library Settings Library Add Credits General Subtitles Preset Styles Style…" at bounding box center [384, 195] width 768 height 390
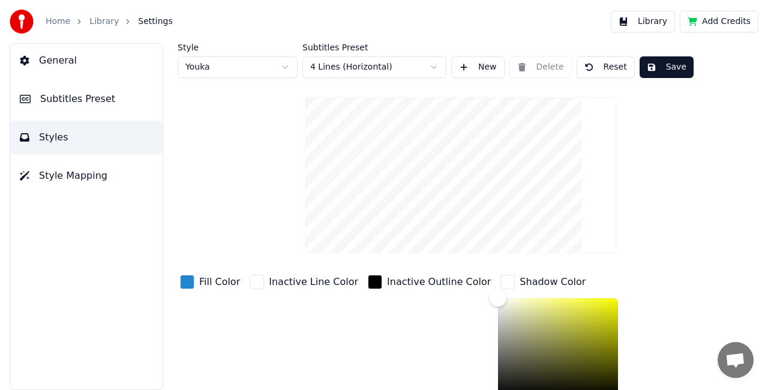
click at [441, 67] on html "Home Library Settings Library Add Credits General Subtitles Preset Styles Style…" at bounding box center [384, 195] width 768 height 390
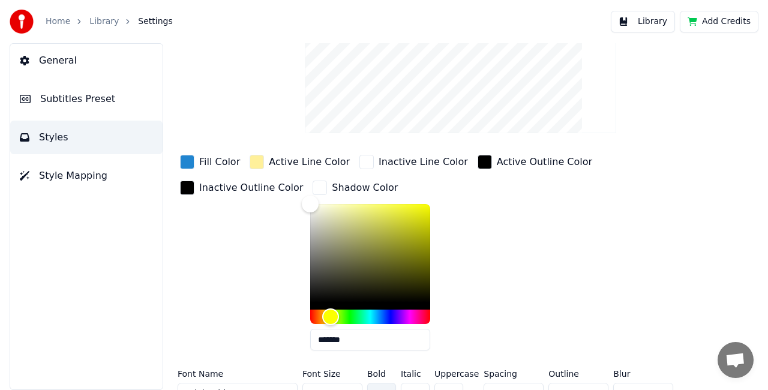
scroll to position [181, 0]
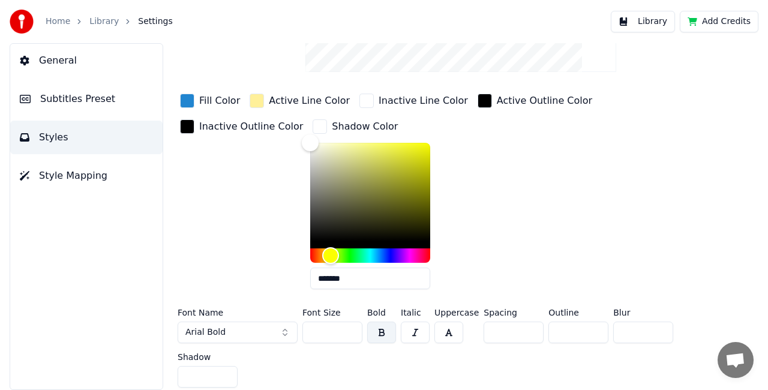
click at [42, 98] on span "Subtitles Preset" at bounding box center [77, 99] width 75 height 14
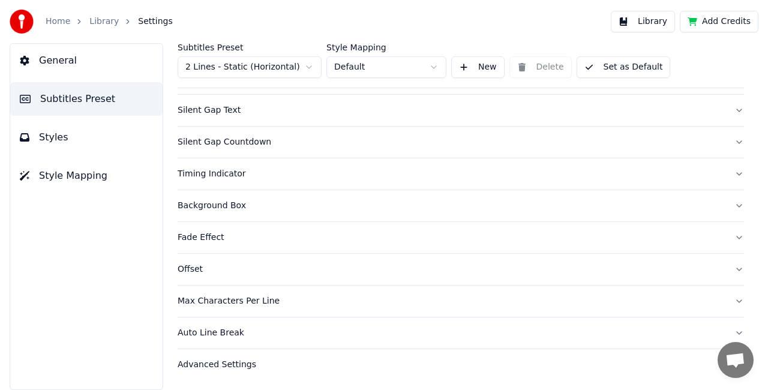
scroll to position [142, 0]
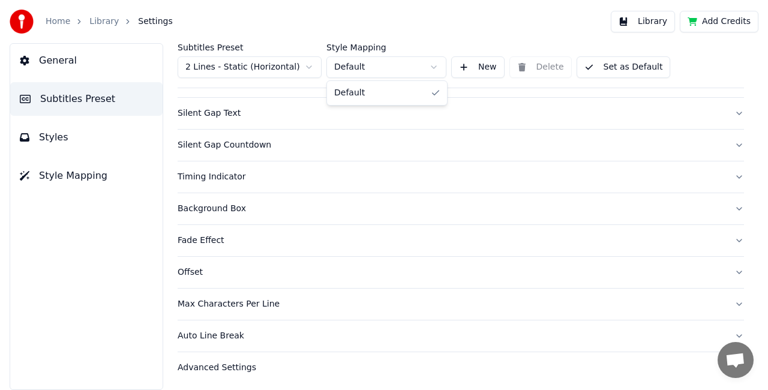
click at [437, 64] on html "Home Library Settings Library Add Credits General Subtitles Preset Styles Style…" at bounding box center [384, 195] width 768 height 390
click at [435, 64] on html "Home Library Settings Library Add Credits General Subtitles Preset Styles Style…" at bounding box center [384, 195] width 768 height 390
click at [243, 301] on div "Max Characters Per Line" at bounding box center [450, 304] width 547 height 12
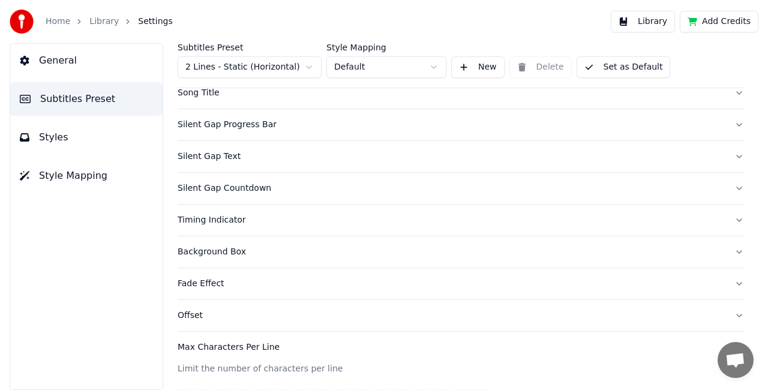
scroll to position [0, 0]
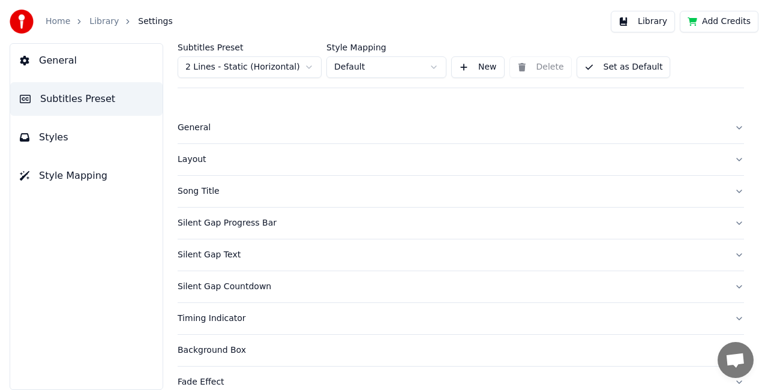
click at [200, 122] on div "General" at bounding box center [450, 128] width 547 height 12
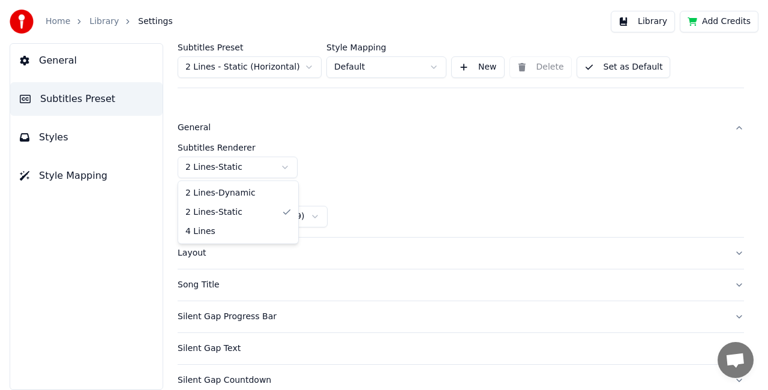
click at [283, 164] on html "Home Library Settings Library Add Credits General Subtitles Preset Styles Style…" at bounding box center [384, 195] width 768 height 390
click at [277, 164] on html "Home Library Settings Library Add Credits General Subtitles Preset Styles Style…" at bounding box center [384, 195] width 768 height 390
click at [399, 255] on div "Layout" at bounding box center [450, 253] width 547 height 12
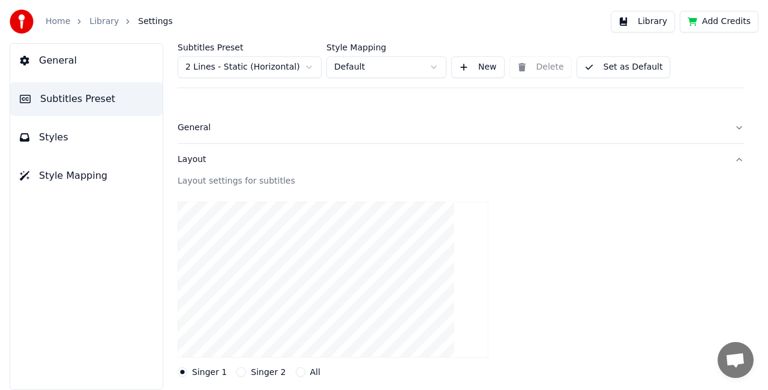
scroll to position [120, 0]
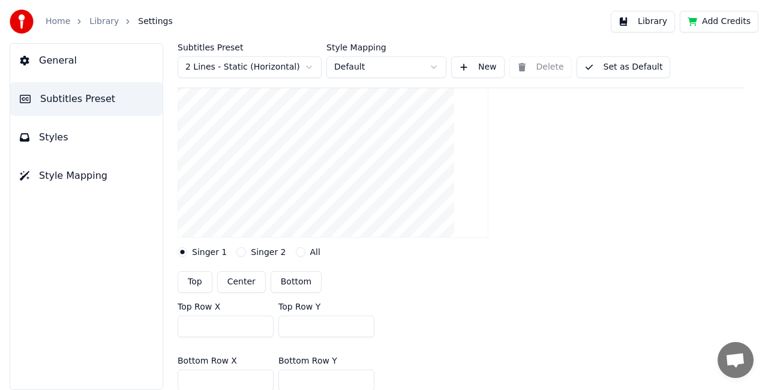
click at [227, 329] on input "***" at bounding box center [225, 326] width 96 height 22
click at [259, 323] on input "***" at bounding box center [225, 326] width 96 height 22
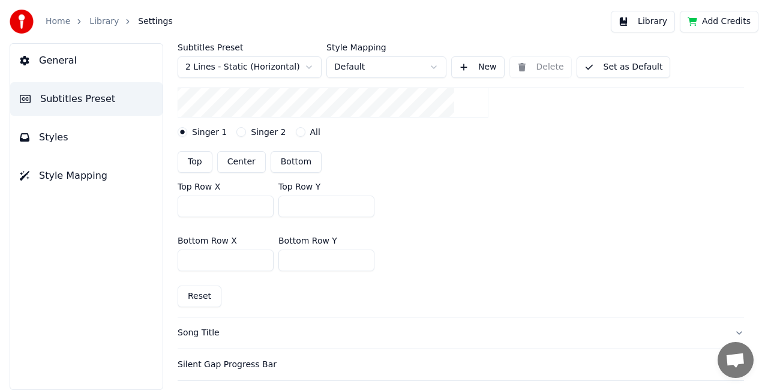
click at [263, 207] on input "***" at bounding box center [225, 206] width 96 height 22
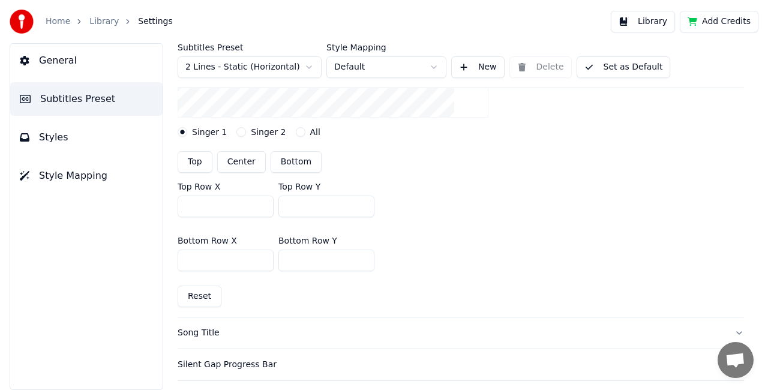
click at [263, 207] on input "***" at bounding box center [225, 206] width 96 height 22
type input "***"
click at [263, 207] on input "***" at bounding box center [225, 206] width 96 height 22
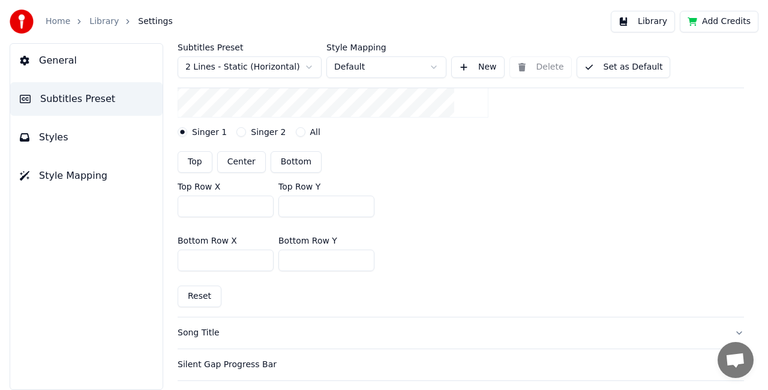
scroll to position [360, 0]
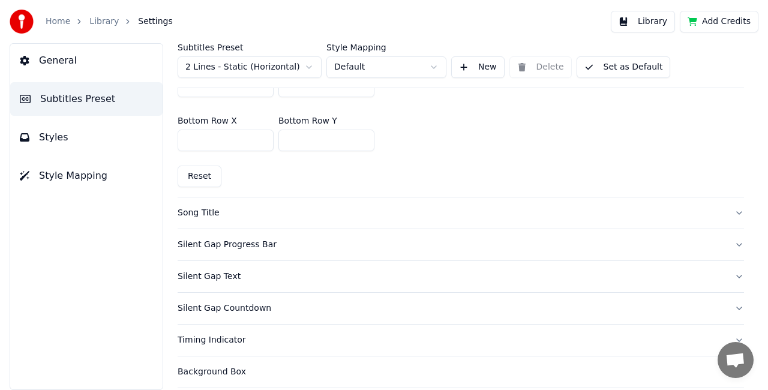
click at [230, 243] on div "Silent Gap Progress Bar" at bounding box center [450, 245] width 547 height 12
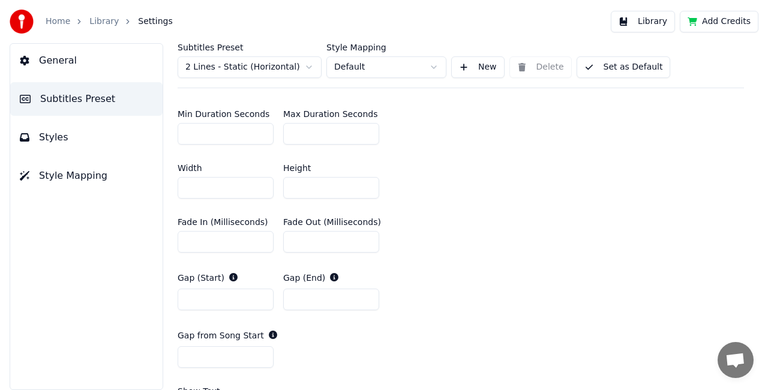
scroll to position [0, 0]
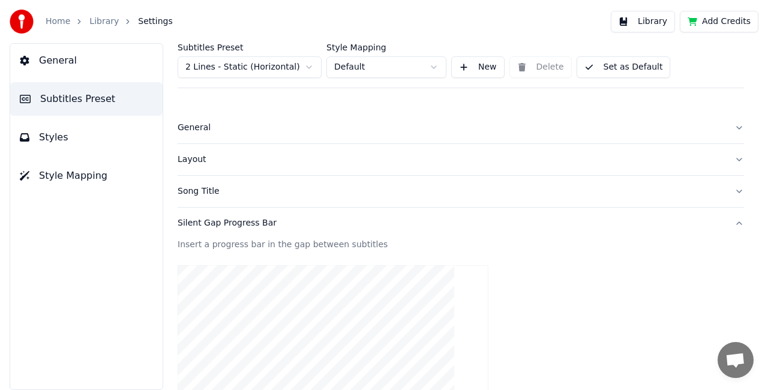
click at [52, 56] on span "General" at bounding box center [58, 60] width 38 height 14
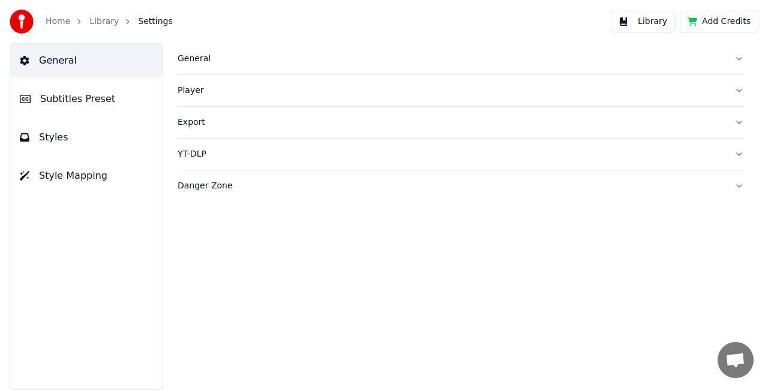
click at [49, 133] on span "Styles" at bounding box center [53, 137] width 29 height 14
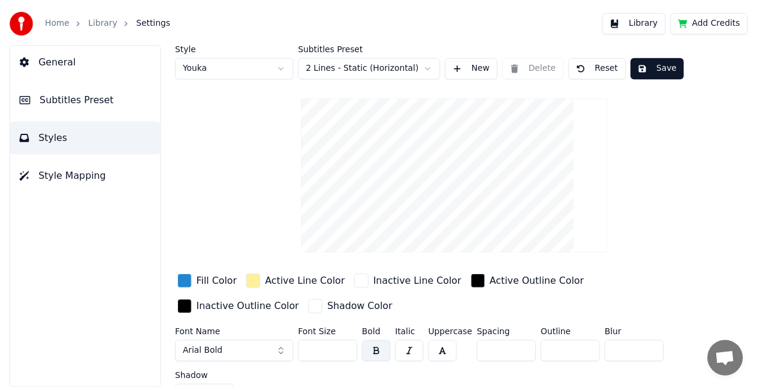
scroll to position [20, 0]
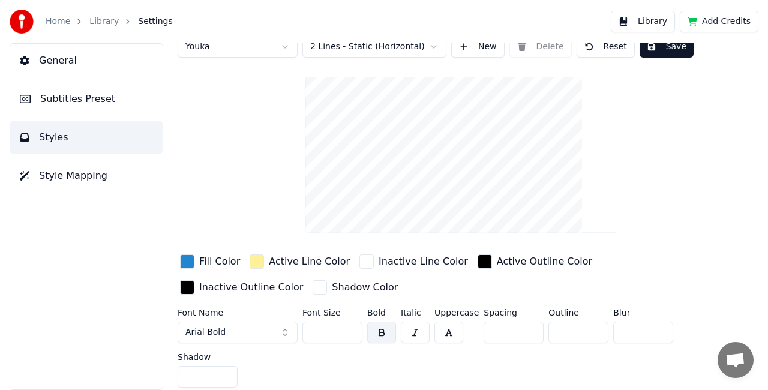
click at [350, 332] on input "***" at bounding box center [332, 332] width 60 height 22
type input "***"
click at [348, 325] on input "***" at bounding box center [332, 332] width 60 height 22
click at [669, 50] on button "Save" at bounding box center [666, 47] width 54 height 22
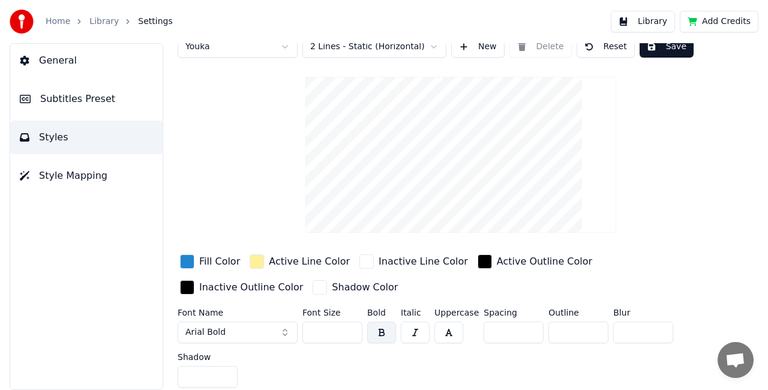
click at [645, 17] on button "Library" at bounding box center [642, 22] width 64 height 22
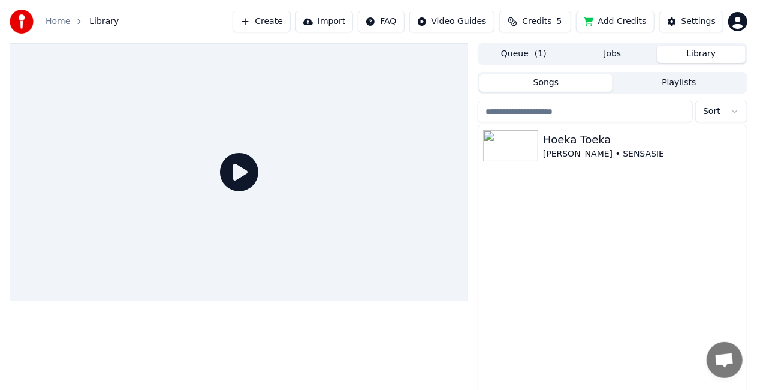
click at [234, 168] on icon at bounding box center [239, 172] width 38 height 38
click at [568, 152] on div "Carike Keuzenkamp • SENSASIE" at bounding box center [636, 154] width 187 height 12
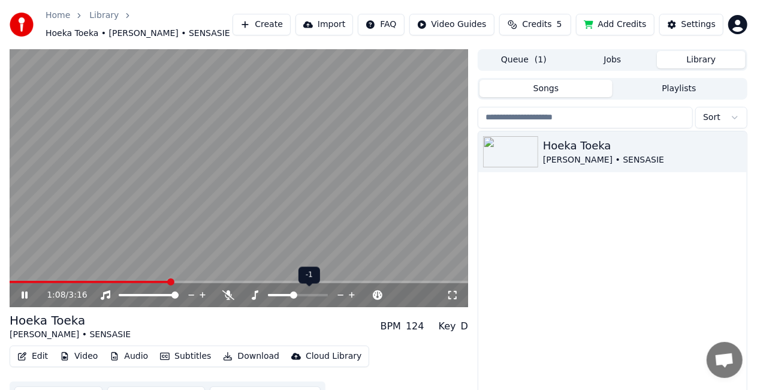
click at [294, 295] on span at bounding box center [293, 294] width 7 height 7
click at [290, 295] on span at bounding box center [289, 294] width 7 height 7
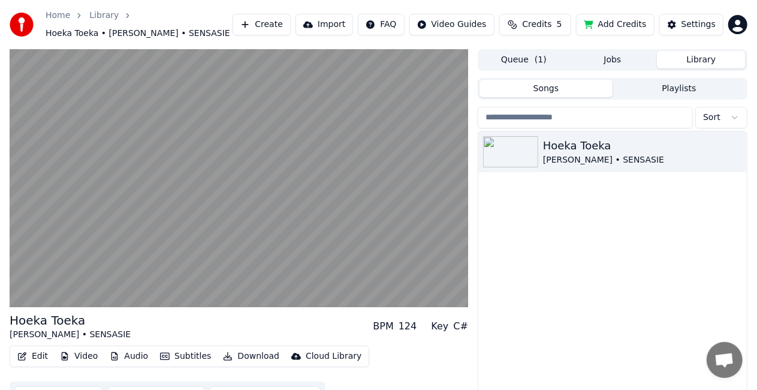
click at [523, 293] on div "Hoeka Toeka Carike Keuzenkamp • SENSASIE" at bounding box center [613, 276] width 269 height 291
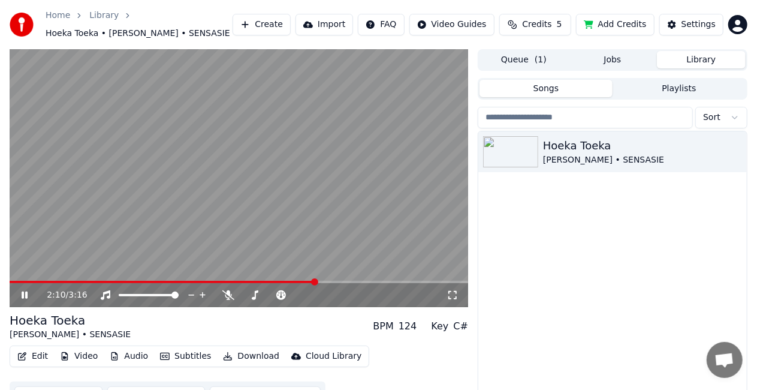
scroll to position [33, 0]
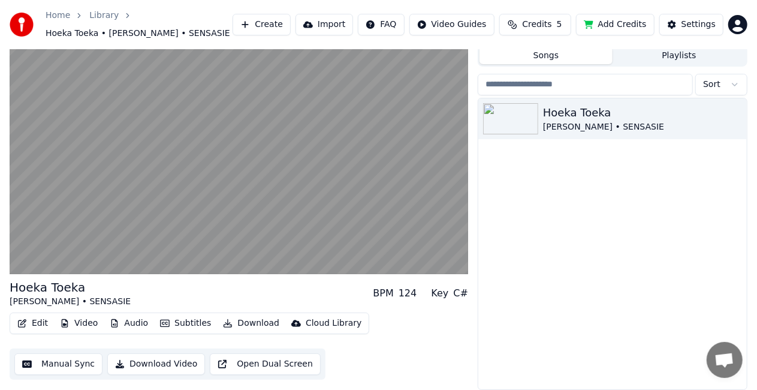
click at [131, 362] on button "Download Video" at bounding box center [156, 364] width 98 height 22
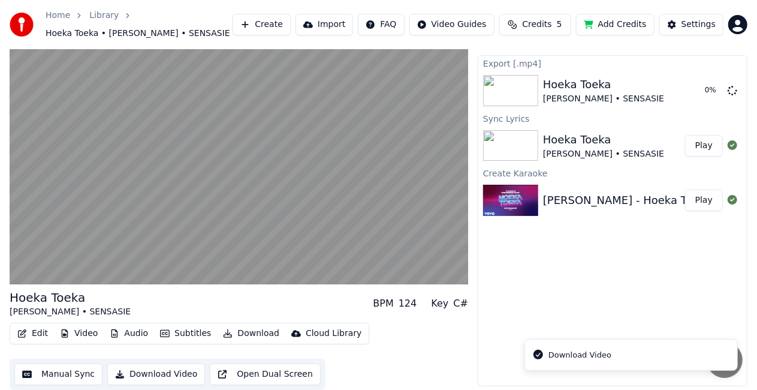
scroll to position [23, 0]
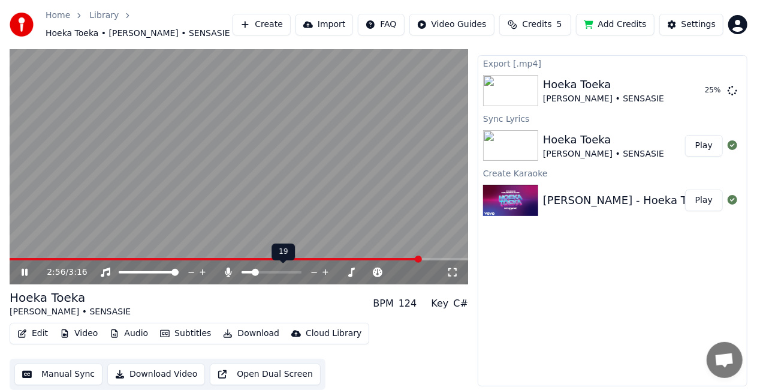
click at [253, 271] on span at bounding box center [255, 272] width 7 height 7
click at [270, 271] on span at bounding box center [270, 272] width 7 height 7
click at [315, 269] on icon at bounding box center [314, 272] width 11 height 12
click at [242, 273] on span at bounding box center [245, 272] width 7 height 7
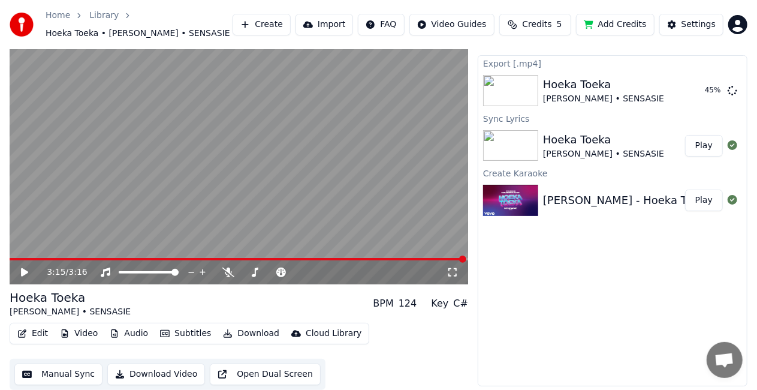
click at [27, 271] on icon at bounding box center [24, 272] width 7 height 8
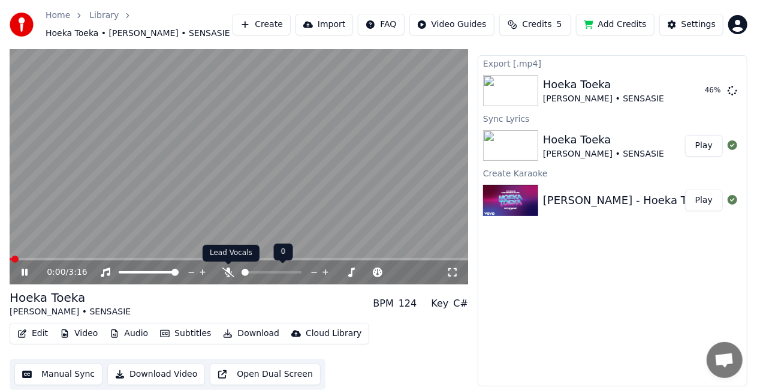
click at [229, 272] on icon at bounding box center [228, 272] width 12 height 10
click at [249, 275] on span at bounding box center [251, 272] width 7 height 7
click at [230, 270] on icon at bounding box center [228, 272] width 7 height 10
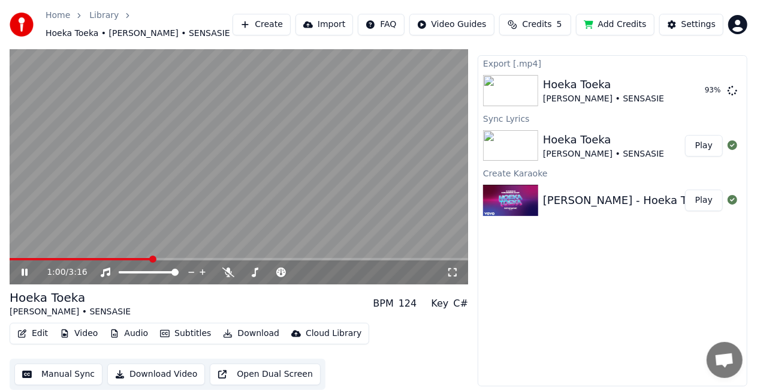
click at [547, 25] on span "Credits" at bounding box center [536, 25] width 29 height 12
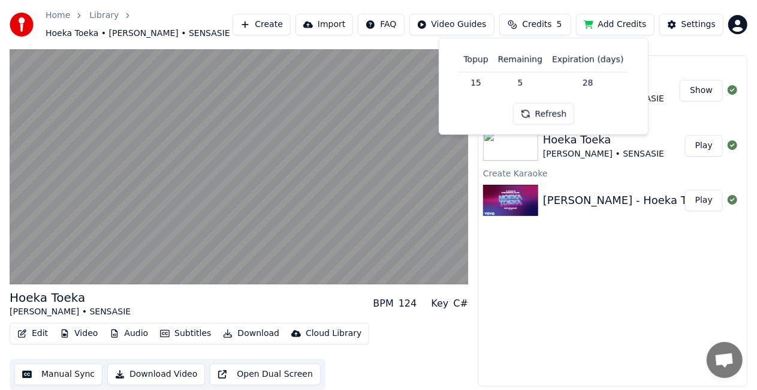
click at [577, 303] on div "Export [.mp4] Hoeka Toeka Carike Keuzenkamp • SENSASIE Show Sync Lyrics Hoeka T…" at bounding box center [613, 221] width 270 height 332
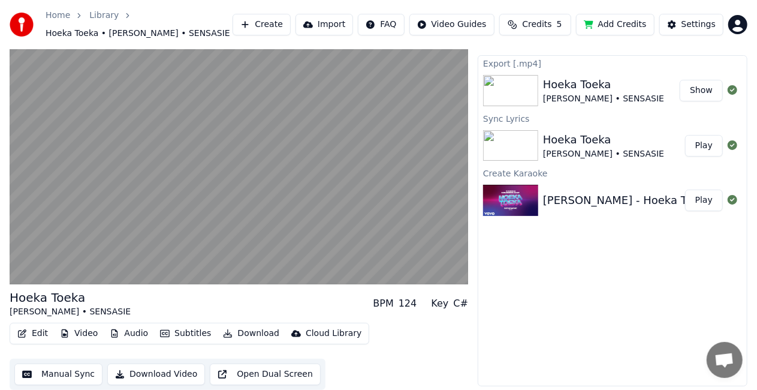
click at [710, 83] on button "Show" at bounding box center [701, 91] width 43 height 22
click at [708, 91] on button "Show" at bounding box center [701, 91] width 43 height 22
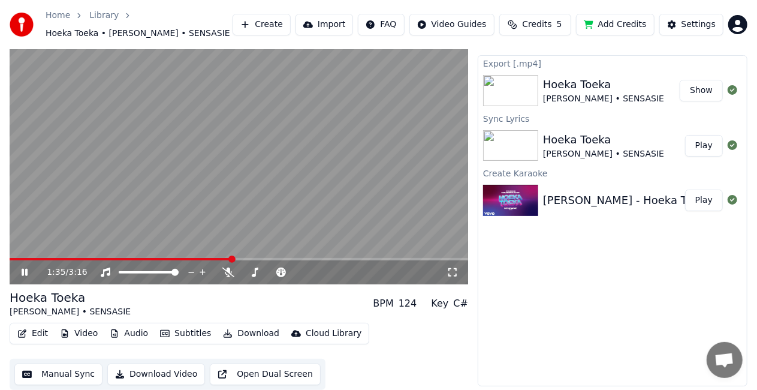
click at [24, 271] on icon at bounding box center [25, 272] width 6 height 7
